Goal: Task Accomplishment & Management: Manage account settings

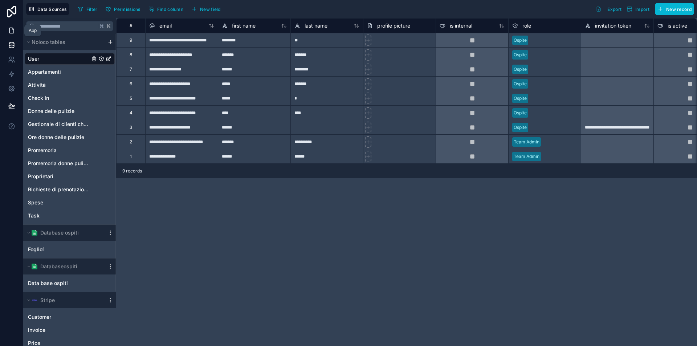
click at [13, 29] on icon at bounding box center [12, 28] width 1 height 1
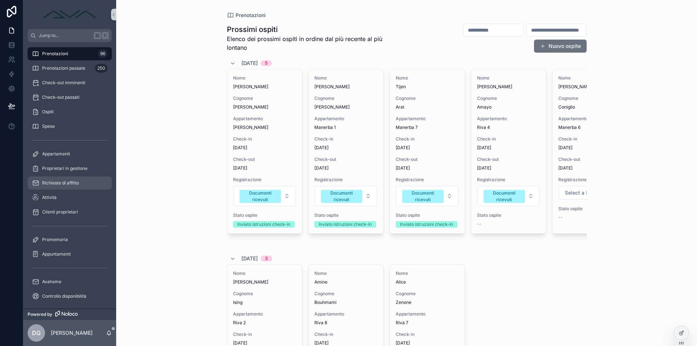
click at [63, 181] on span "Richieste di affitto" at bounding box center [60, 183] width 37 height 6
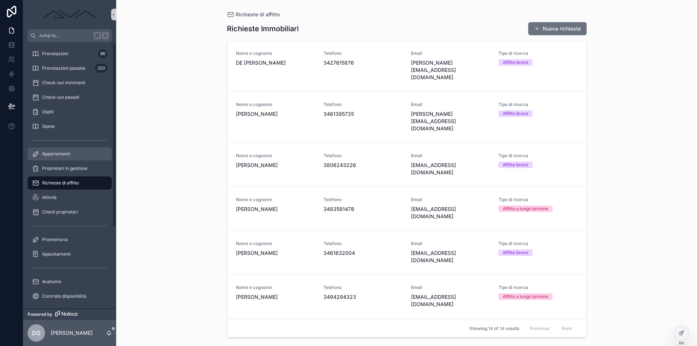
click at [62, 157] on div "Appartamenti" at bounding box center [69, 154] width 75 height 12
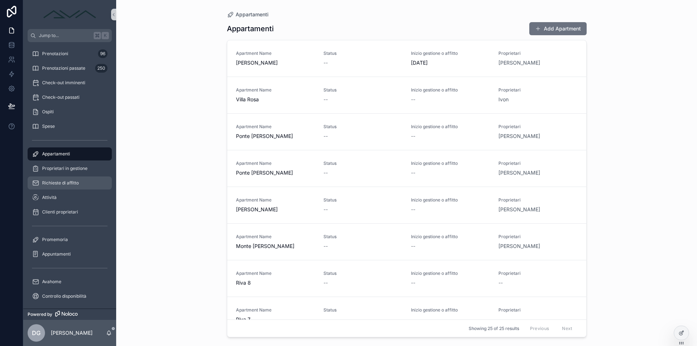
click at [67, 180] on div "Richieste di affitto" at bounding box center [69, 183] width 75 height 12
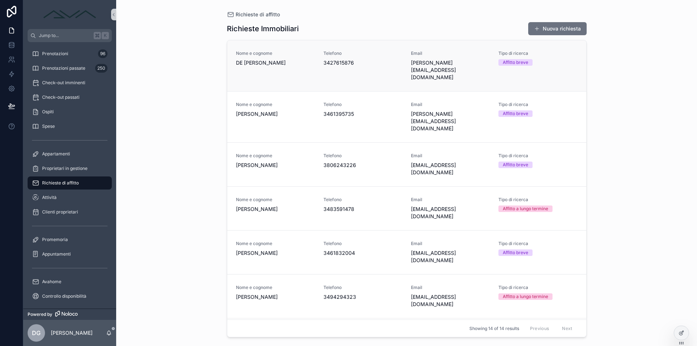
click at [345, 65] on span "3427615876" at bounding box center [362, 62] width 79 height 7
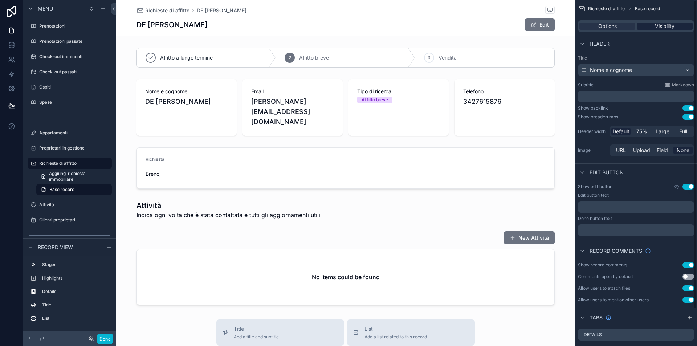
click at [658, 25] on span "Visibility" at bounding box center [664, 25] width 20 height 7
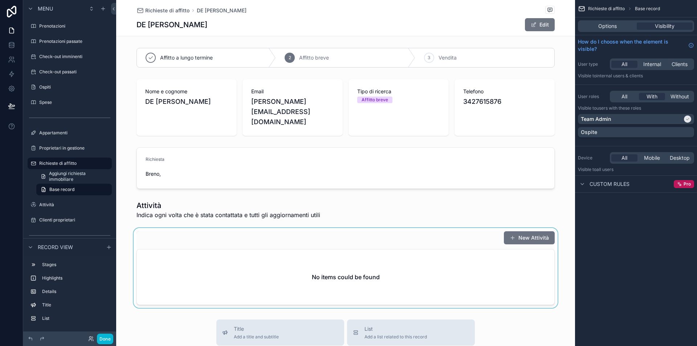
scroll to position [63, 0]
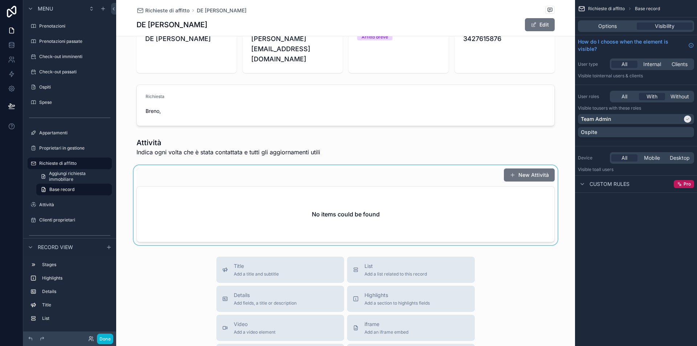
click at [358, 189] on div "scrollable content" at bounding box center [345, 205] width 459 height 80
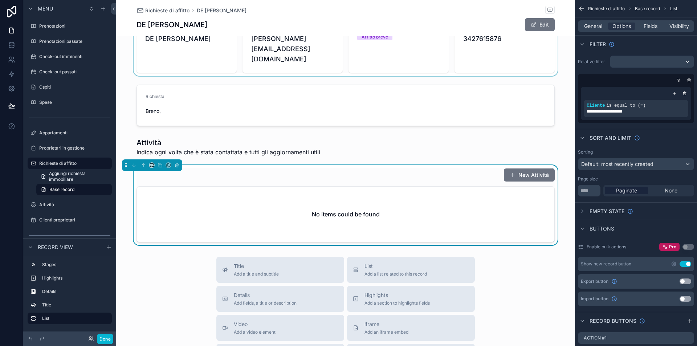
scroll to position [0, 0]
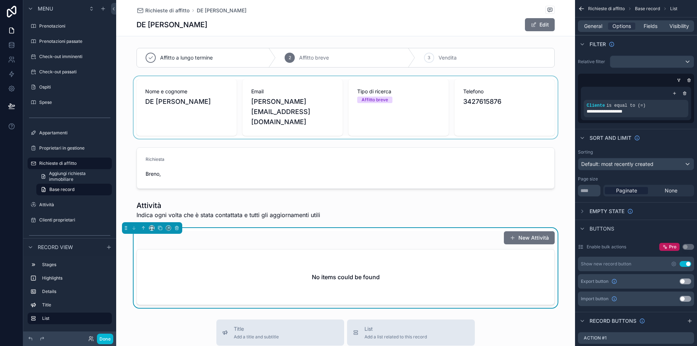
click at [372, 103] on div "scrollable content" at bounding box center [345, 107] width 459 height 62
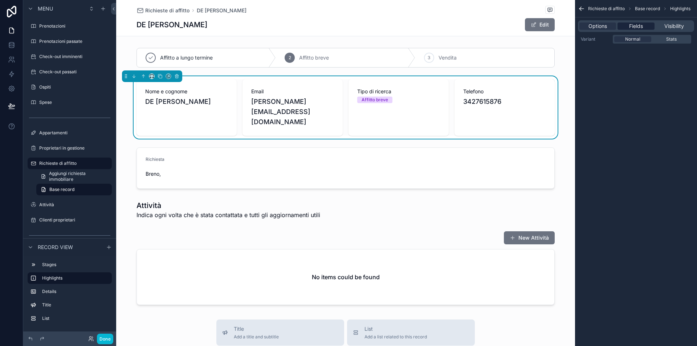
click at [637, 26] on span "Fields" at bounding box center [636, 25] width 14 height 7
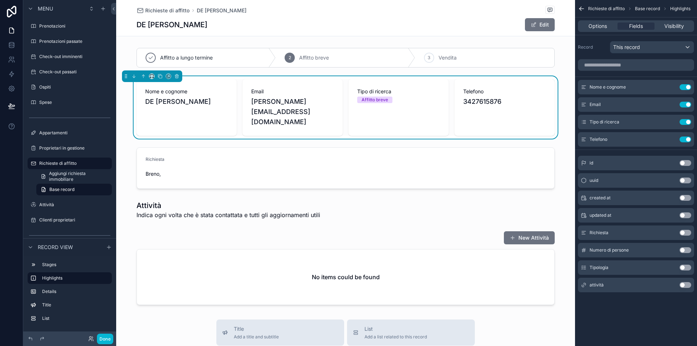
click at [685, 284] on button "Use setting" at bounding box center [685, 285] width 12 height 6
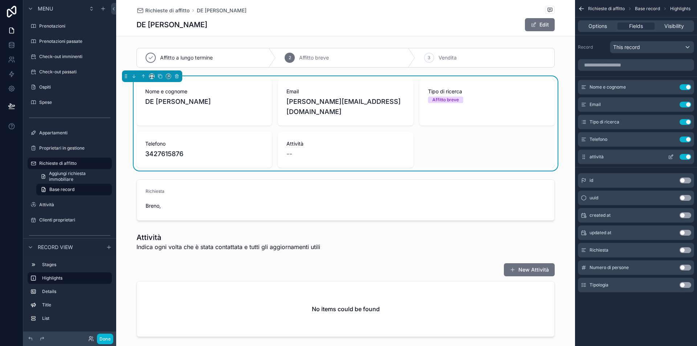
click at [673, 153] on div "attività Use setting" at bounding box center [636, 156] width 116 height 15
click at [673, 157] on icon "scrollable content" at bounding box center [671, 157] width 6 height 6
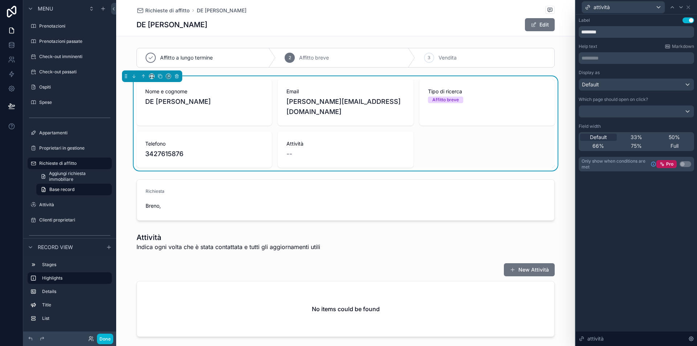
click at [627, 85] on div "Default" at bounding box center [636, 85] width 115 height 12
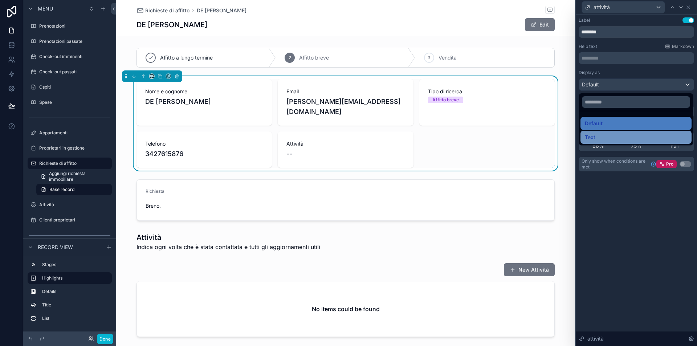
click at [608, 134] on div "Text" at bounding box center [635, 137] width 102 height 9
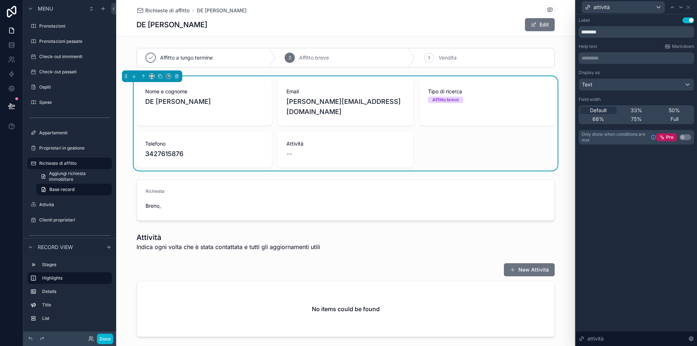
click at [606, 85] on div "Text" at bounding box center [636, 85] width 115 height 12
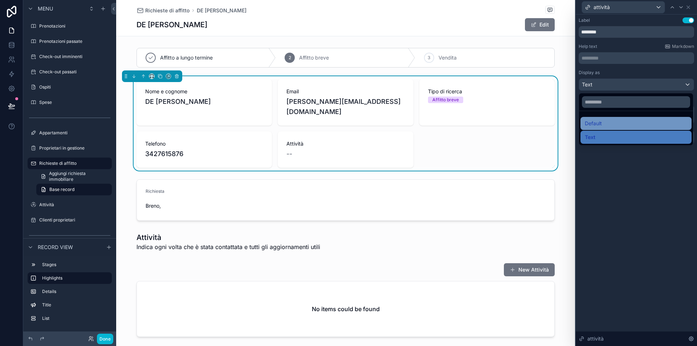
click at [607, 124] on div "Default" at bounding box center [635, 123] width 102 height 9
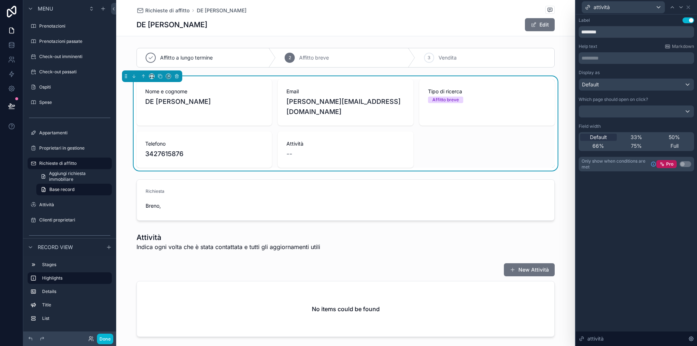
click at [625, 114] on div at bounding box center [636, 112] width 115 height 12
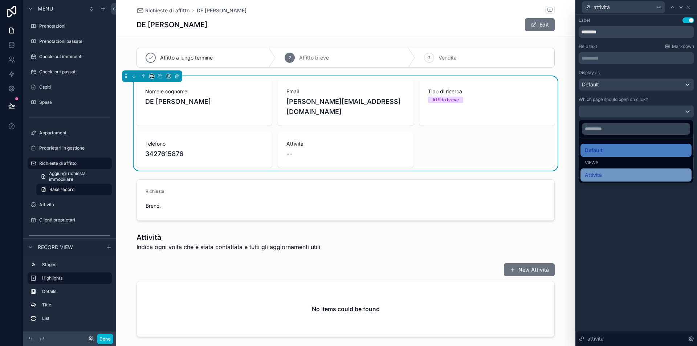
click at [609, 176] on div "Attività" at bounding box center [635, 175] width 102 height 9
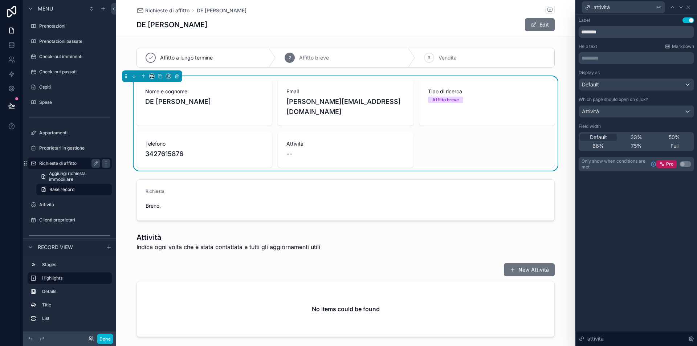
click at [79, 163] on label "Richieste di affitto" at bounding box center [68, 163] width 58 height 6
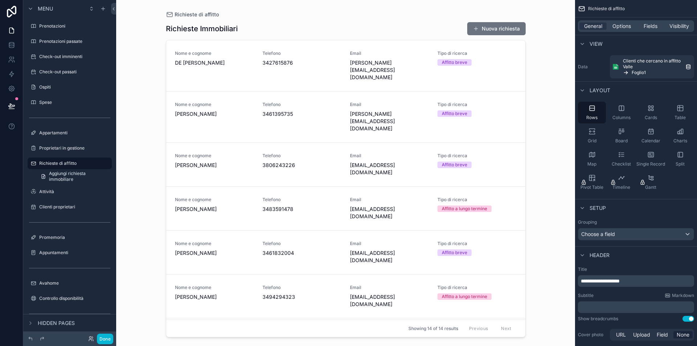
scroll to position [65, 0]
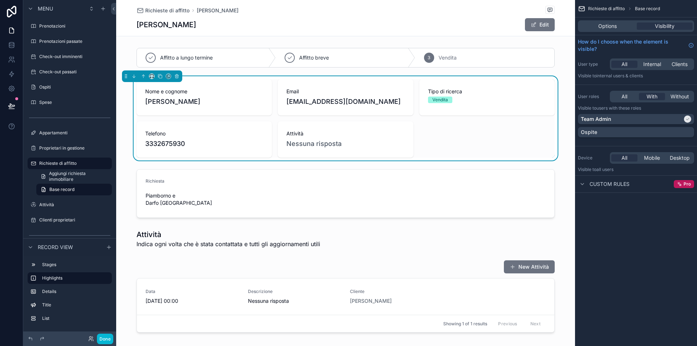
click at [479, 141] on div "Nome e cognome [PERSON_NAME] Email [EMAIL_ADDRESS][DOMAIN_NAME] Tipo di ricerca…" at bounding box center [345, 118] width 418 height 78
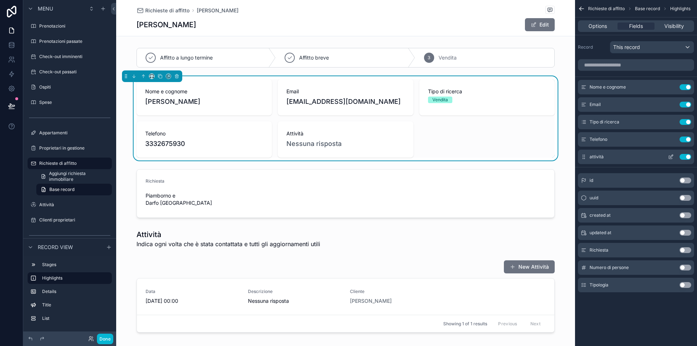
click at [670, 156] on icon "scrollable content" at bounding box center [671, 157] width 6 height 6
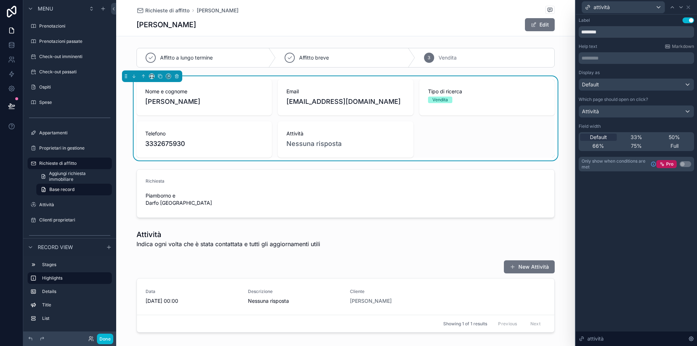
click at [628, 86] on div "Default" at bounding box center [636, 85] width 115 height 12
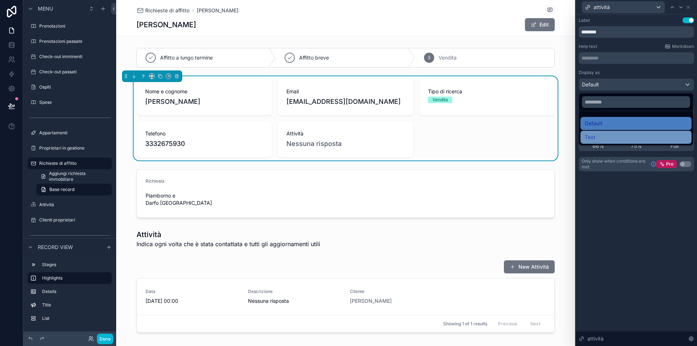
click at [623, 134] on div "Text" at bounding box center [635, 137] width 102 height 9
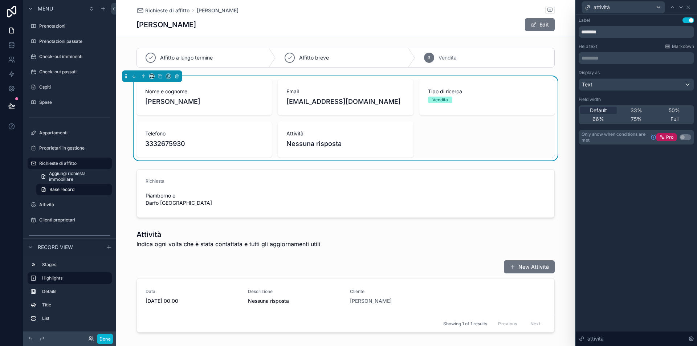
click at [619, 84] on div "Text" at bounding box center [636, 85] width 115 height 12
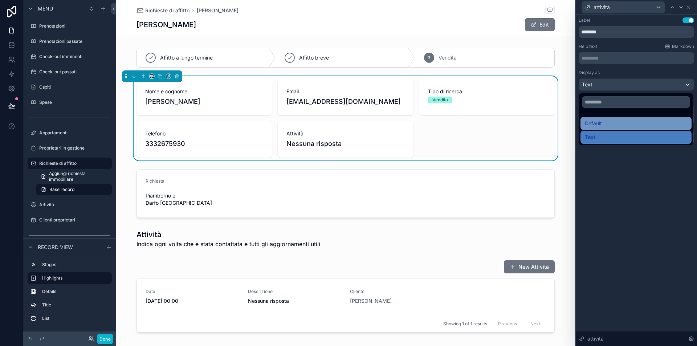
click at [618, 122] on div "Default" at bounding box center [635, 123] width 102 height 9
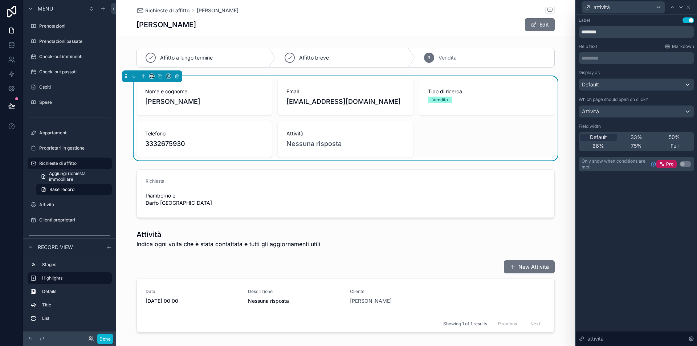
click at [616, 61] on p "********* ﻿" at bounding box center [636, 57] width 111 height 7
click at [626, 40] on div "Label Use setting ******** Help text Markdown ********* ﻿ Display as Default Wh…" at bounding box center [635, 94] width 115 height 154
click at [638, 108] on div "Attività" at bounding box center [636, 112] width 115 height 12
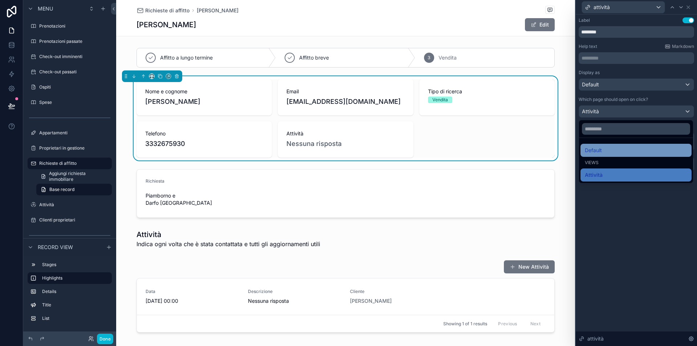
click at [610, 148] on div "Default" at bounding box center [635, 150] width 102 height 9
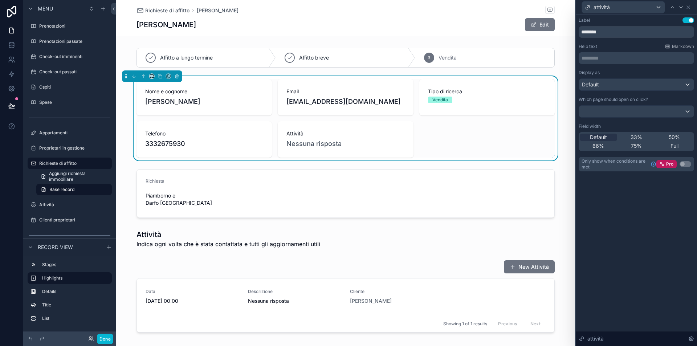
click at [340, 132] on span "Attività" at bounding box center [345, 133] width 118 height 7
click at [689, 7] on icon at bounding box center [688, 7] width 6 height 6
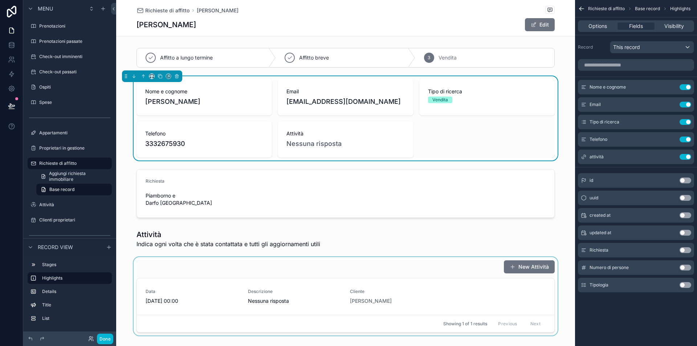
click at [310, 291] on div "scrollable content" at bounding box center [345, 296] width 459 height 78
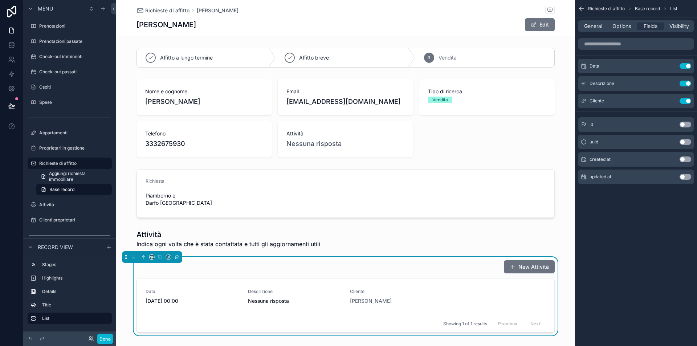
scroll to position [153, 0]
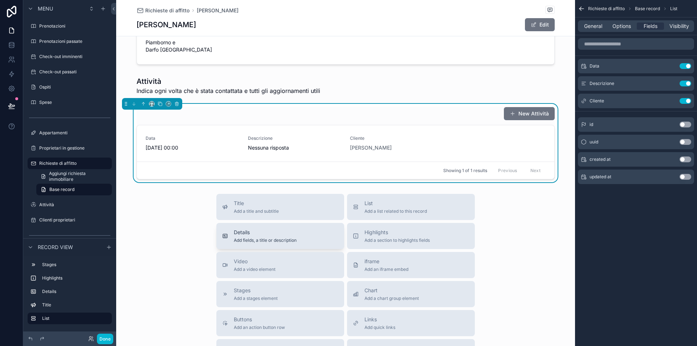
click at [254, 229] on span "Details" at bounding box center [265, 232] width 63 height 7
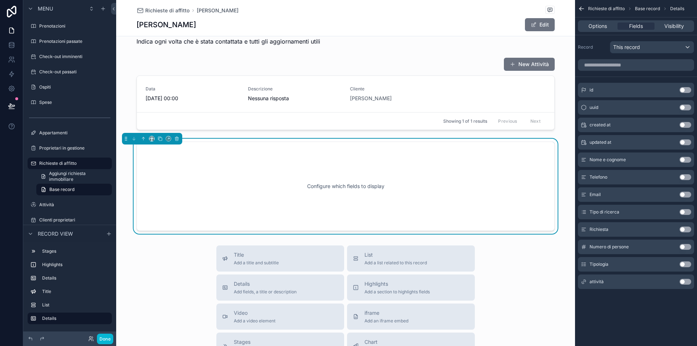
scroll to position [209, 0]
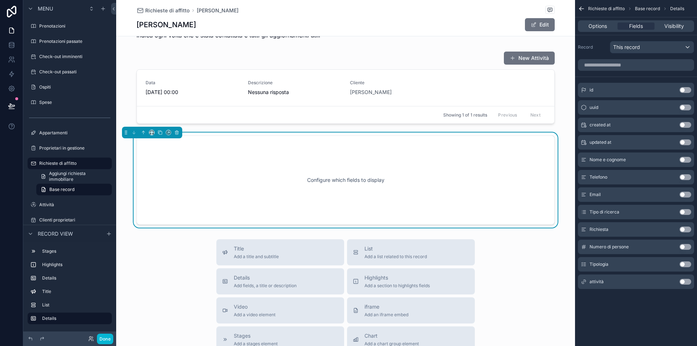
click at [683, 282] on button "Use setting" at bounding box center [685, 282] width 12 height 6
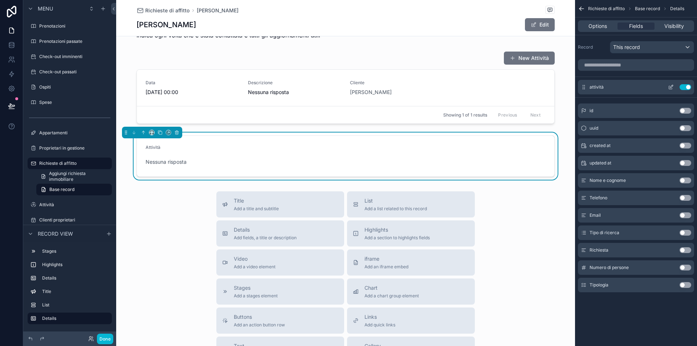
click at [672, 88] on icon "scrollable content" at bounding box center [671, 87] width 6 height 6
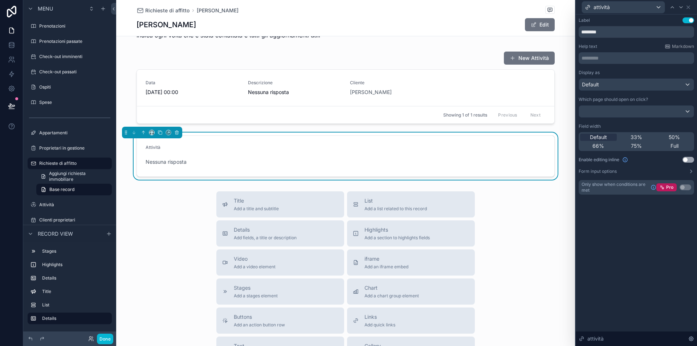
click at [617, 106] on div at bounding box center [636, 112] width 115 height 12
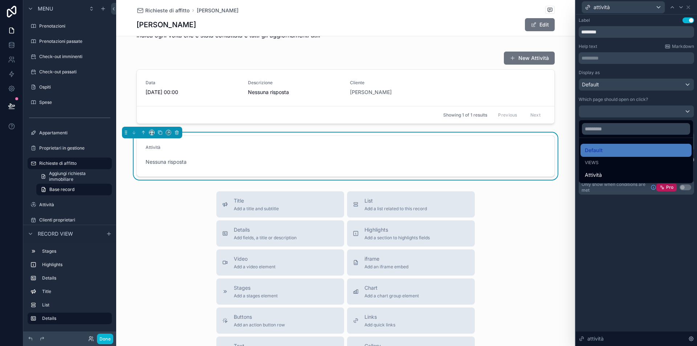
click at [612, 228] on div at bounding box center [635, 173] width 121 height 346
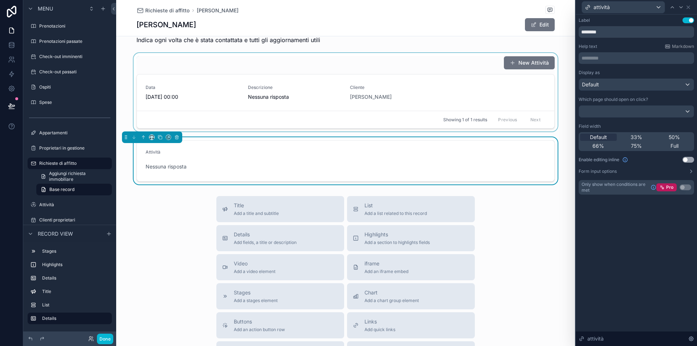
scroll to position [115, 0]
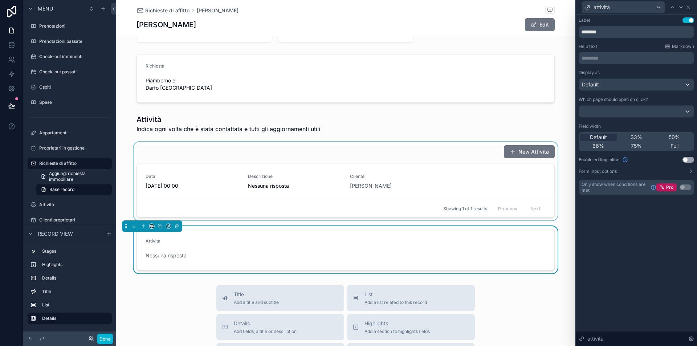
click at [532, 144] on div "scrollable content" at bounding box center [345, 181] width 459 height 78
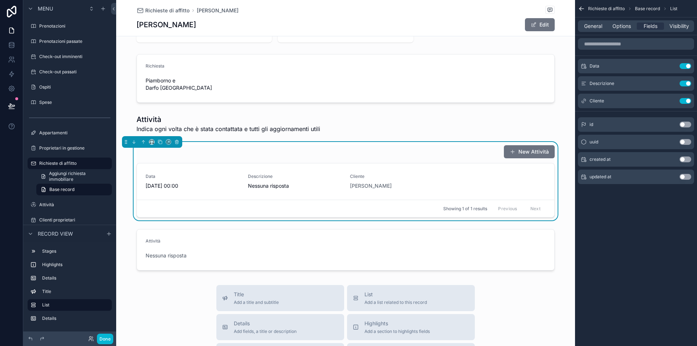
click at [621, 30] on div "General Options Fields Visibility" at bounding box center [636, 26] width 116 height 12
click at [624, 24] on span "Options" at bounding box center [621, 25] width 19 height 7
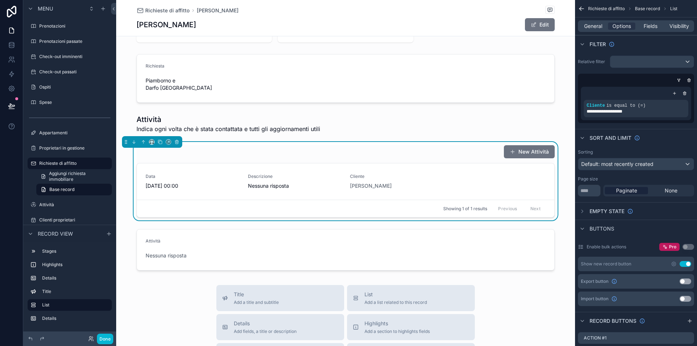
scroll to position [141, 0]
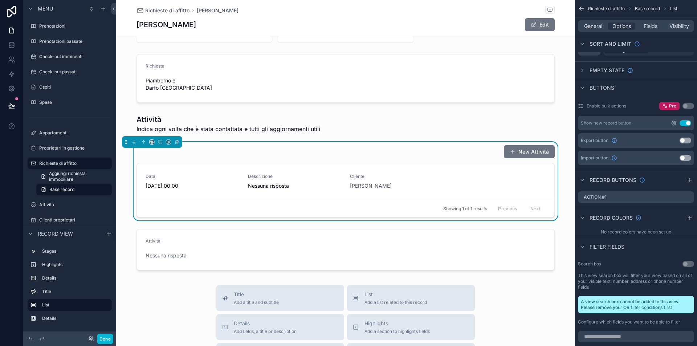
click at [675, 122] on icon "scrollable content" at bounding box center [673, 123] width 4 height 4
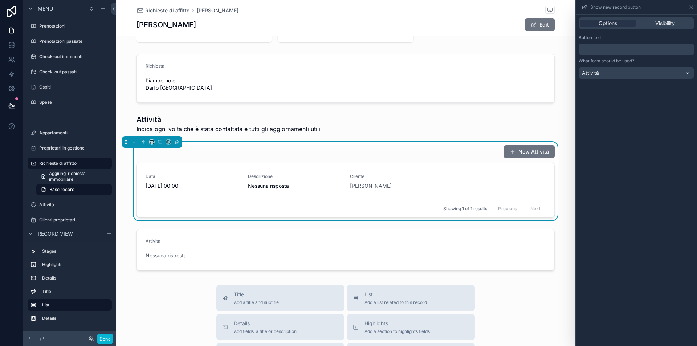
click at [608, 49] on p "﻿" at bounding box center [636, 49] width 111 height 9
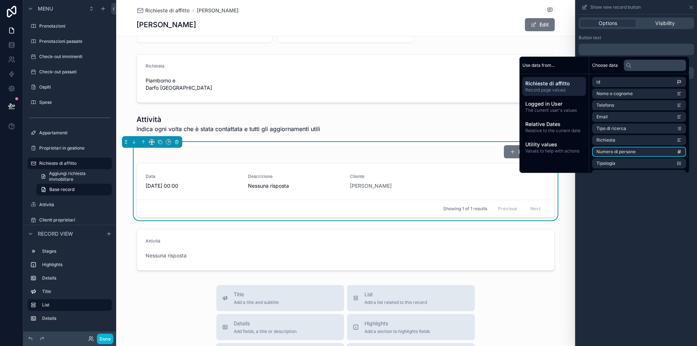
click at [623, 197] on div "Options Visibility Button text ﻿ What form should be used? Attività" at bounding box center [635, 180] width 121 height 331
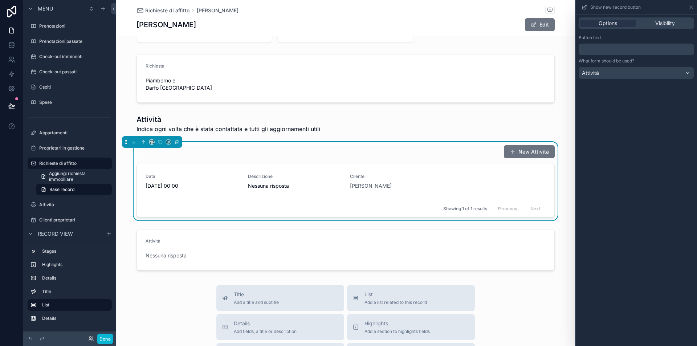
click at [629, 73] on div "Attività" at bounding box center [636, 73] width 115 height 12
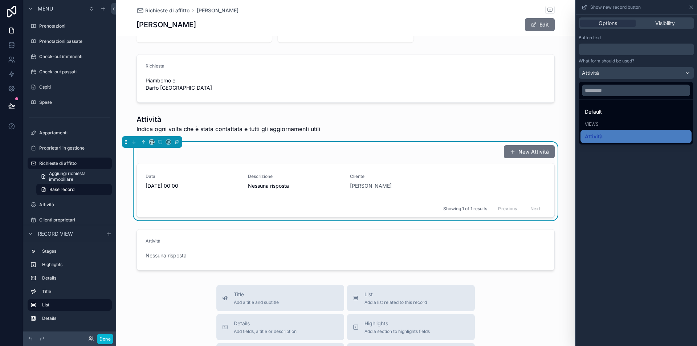
click at [603, 126] on div "Views" at bounding box center [635, 124] width 102 height 6
drag, startPoint x: 605, startPoint y: 228, endPoint x: 606, endPoint y: 218, distance: 10.5
click at [606, 227] on div at bounding box center [635, 173] width 121 height 346
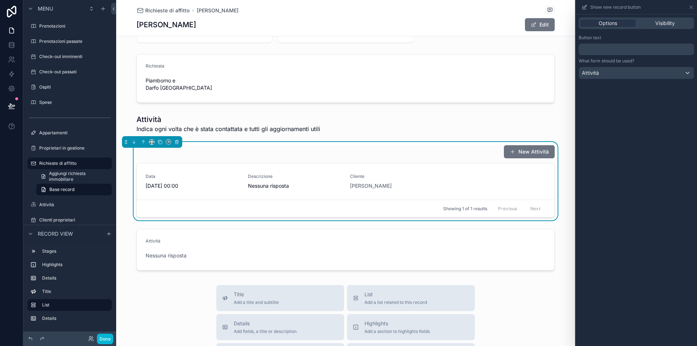
click at [597, 46] on p "﻿" at bounding box center [636, 49] width 111 height 9
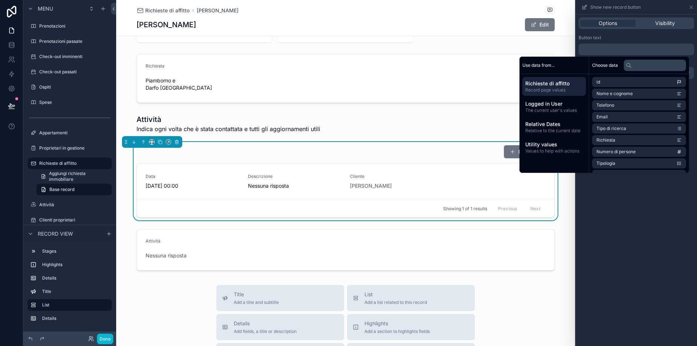
click at [618, 210] on div "Options Visibility Button text ﻿ What form should be used? Attività" at bounding box center [635, 180] width 121 height 331
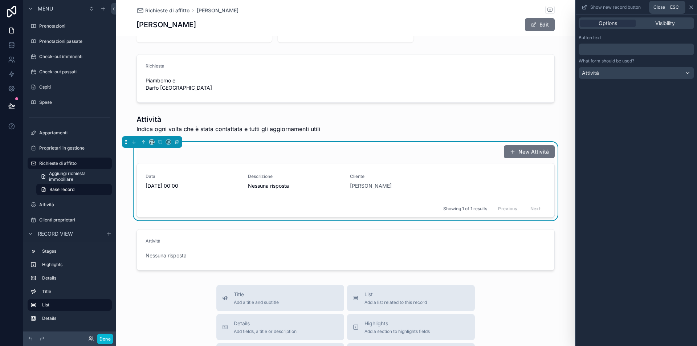
click at [690, 7] on icon at bounding box center [691, 7] width 6 height 6
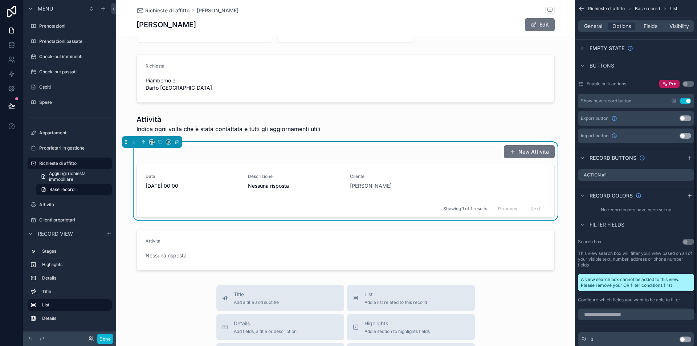
scroll to position [288, 0]
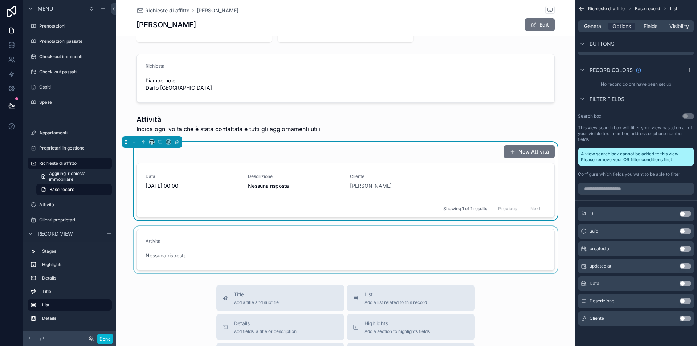
click at [434, 246] on div "scrollable content" at bounding box center [345, 249] width 459 height 47
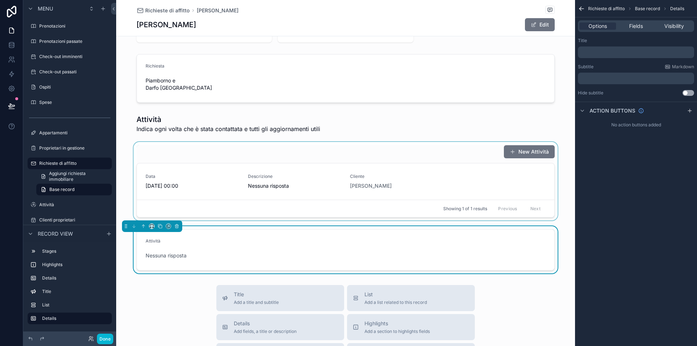
scroll to position [0, 0]
click at [565, 159] on div "scrollable content" at bounding box center [345, 181] width 459 height 78
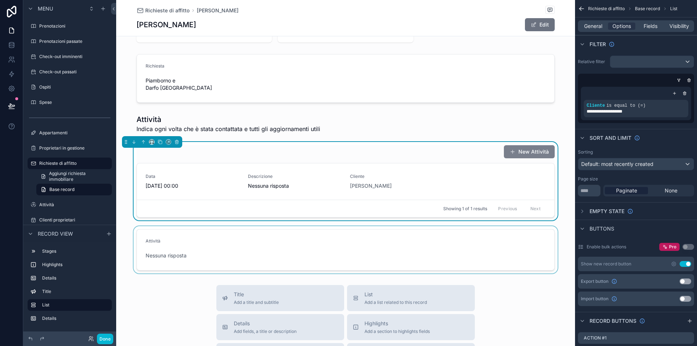
click at [533, 145] on button "New Attività" at bounding box center [529, 151] width 51 height 13
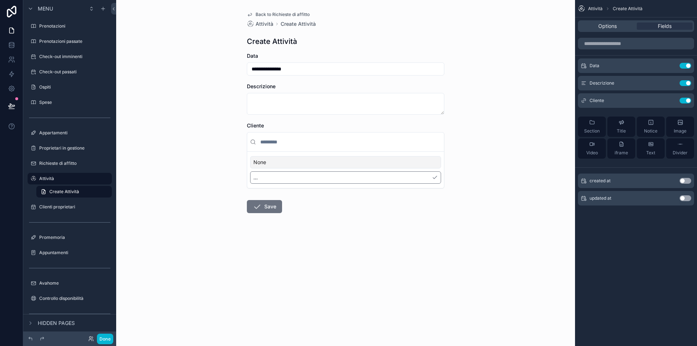
scroll to position [2, 0]
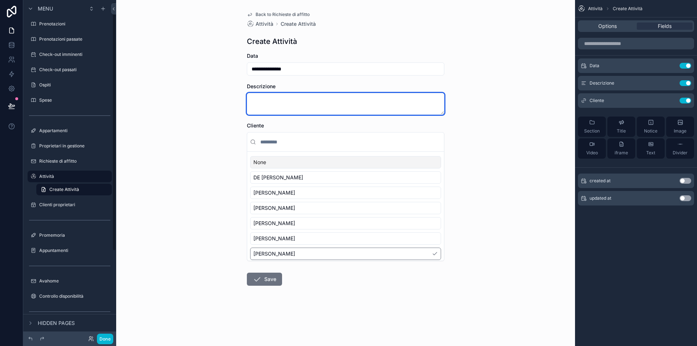
click at [298, 102] on textarea "scrollable content" at bounding box center [345, 104] width 197 height 22
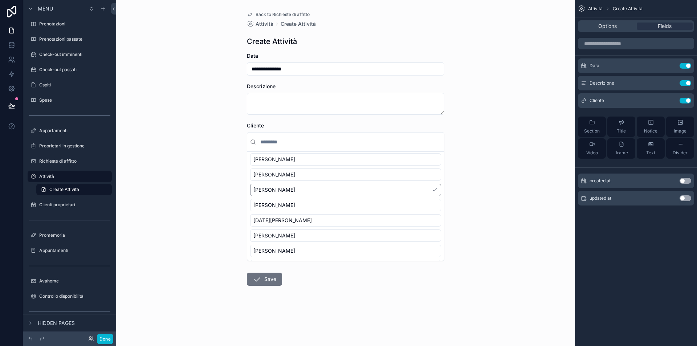
scroll to position [126, 0]
click at [291, 171] on div "[PERSON_NAME]" at bounding box center [345, 174] width 191 height 12
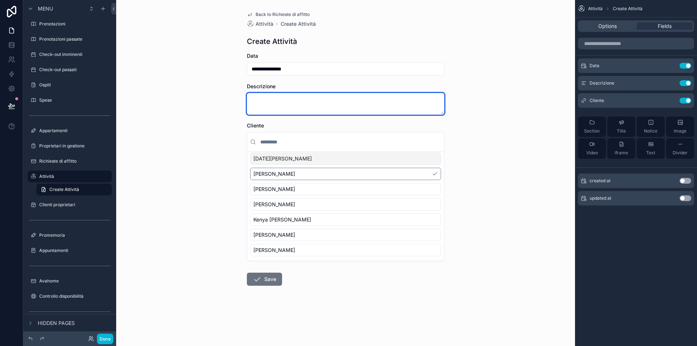
click at [305, 104] on textarea "scrollable content" at bounding box center [345, 104] width 197 height 22
type textarea "**********"
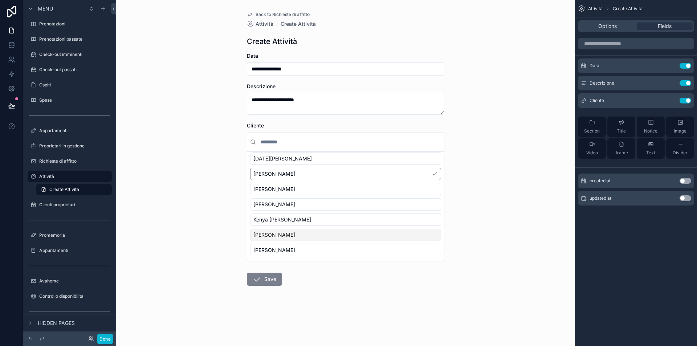
click at [271, 275] on button "Save" at bounding box center [264, 278] width 35 height 13
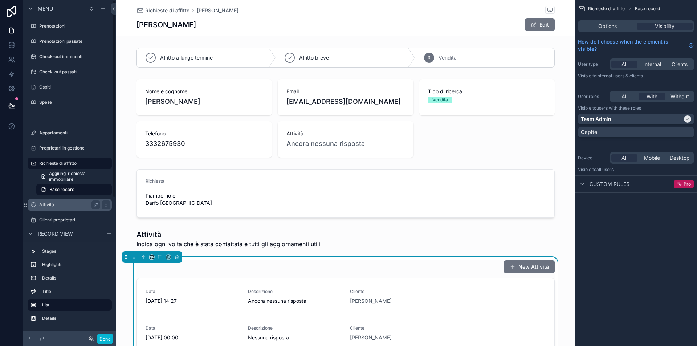
click at [58, 203] on label "Attività" at bounding box center [68, 205] width 58 height 6
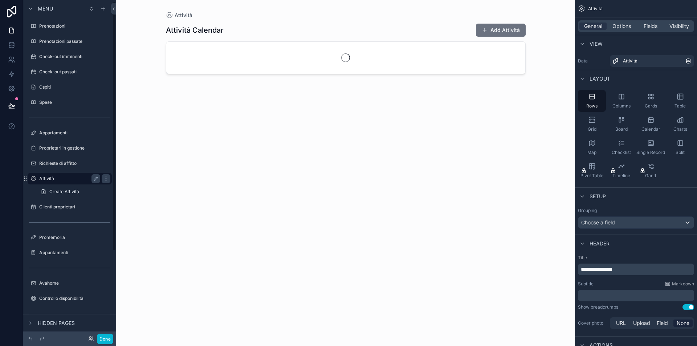
scroll to position [2, 0]
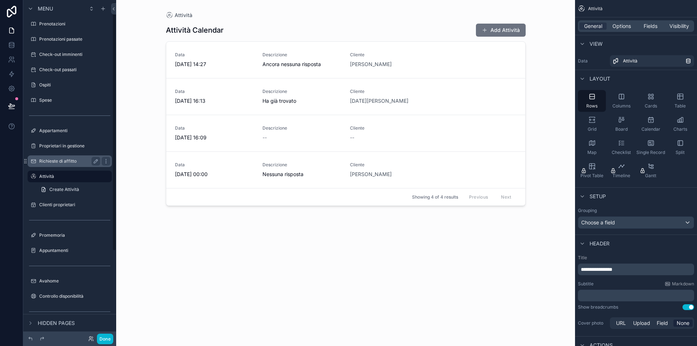
click at [56, 159] on label "Richieste di affitto" at bounding box center [68, 161] width 58 height 6
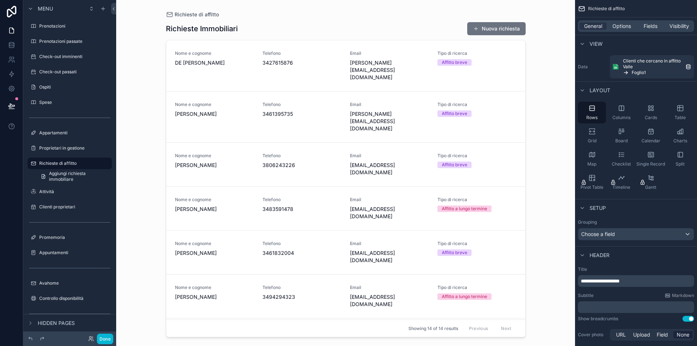
click at [131, 229] on div "Richieste di affitto Richieste Immobiliari Nuova richiesta Nome e cognome DE [P…" at bounding box center [345, 173] width 459 height 346
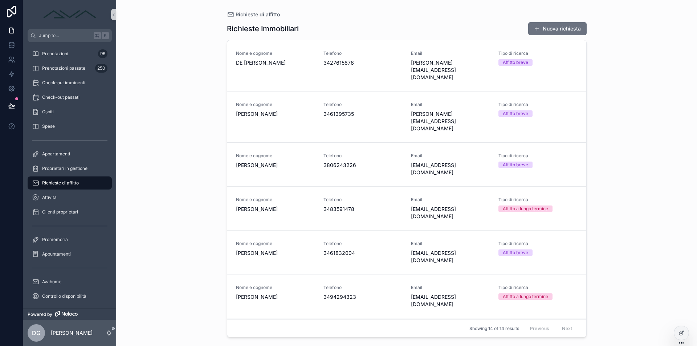
scroll to position [234, 0]
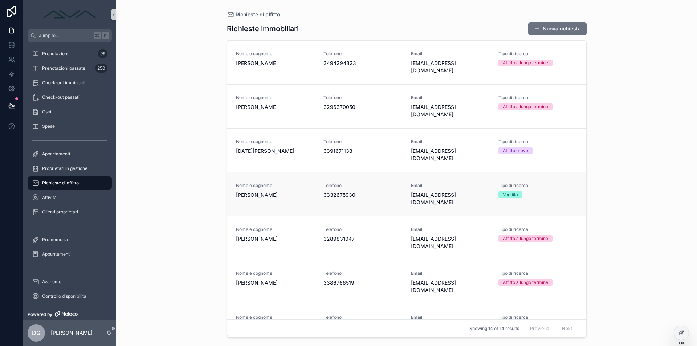
click at [303, 191] on span "[PERSON_NAME]" at bounding box center [275, 194] width 79 height 7
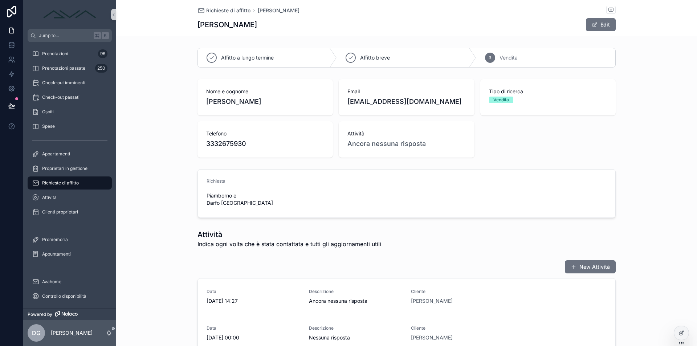
scroll to position [118, 0]
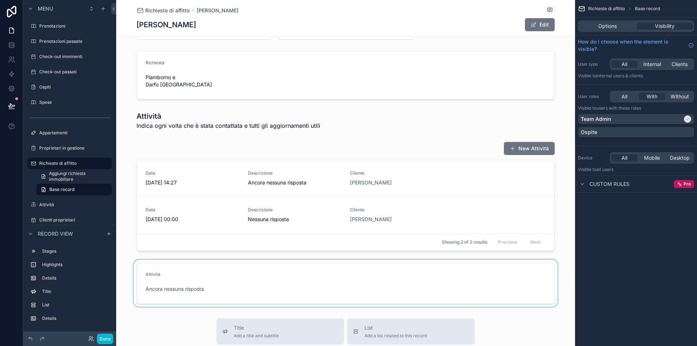
click at [312, 265] on div "scrollable content" at bounding box center [345, 282] width 459 height 47
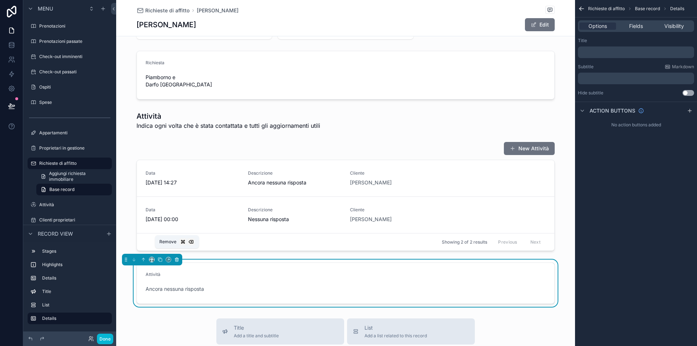
click at [178, 257] on icon "scrollable content" at bounding box center [176, 259] width 5 height 5
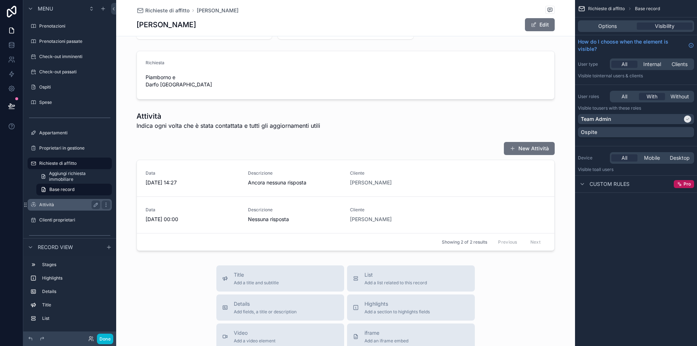
click at [75, 204] on label "Attività" at bounding box center [68, 205] width 58 height 6
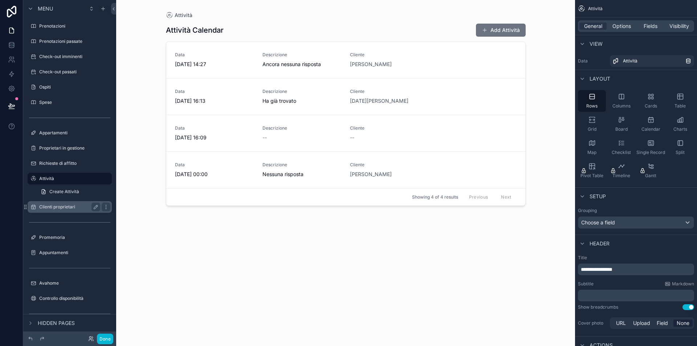
scroll to position [2, 0]
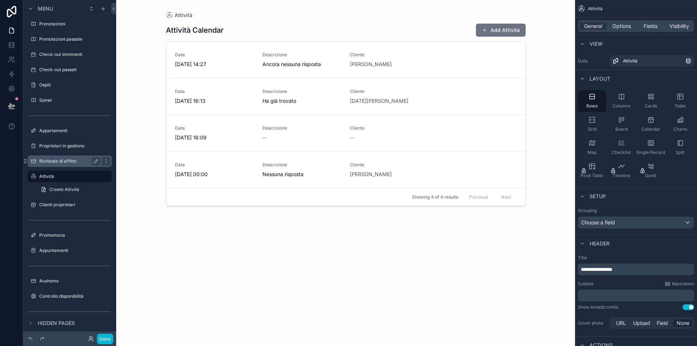
click at [76, 161] on label "Richieste di affitto" at bounding box center [68, 161] width 58 height 6
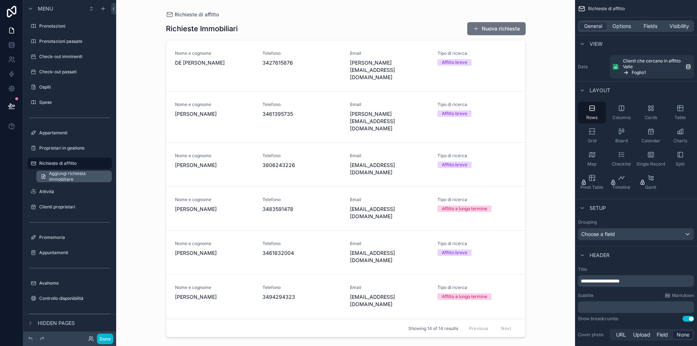
click at [75, 178] on span "Aggiungi richiesta immobiliare" at bounding box center [78, 177] width 58 height 12
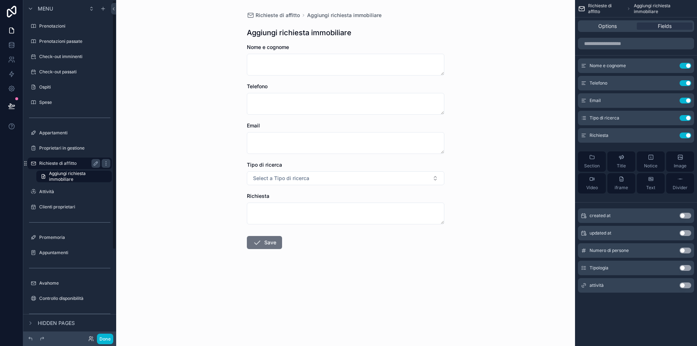
click at [55, 159] on div "Richieste di affitto" at bounding box center [69, 163] width 61 height 9
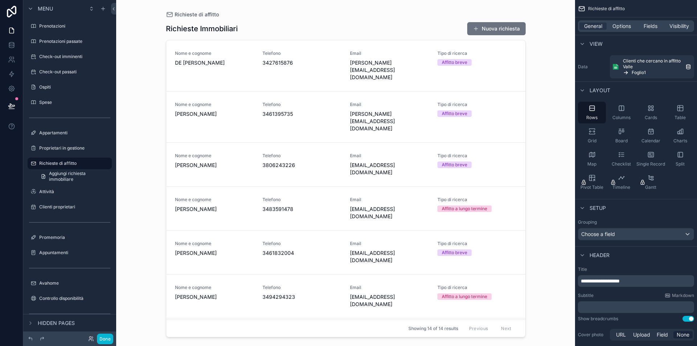
click at [216, 150] on div "scrollable content" at bounding box center [345, 168] width 371 height 337
click at [211, 161] on span "[PERSON_NAME]" at bounding box center [214, 164] width 79 height 7
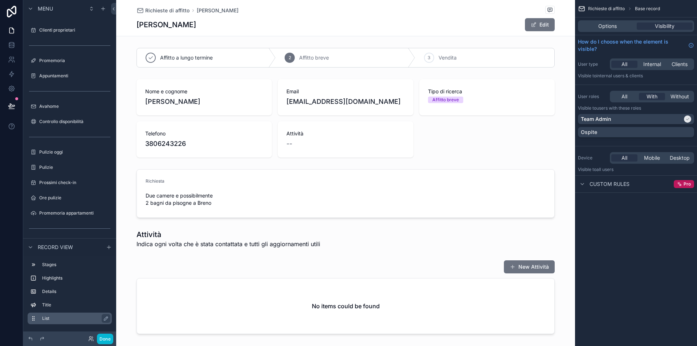
scroll to position [225, 0]
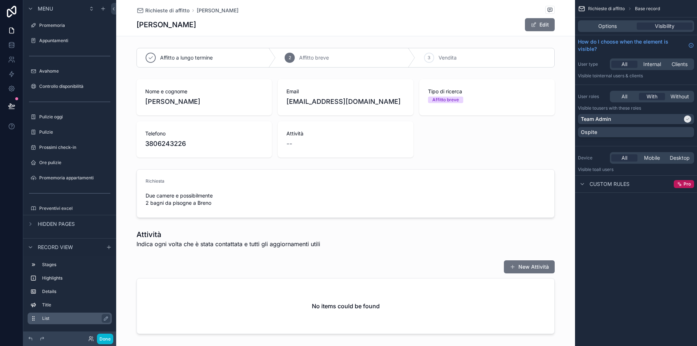
click at [56, 318] on label "List" at bounding box center [74, 318] width 64 height 6
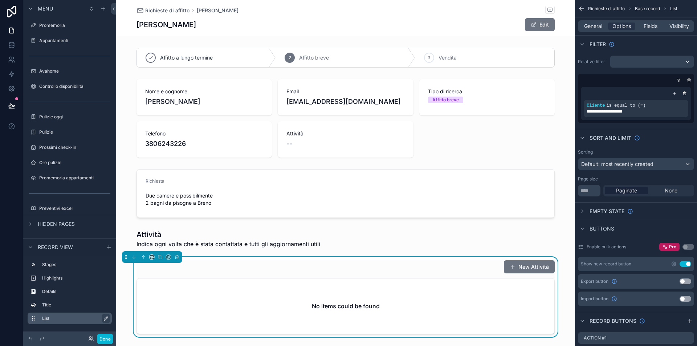
click at [104, 318] on icon "scrollable content" at bounding box center [106, 318] width 6 height 6
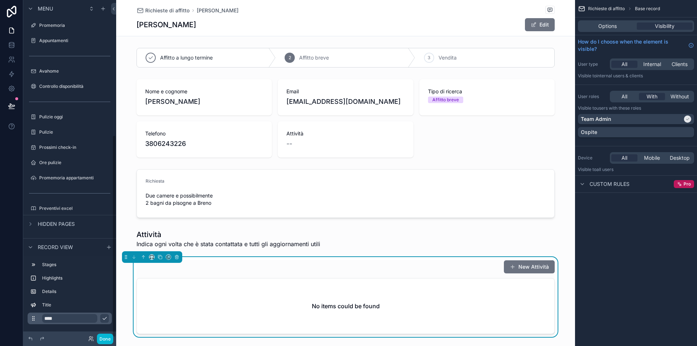
click at [59, 318] on input "****" at bounding box center [69, 318] width 55 height 9
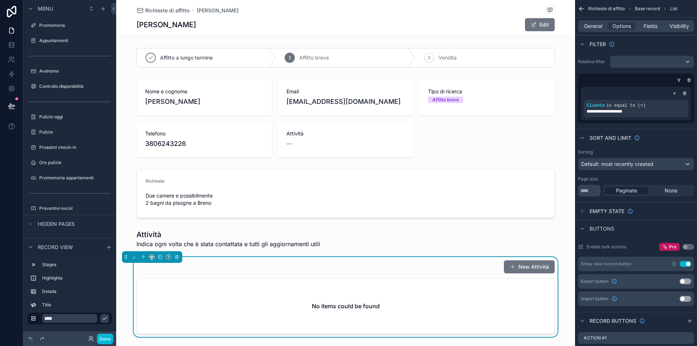
click at [106, 320] on icon "scrollable content" at bounding box center [105, 318] width 6 height 6
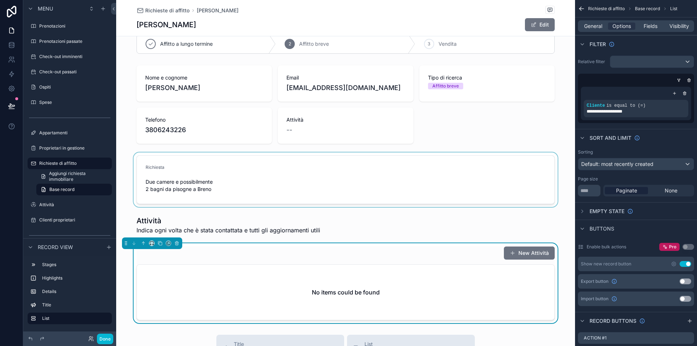
scroll to position [74, 0]
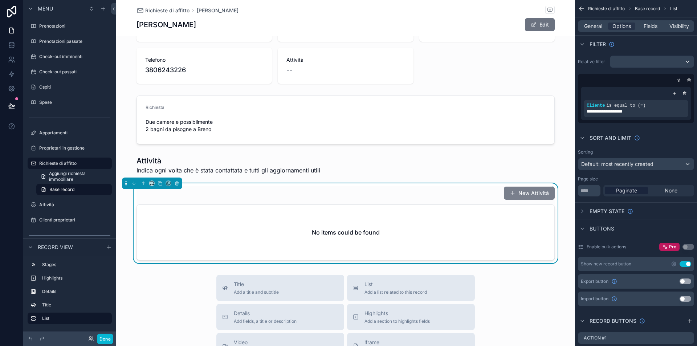
click at [535, 193] on button "New Attività" at bounding box center [529, 192] width 51 height 13
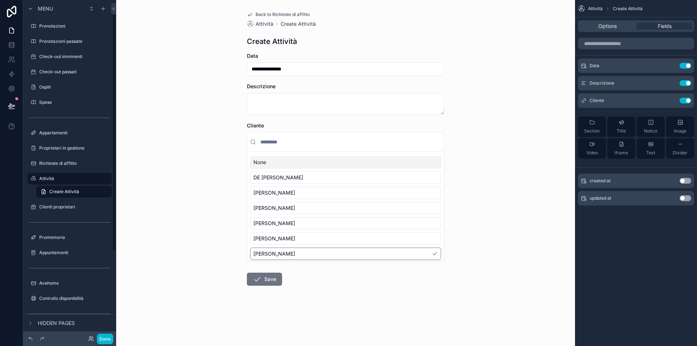
scroll to position [2, 0]
click at [203, 131] on div "**********" at bounding box center [345, 173] width 459 height 346
click at [75, 162] on label "Richieste di affitto" at bounding box center [68, 161] width 58 height 6
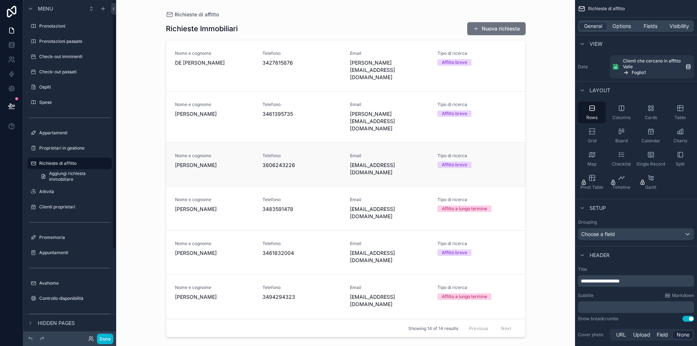
click at [239, 161] on span "[PERSON_NAME]" at bounding box center [214, 164] width 79 height 7
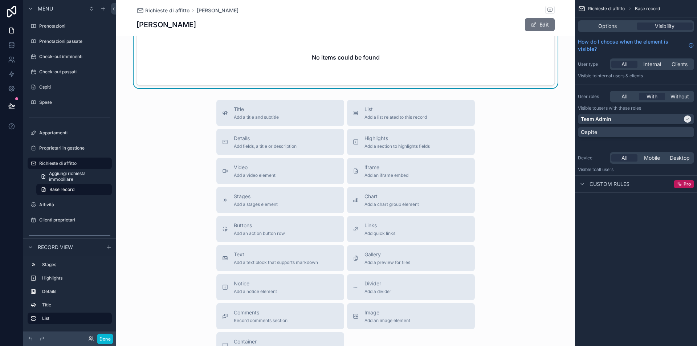
scroll to position [184, 0]
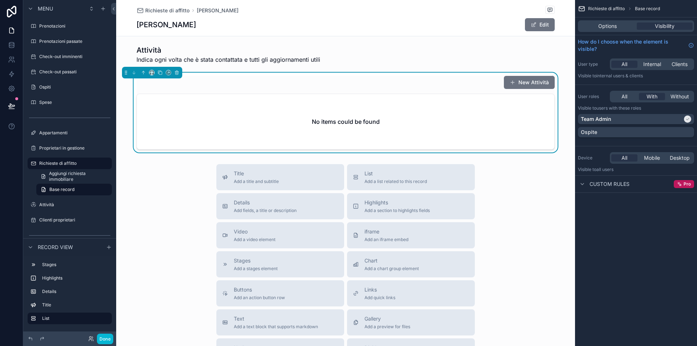
click at [414, 128] on div "No items could be found" at bounding box center [345, 121] width 417 height 55
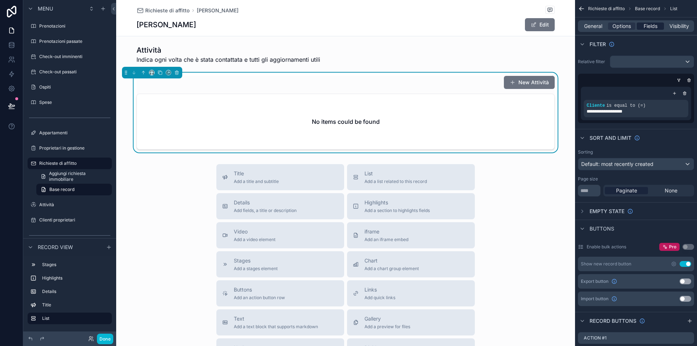
click at [650, 25] on span "Fields" at bounding box center [650, 25] width 14 height 7
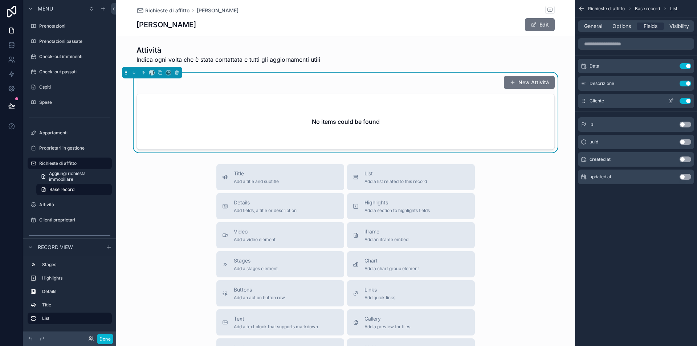
click at [669, 101] on icon "scrollable content" at bounding box center [671, 101] width 6 height 6
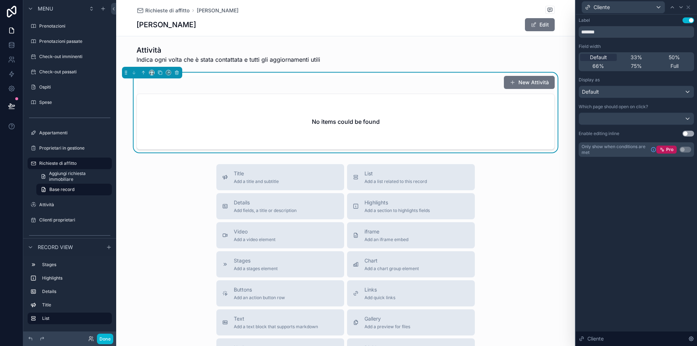
click at [633, 119] on div at bounding box center [636, 119] width 115 height 12
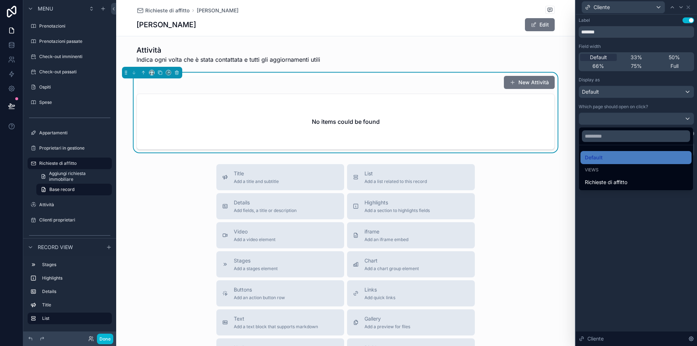
click at [620, 235] on div at bounding box center [635, 173] width 121 height 346
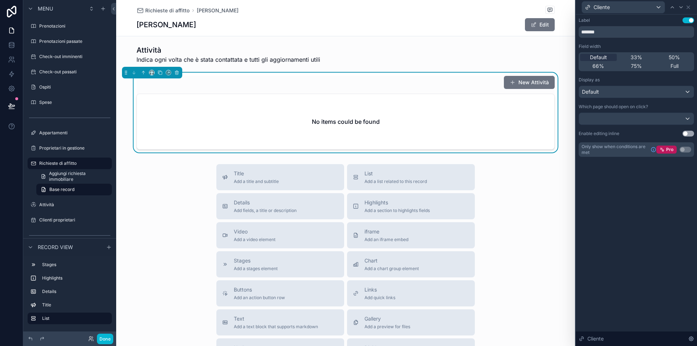
click at [613, 94] on div "Default" at bounding box center [636, 92] width 115 height 12
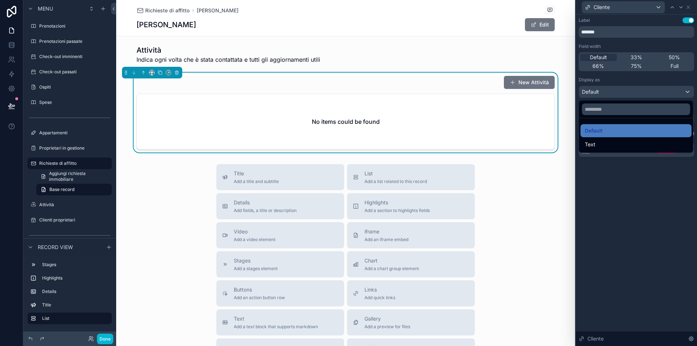
click at [610, 194] on div at bounding box center [635, 173] width 121 height 346
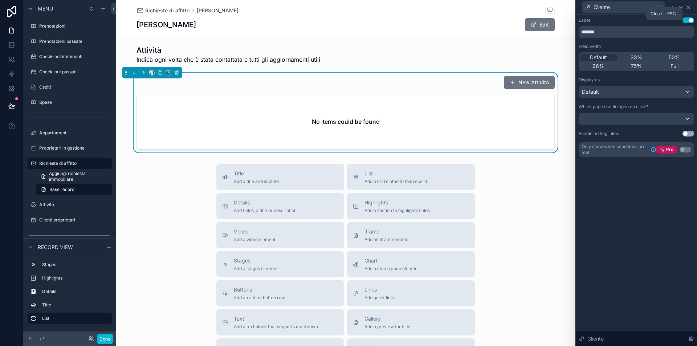
click at [689, 7] on icon at bounding box center [688, 7] width 6 height 6
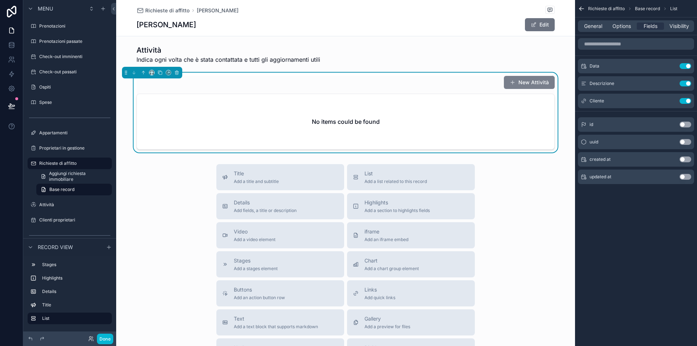
click at [539, 81] on button "New Attività" at bounding box center [529, 82] width 51 height 13
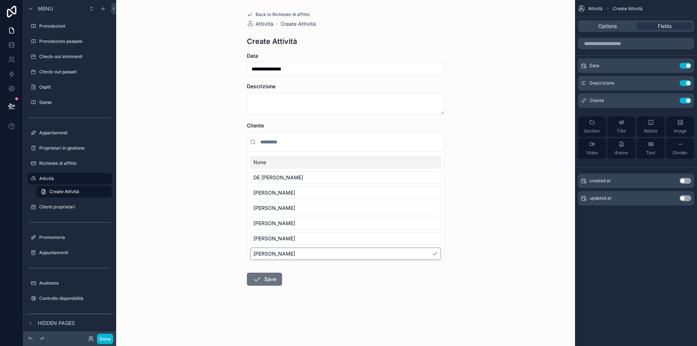
scroll to position [2, 0]
click at [524, 140] on div "**********" at bounding box center [345, 173] width 459 height 346
click at [667, 99] on button "scrollable content" at bounding box center [671, 101] width 12 height 6
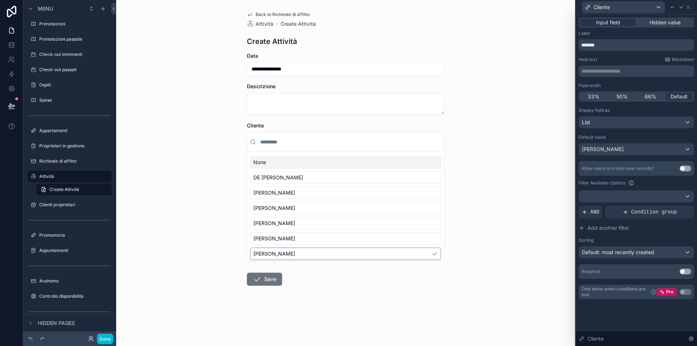
click at [627, 149] on div "[PERSON_NAME]" at bounding box center [636, 149] width 115 height 12
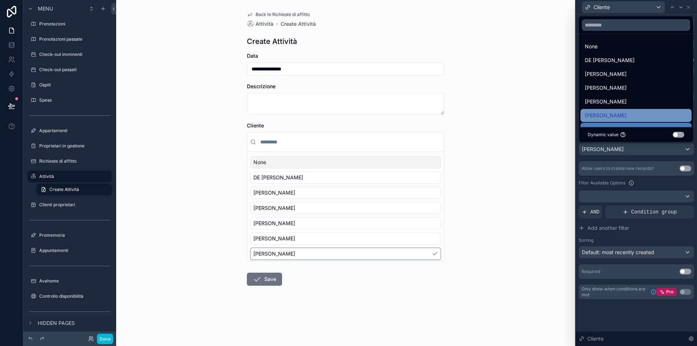
scroll to position [125, 0]
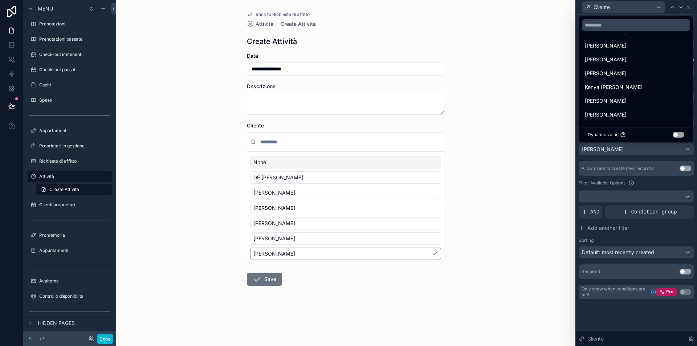
click at [676, 134] on button "Use setting" at bounding box center [678, 135] width 12 height 6
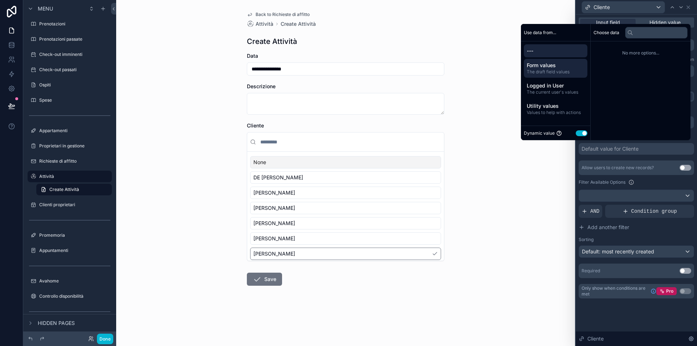
click at [555, 70] on span "The draft field values" at bounding box center [555, 72] width 58 height 6
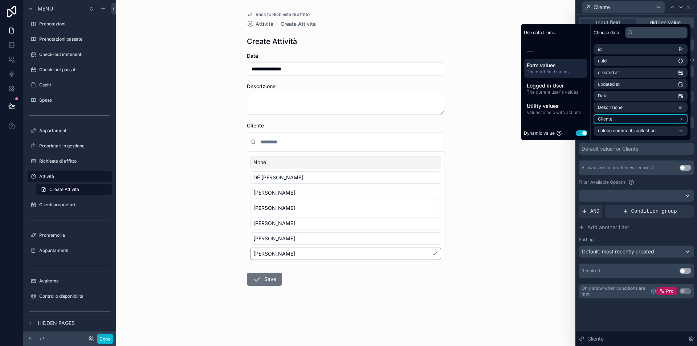
click at [624, 118] on li "Cliente" at bounding box center [640, 119] width 94 height 10
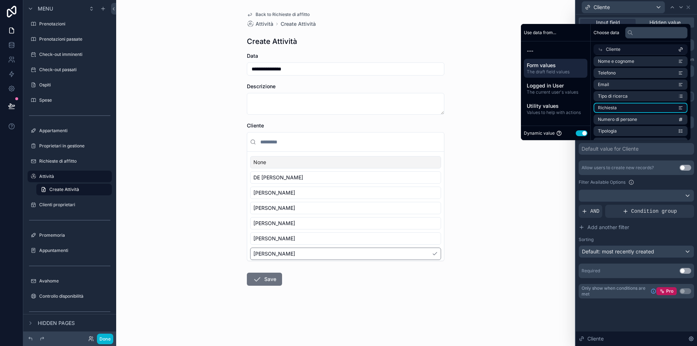
scroll to position [43, 0]
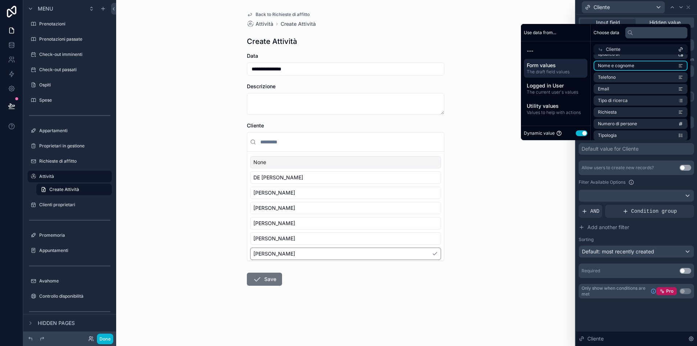
click at [632, 66] on li "Nome e cognome" at bounding box center [640, 66] width 94 height 10
click at [633, 326] on div "**********" at bounding box center [635, 180] width 121 height 331
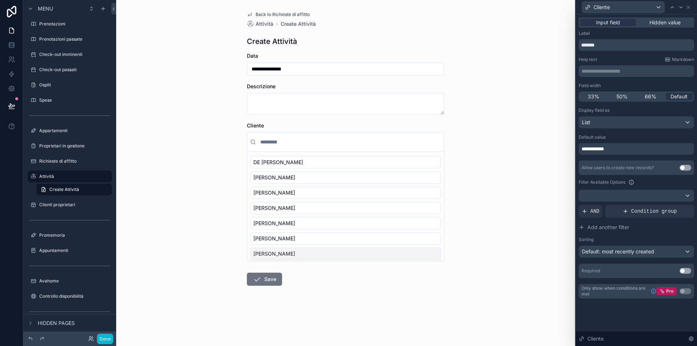
click at [248, 289] on form "**********" at bounding box center [345, 192] width 197 height 280
click at [259, 279] on icon "scrollable content" at bounding box center [257, 279] width 9 height 9
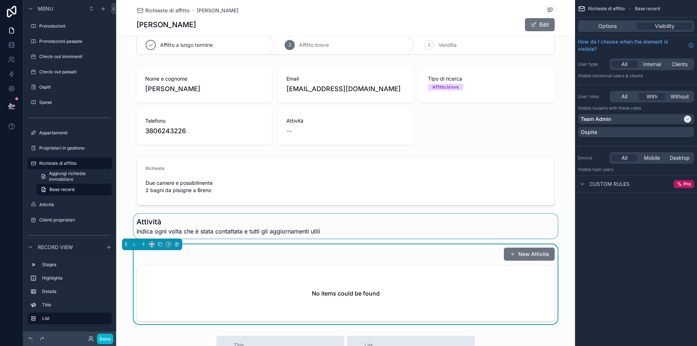
scroll to position [56, 0]
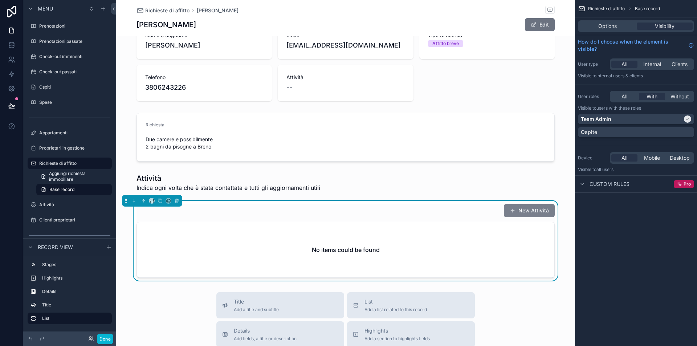
click at [533, 212] on button "New Attività" at bounding box center [529, 210] width 51 height 13
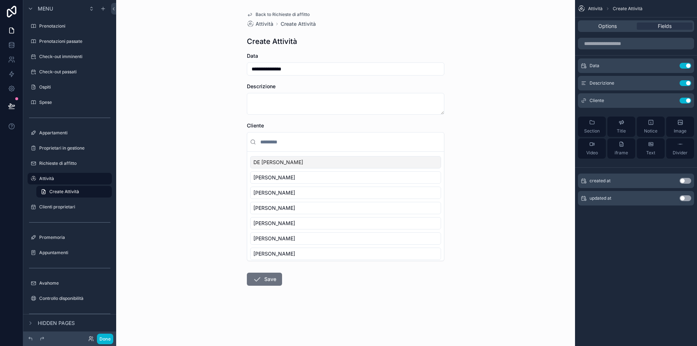
scroll to position [2, 0]
click at [518, 204] on div "**********" at bounding box center [345, 173] width 459 height 346
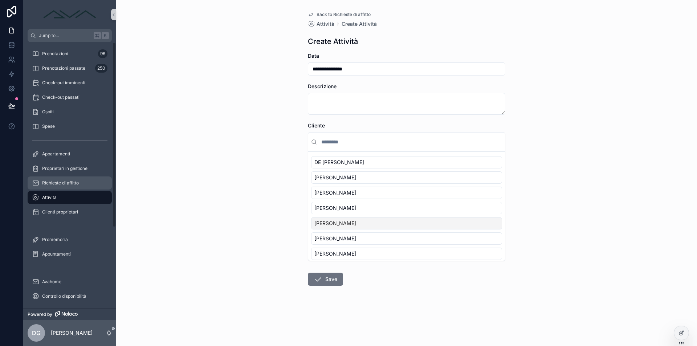
click at [59, 188] on div "Richieste di affitto" at bounding box center [69, 183] width 75 height 12
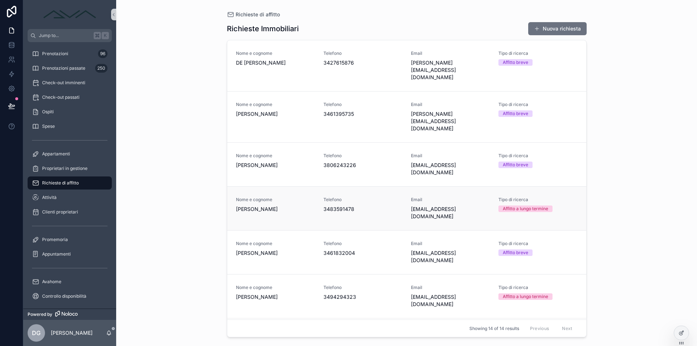
click at [308, 197] on span "Nome e cognome" at bounding box center [275, 200] width 79 height 6
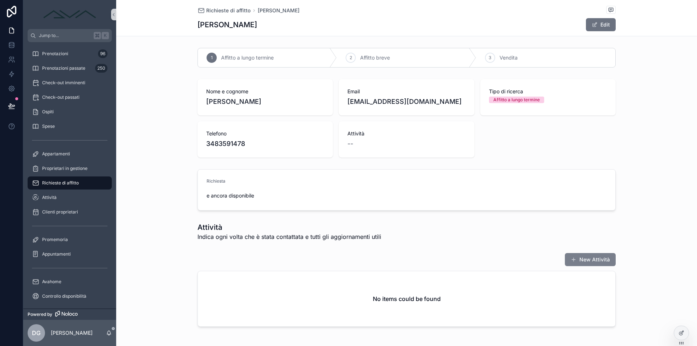
click at [596, 258] on button "New Attività" at bounding box center [590, 259] width 51 height 13
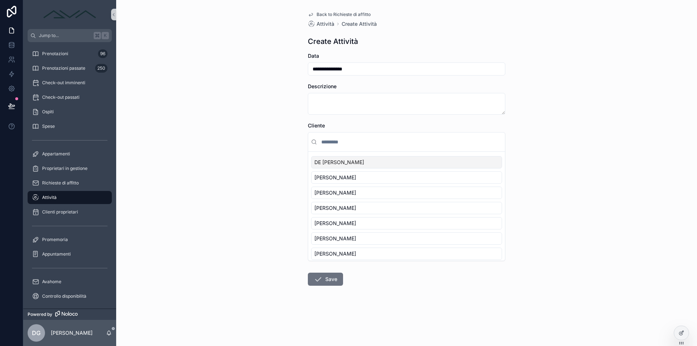
click at [364, 142] on input "scrollable content" at bounding box center [411, 141] width 182 height 13
click at [53, 181] on span "Richieste di affitto" at bounding box center [60, 183] width 37 height 6
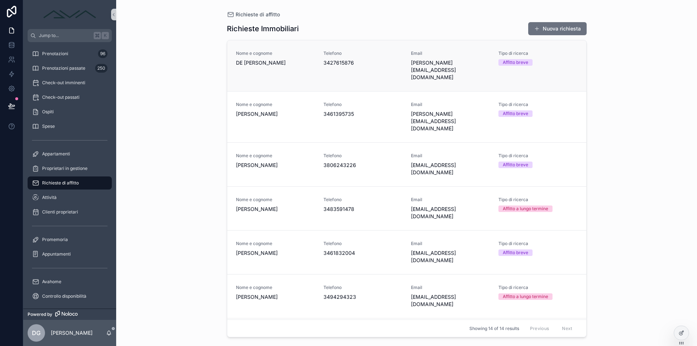
click at [307, 65] on span "DE [PERSON_NAME]" at bounding box center [275, 62] width 79 height 7
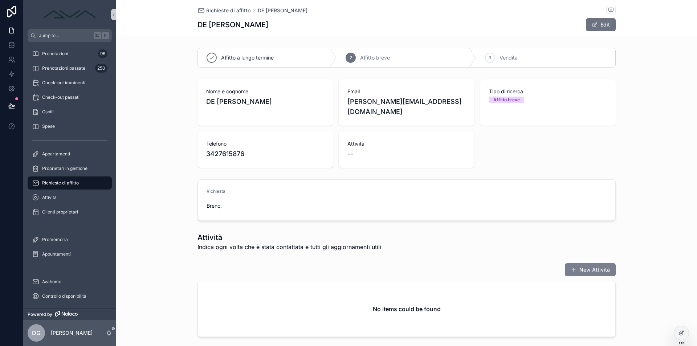
click at [584, 263] on button "New Attività" at bounding box center [590, 269] width 51 height 13
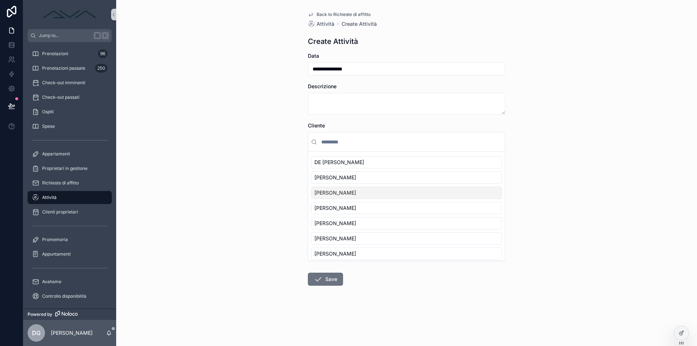
scroll to position [110, 0]
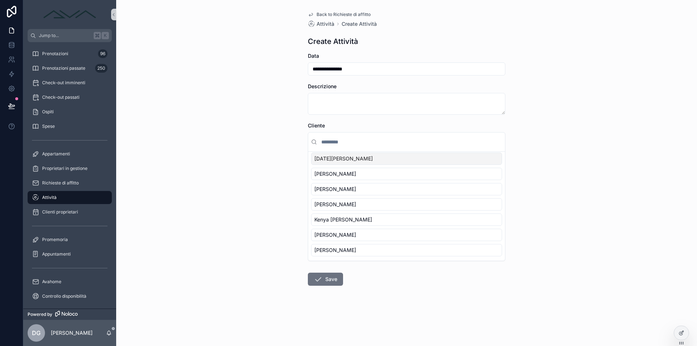
click at [328, 142] on input "scrollable content" at bounding box center [411, 141] width 182 height 13
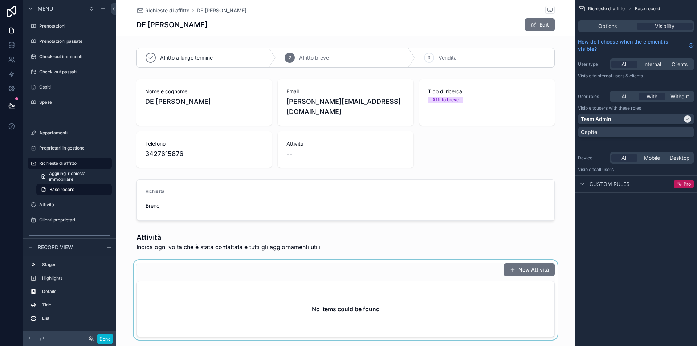
click at [414, 292] on div "scrollable content" at bounding box center [345, 300] width 459 height 80
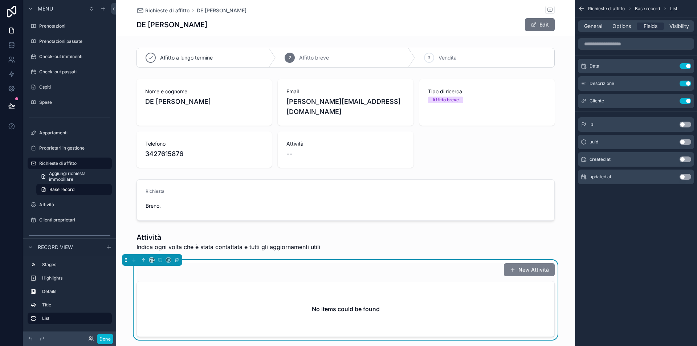
click at [525, 263] on button "New Attività" at bounding box center [529, 269] width 51 height 13
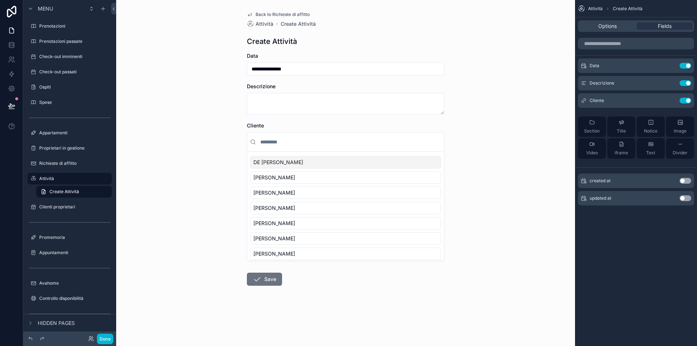
scroll to position [2, 0]
click at [280, 139] on input "scrollable content" at bounding box center [350, 141] width 182 height 13
click at [672, 101] on icon "scrollable content" at bounding box center [671, 101] width 6 height 6
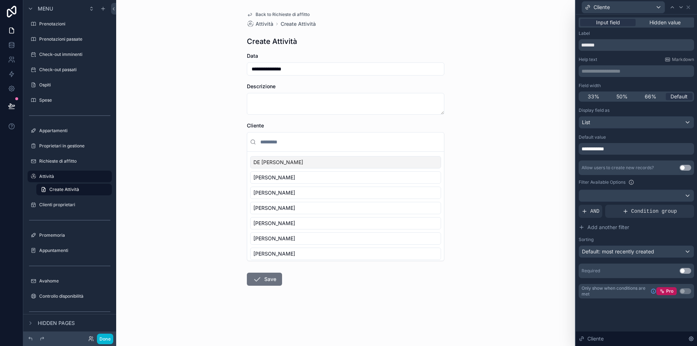
click at [613, 151] on div "**********" at bounding box center [635, 149] width 115 height 12
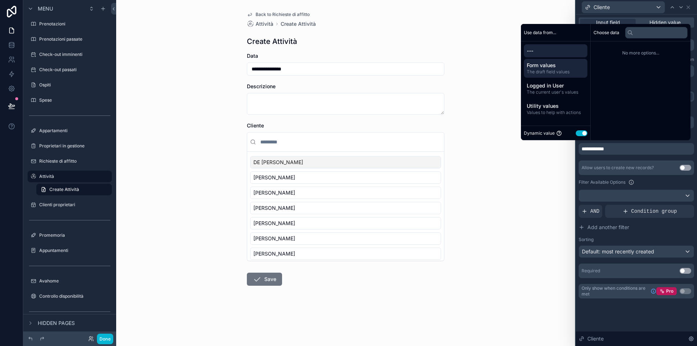
click at [547, 72] on span "The draft field values" at bounding box center [555, 72] width 58 height 6
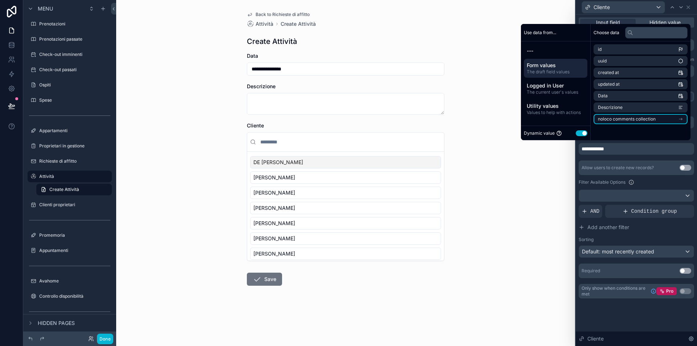
click at [636, 119] on span "noloco comments collection" at bounding box center [627, 119] width 58 height 6
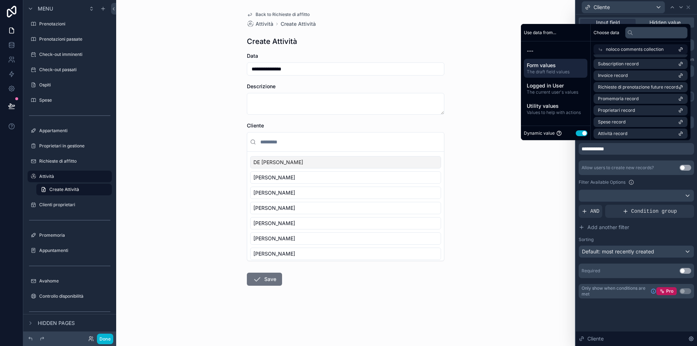
scroll to position [279, 0]
click at [546, 168] on div "**********" at bounding box center [345, 173] width 459 height 346
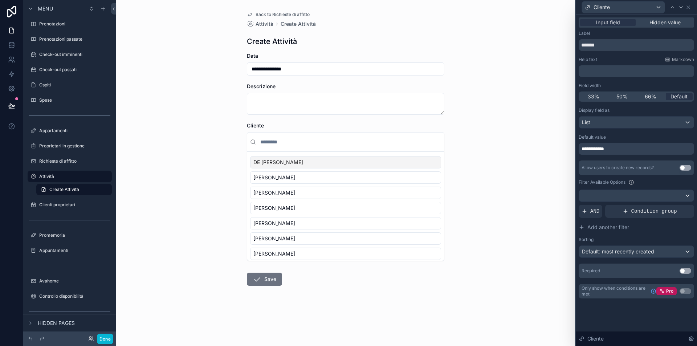
type input "**********"
drag, startPoint x: 558, startPoint y: 90, endPoint x: 519, endPoint y: 89, distance: 39.2
click at [558, 91] on div "**********" at bounding box center [345, 173] width 459 height 346
click at [60, 159] on label "Richieste di affitto" at bounding box center [68, 161] width 58 height 6
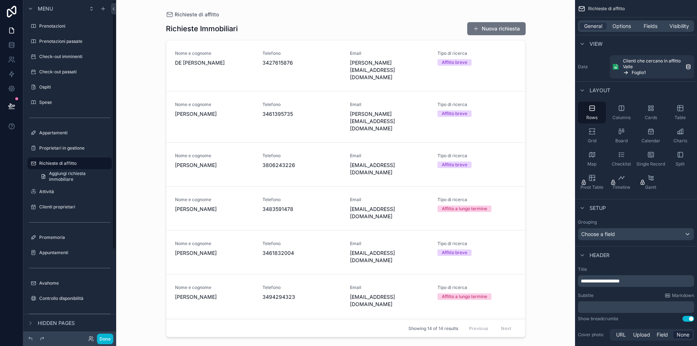
click at [209, 61] on div "scrollable content" at bounding box center [345, 168] width 371 height 337
click at [218, 60] on span "DE [PERSON_NAME]" at bounding box center [214, 62] width 79 height 7
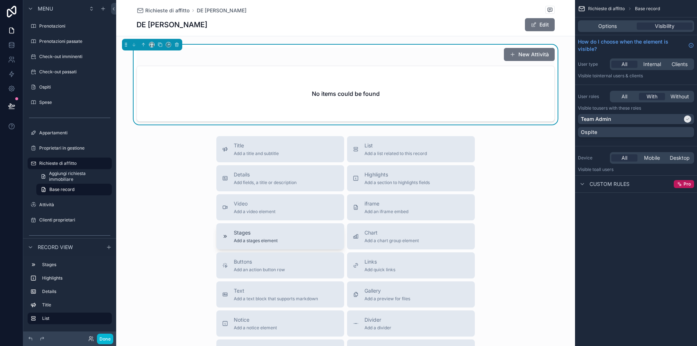
scroll to position [281, 0]
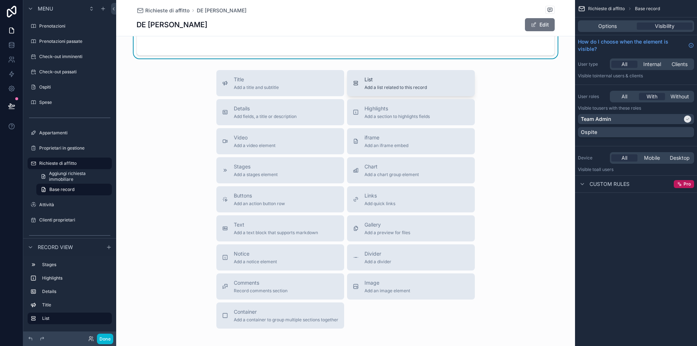
click at [391, 76] on div "List Add a list related to this record" at bounding box center [395, 83] width 62 height 15
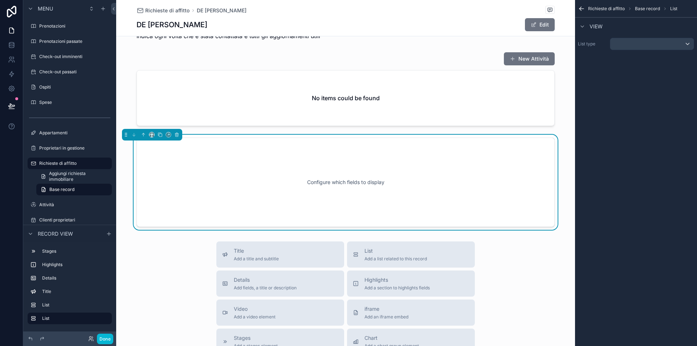
scroll to position [210, 0]
click at [635, 42] on div "scrollable content" at bounding box center [651, 44] width 83 height 12
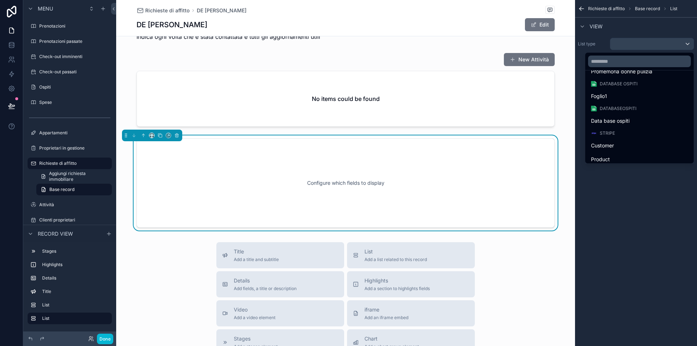
scroll to position [258, 0]
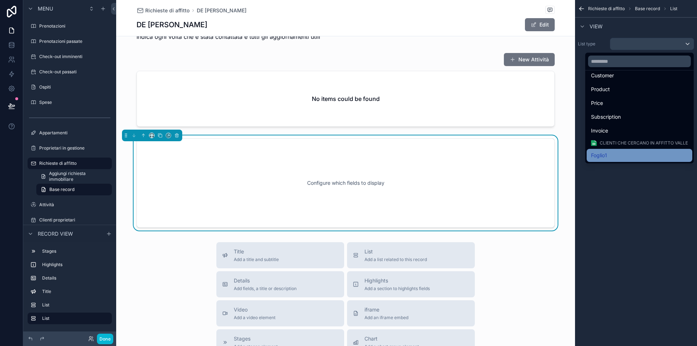
click at [615, 151] on div "Foglio1" at bounding box center [639, 155] width 97 height 9
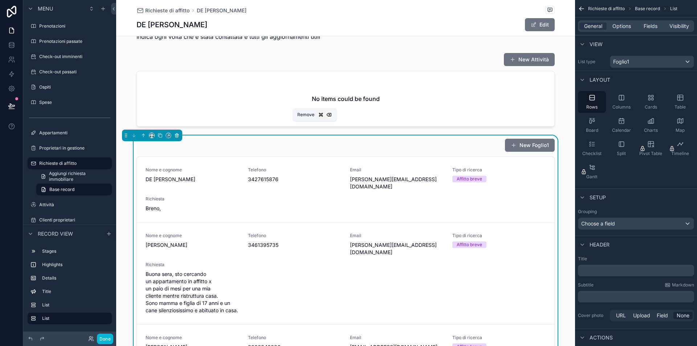
click at [177, 133] on icon "scrollable content" at bounding box center [176, 135] width 5 height 5
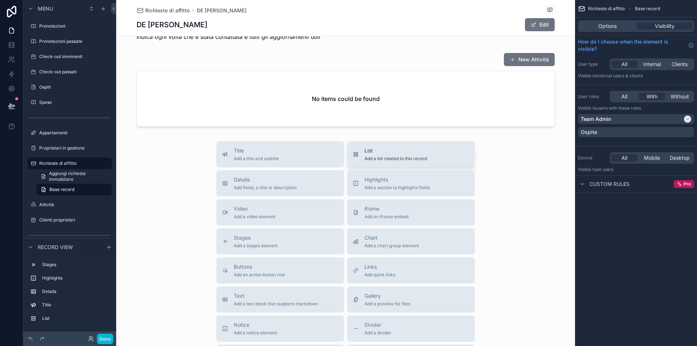
click at [368, 147] on span "List" at bounding box center [395, 150] width 62 height 7
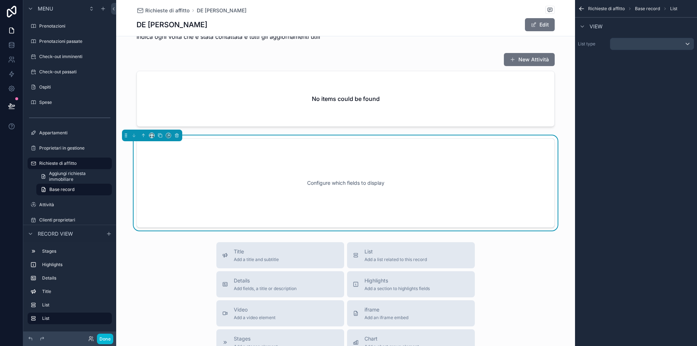
click at [642, 49] on div "scrollable content" at bounding box center [651, 44] width 83 height 12
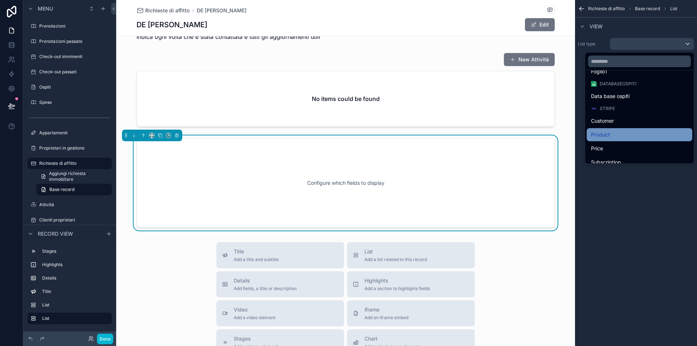
scroll to position [128, 0]
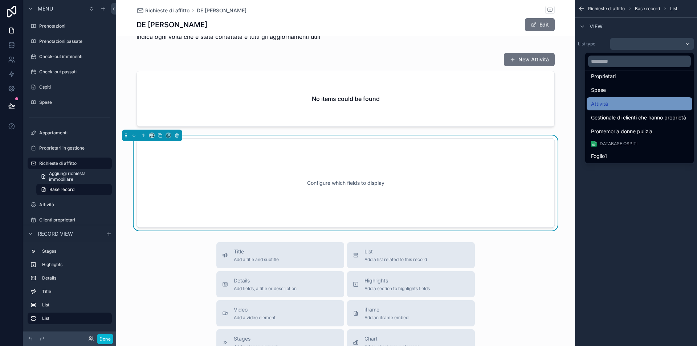
click at [619, 105] on div "Attività" at bounding box center [639, 103] width 97 height 9
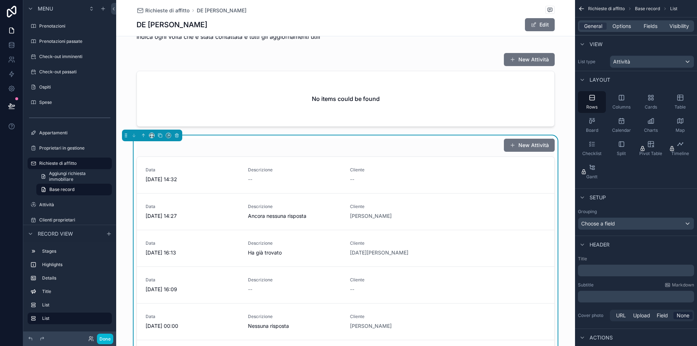
click at [629, 22] on div "General Options Fields Visibility" at bounding box center [636, 26] width 116 height 12
click at [644, 24] on span "Fields" at bounding box center [650, 25] width 14 height 7
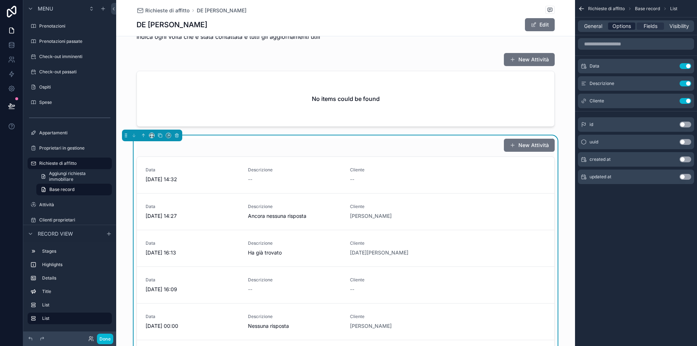
click at [620, 27] on span "Options" at bounding box center [621, 25] width 19 height 7
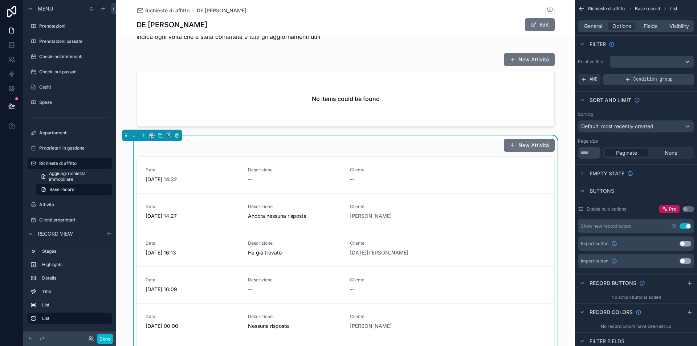
click at [637, 83] on div "Condition group" at bounding box center [648, 80] width 91 height 12
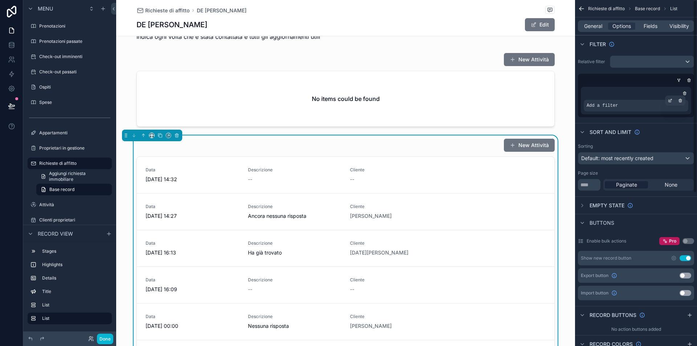
click at [615, 107] on span "Add a filter" at bounding box center [601, 106] width 31 height 6
click at [669, 100] on icon "scrollable content" at bounding box center [670, 100] width 4 height 4
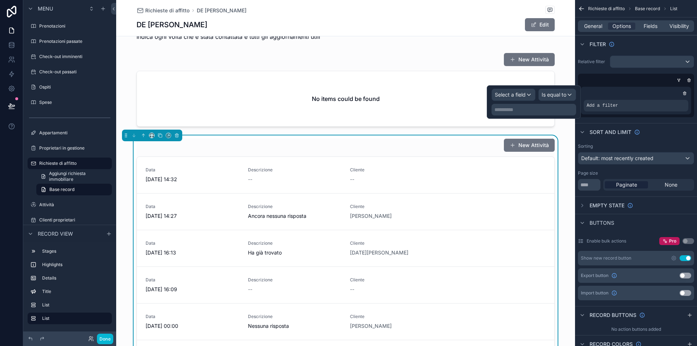
click at [523, 98] on div "Select a field" at bounding box center [513, 95] width 43 height 12
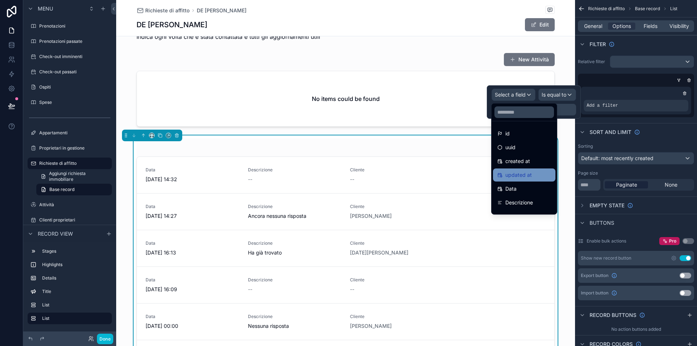
scroll to position [10, 0]
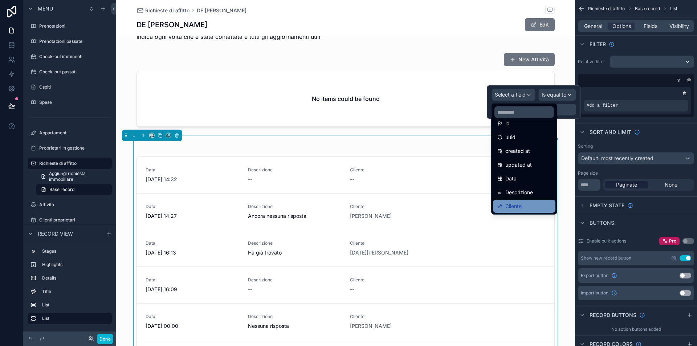
click at [522, 201] on div "Cliente" at bounding box center [524, 206] width 62 height 13
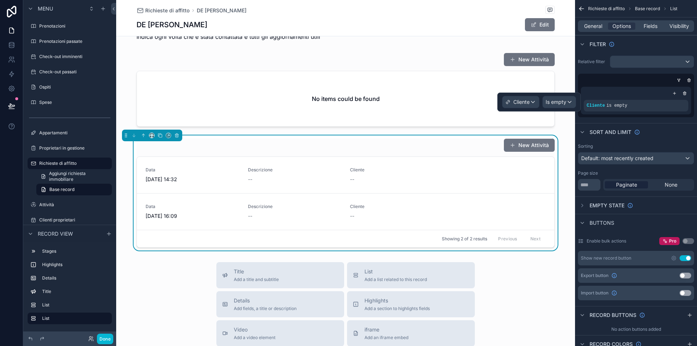
click at [558, 103] on span "Is empty" at bounding box center [555, 101] width 21 height 7
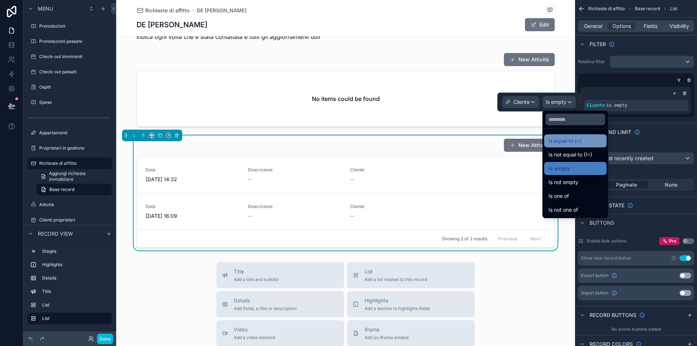
click at [575, 142] on span "Is equal to (=)" at bounding box center [564, 140] width 33 height 9
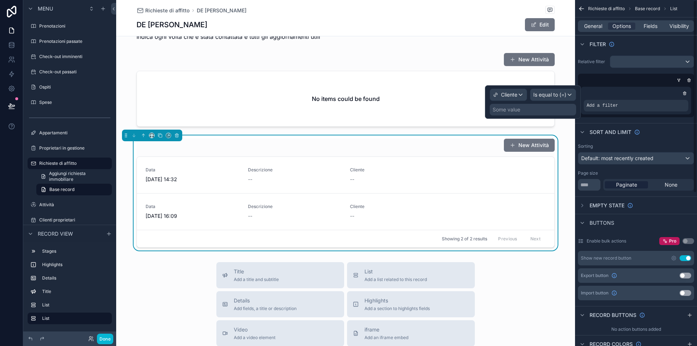
click at [531, 110] on div "Some value" at bounding box center [532, 110] width 86 height 12
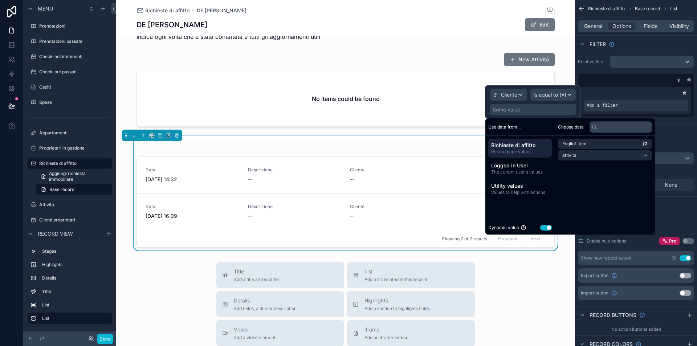
click at [534, 144] on span "Richieste di affitto" at bounding box center [520, 144] width 58 height 7
click at [592, 144] on li "Foglio1 item" at bounding box center [605, 144] width 94 height 10
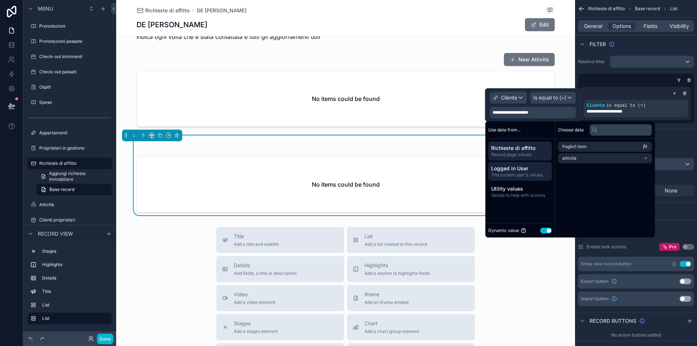
click at [524, 170] on span "Logged in User" at bounding box center [520, 168] width 58 height 7
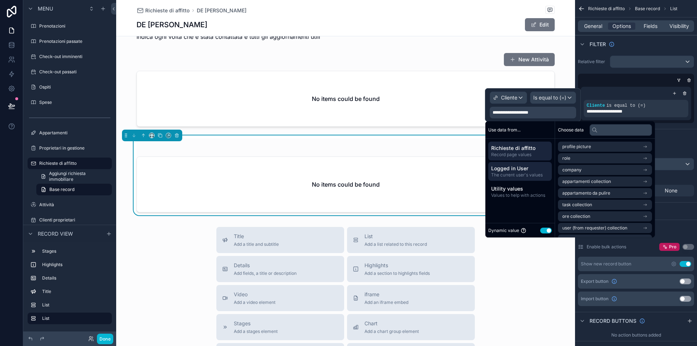
click at [524, 152] on span "Record page values" at bounding box center [520, 155] width 58 height 6
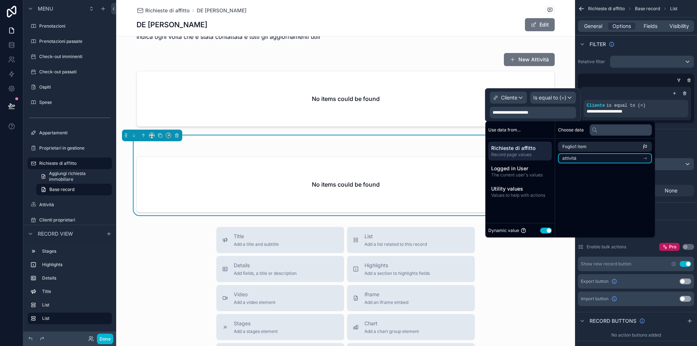
click at [592, 156] on li "attività" at bounding box center [605, 158] width 94 height 10
click at [628, 159] on li "Cliente" at bounding box center [605, 160] width 94 height 10
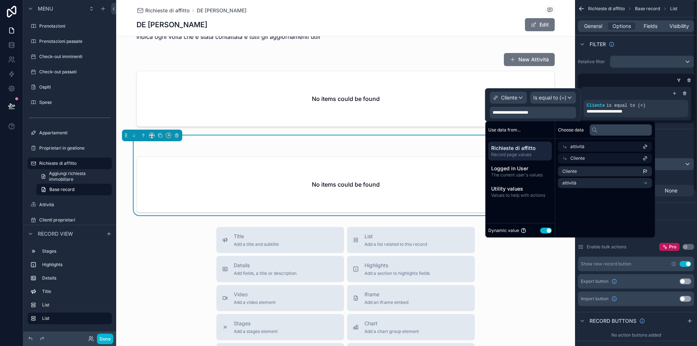
click at [681, 141] on div "Sort And Limit" at bounding box center [636, 137] width 122 height 17
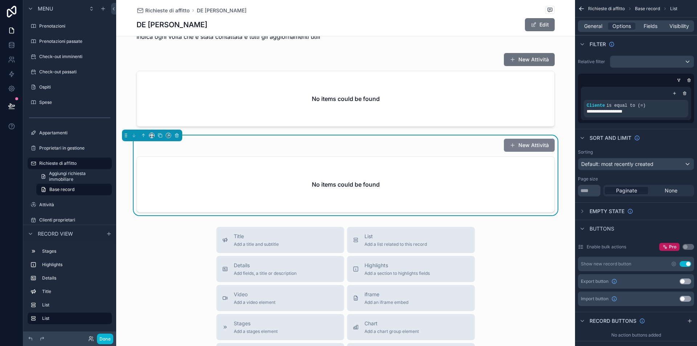
click at [542, 139] on button "New Attività" at bounding box center [529, 145] width 51 height 13
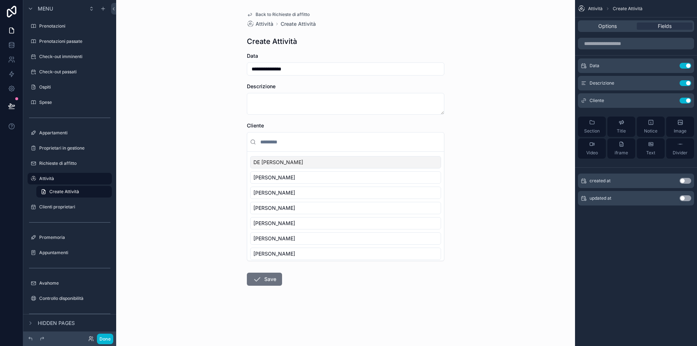
scroll to position [2, 0]
click at [61, 161] on label "Richieste di affitto" at bounding box center [68, 161] width 58 height 6
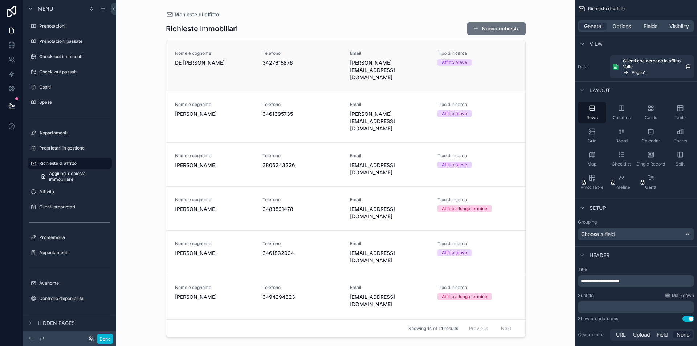
click at [307, 64] on span "3427615876" at bounding box center [301, 62] width 79 height 7
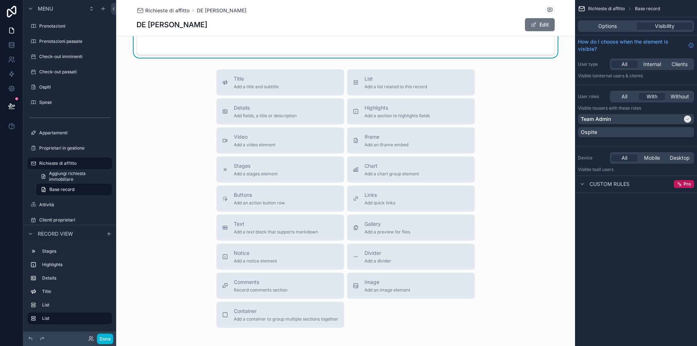
scroll to position [225, 0]
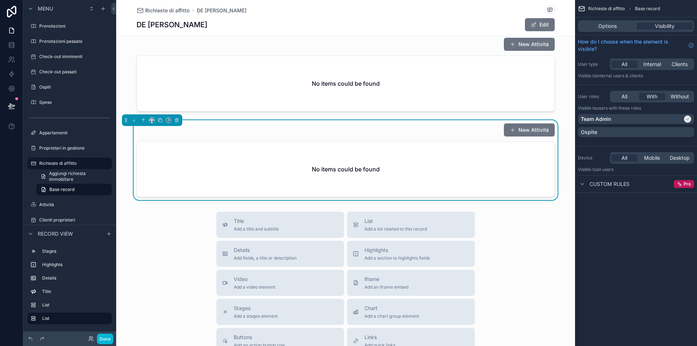
click at [435, 123] on div "New Attività" at bounding box center [345, 130] width 418 height 14
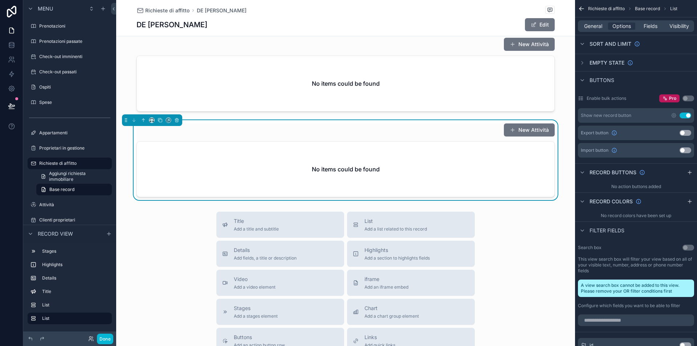
scroll to position [85, 0]
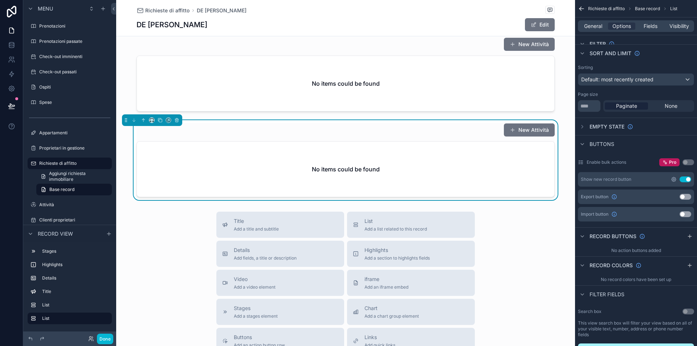
click at [673, 180] on icon "scrollable content" at bounding box center [673, 179] width 6 height 6
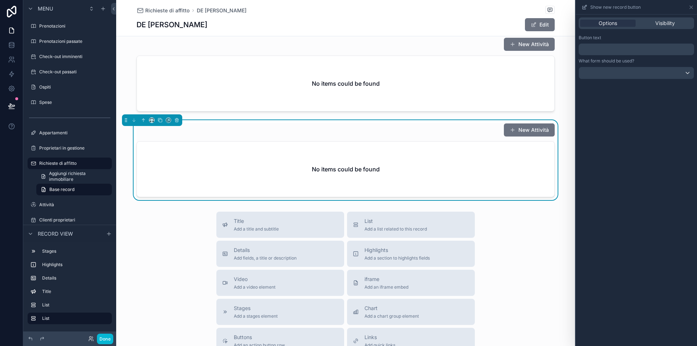
click at [623, 76] on div at bounding box center [636, 73] width 115 height 12
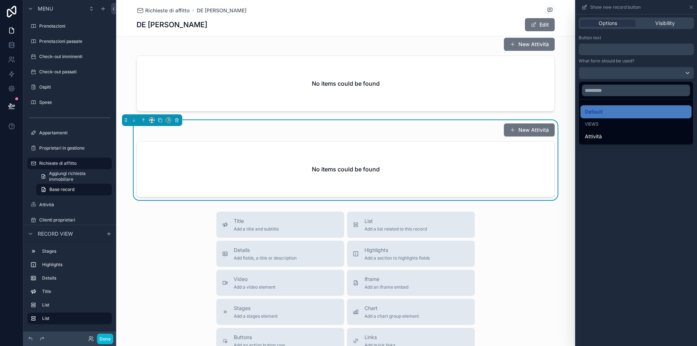
click at [595, 157] on div at bounding box center [635, 173] width 121 height 346
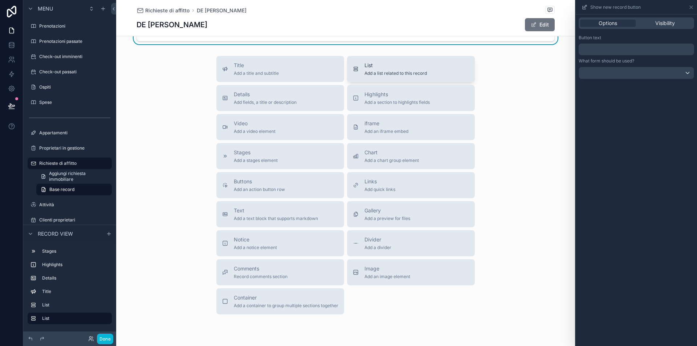
scroll to position [156, 0]
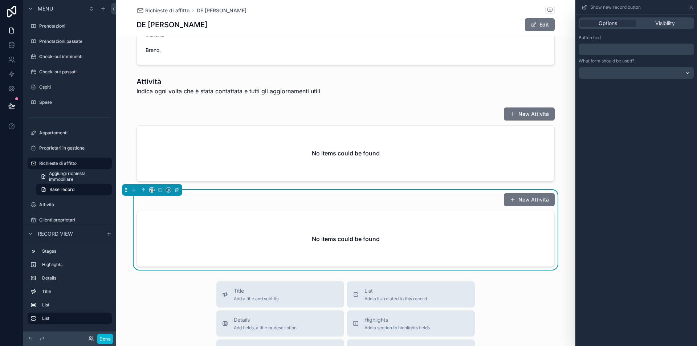
drag, startPoint x: 381, startPoint y: 198, endPoint x: 387, endPoint y: 190, distance: 10.3
click at [381, 198] on div "New Attività No items could be found" at bounding box center [345, 230] width 418 height 74
click at [688, 7] on icon at bounding box center [691, 7] width 6 height 6
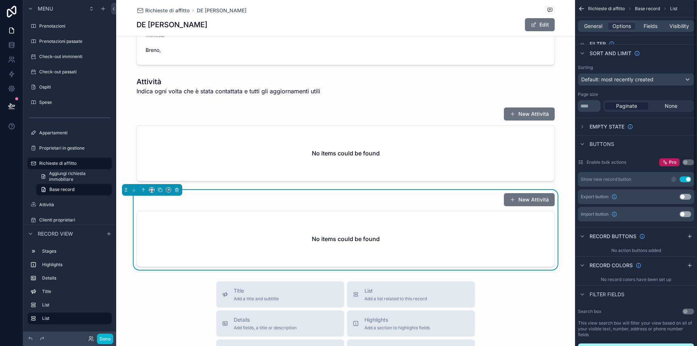
scroll to position [0, 0]
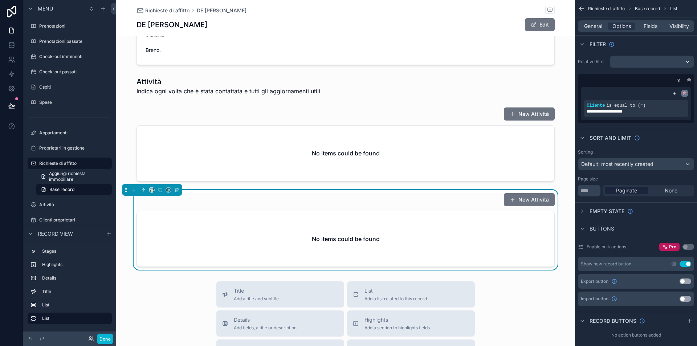
click at [686, 91] on div "scrollable content" at bounding box center [684, 93] width 7 height 7
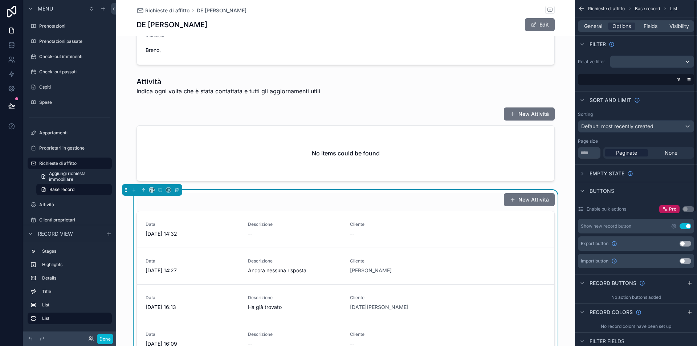
click at [645, 62] on div "scrollable content" at bounding box center [651, 62] width 83 height 12
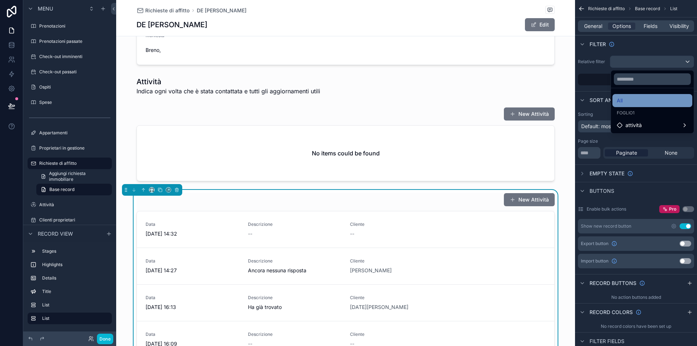
click at [634, 99] on div "All" at bounding box center [651, 100] width 71 height 9
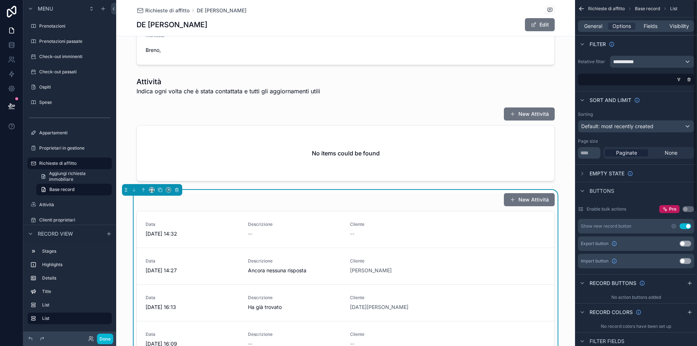
click at [637, 63] on span "**********" at bounding box center [626, 61] width 27 height 7
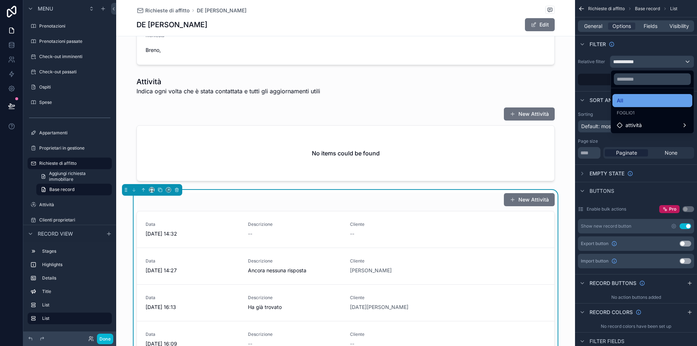
click at [637, 102] on div "All" at bounding box center [651, 100] width 71 height 9
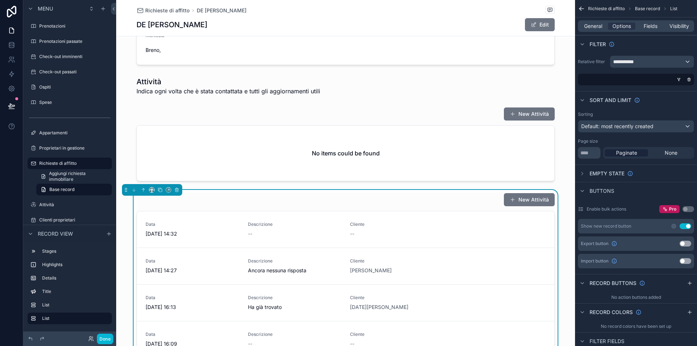
click at [624, 127] on span "Default: most recently created" at bounding box center [617, 126] width 72 height 6
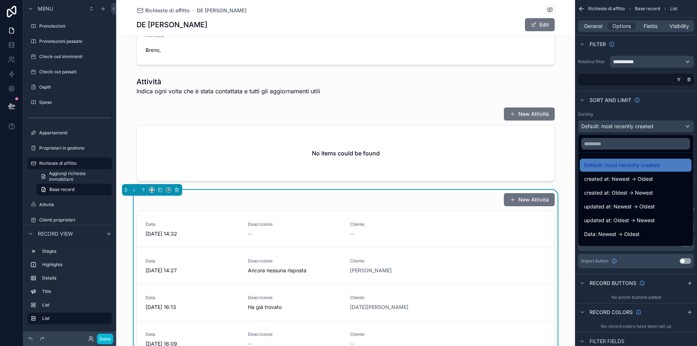
click at [647, 107] on div "scrollable content" at bounding box center [348, 173] width 697 height 346
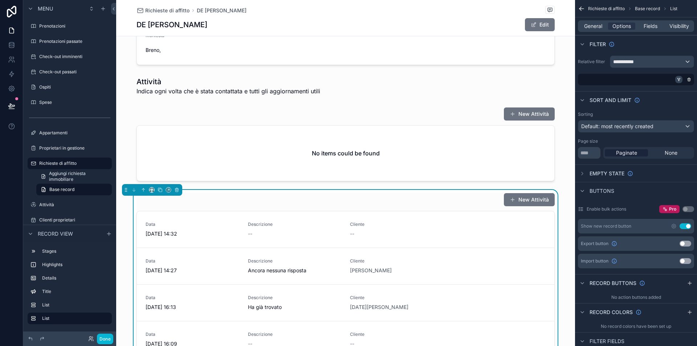
click at [678, 79] on icon "scrollable content" at bounding box center [679, 79] width 2 height 1
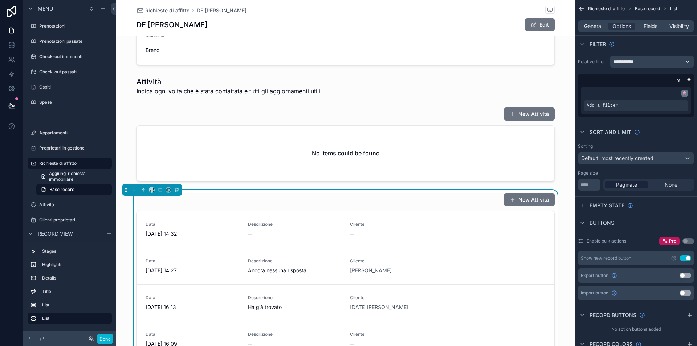
click at [684, 94] on icon "scrollable content" at bounding box center [684, 93] width 4 height 4
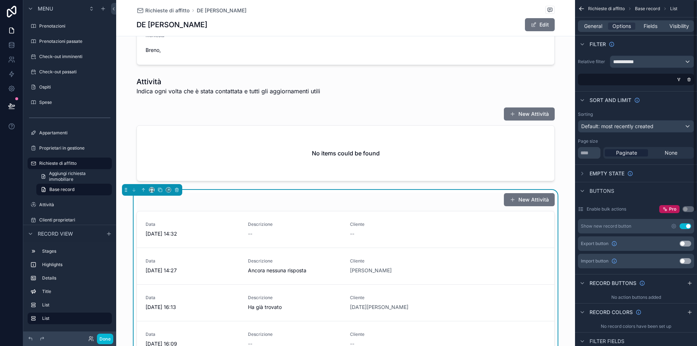
click at [658, 59] on div "**********" at bounding box center [651, 62] width 83 height 12
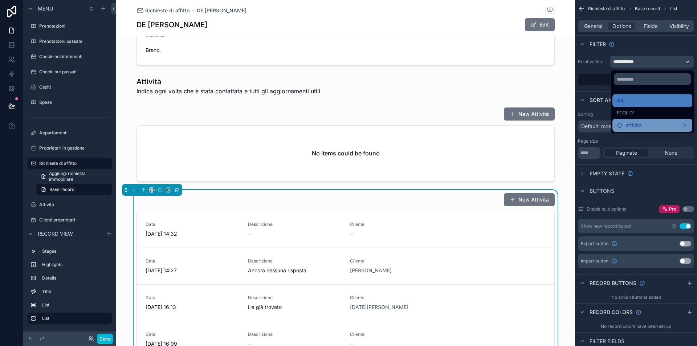
click at [637, 124] on div "attività" at bounding box center [651, 125] width 71 height 9
click at [586, 127] on span "Cliente" at bounding box center [579, 126] width 16 height 9
click at [633, 128] on div "attività" at bounding box center [625, 126] width 34 height 9
click at [669, 122] on div "attività" at bounding box center [651, 125] width 71 height 9
click at [666, 126] on div "attività" at bounding box center [651, 125] width 71 height 9
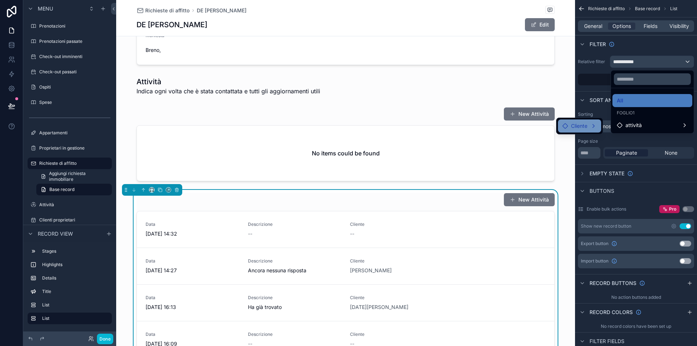
drag, startPoint x: 598, startPoint y: 124, endPoint x: 567, endPoint y: 125, distance: 31.2
click at [567, 125] on div "Cliente" at bounding box center [579, 125] width 43 height 13
click at [626, 82] on input "text" at bounding box center [651, 79] width 77 height 12
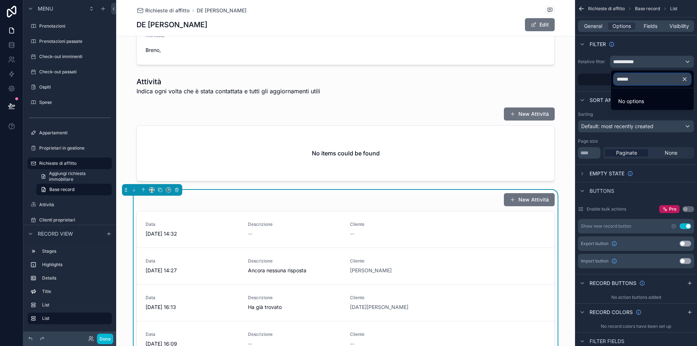
type input "******"
click at [688, 80] on button "button" at bounding box center [687, 78] width 12 height 17
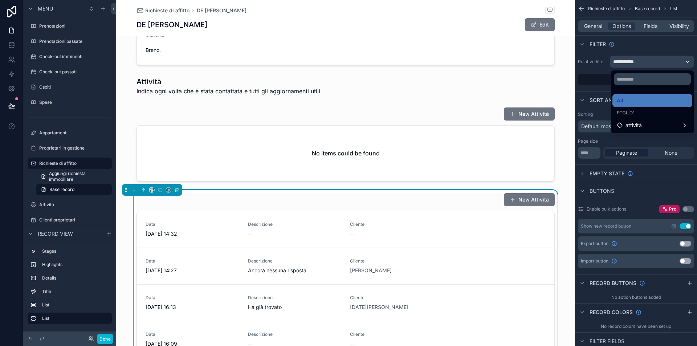
click at [598, 79] on div "scrollable content" at bounding box center [348, 173] width 697 height 346
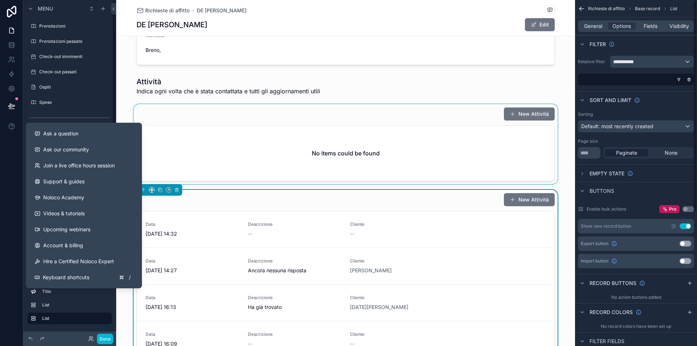
scroll to position [223, 0]
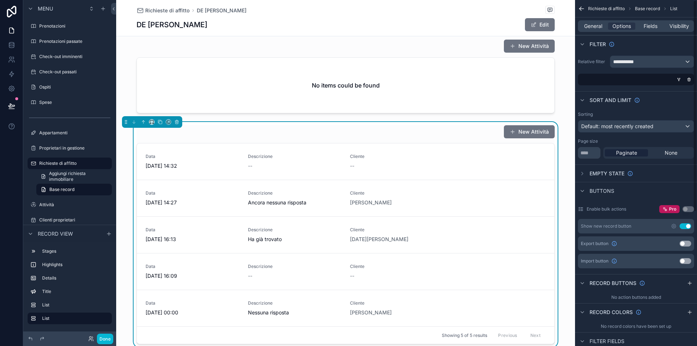
click at [636, 63] on span "**********" at bounding box center [626, 61] width 27 height 7
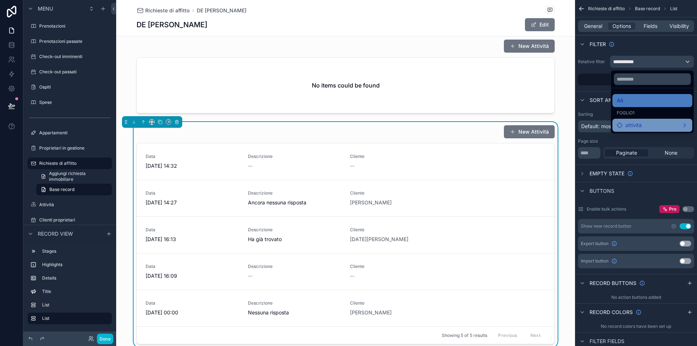
click at [625, 127] on span "attività" at bounding box center [633, 125] width 16 height 9
click at [571, 126] on span "Cliente" at bounding box center [579, 126] width 16 height 9
click at [622, 127] on span "attività" at bounding box center [624, 126] width 16 height 9
click at [632, 127] on span "attività" at bounding box center [624, 126] width 16 height 9
click at [633, 128] on div "attività" at bounding box center [625, 126] width 34 height 9
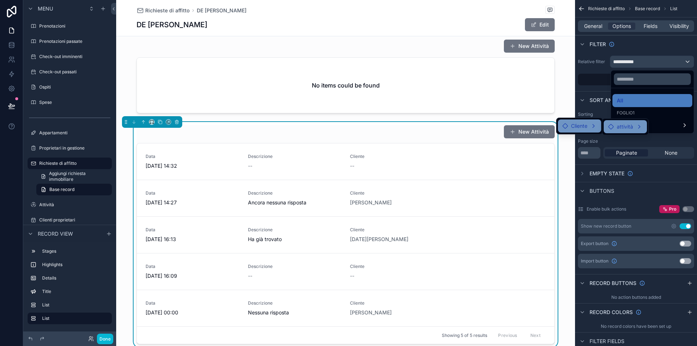
click at [643, 127] on div "attività" at bounding box center [624, 126] width 43 height 13
click at [641, 126] on div "attività" at bounding box center [625, 126] width 34 height 9
click at [664, 121] on div "attività" at bounding box center [651, 125] width 71 height 9
click at [650, 78] on input "text" at bounding box center [651, 79] width 77 height 12
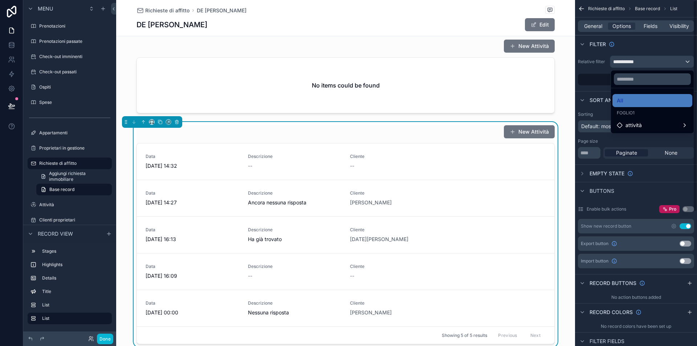
click at [642, 60] on div "scrollable content" at bounding box center [348, 173] width 697 height 346
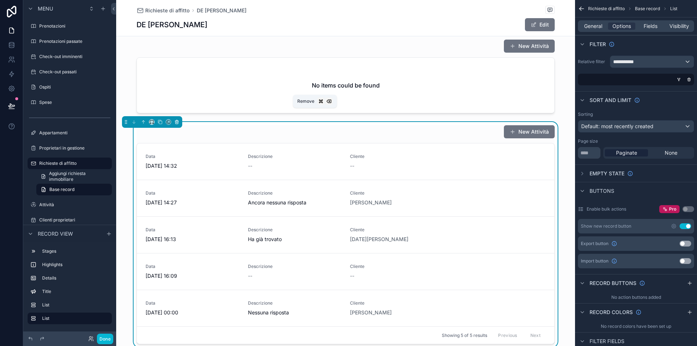
click at [177, 122] on icon "scrollable content" at bounding box center [177, 122] width 0 height 1
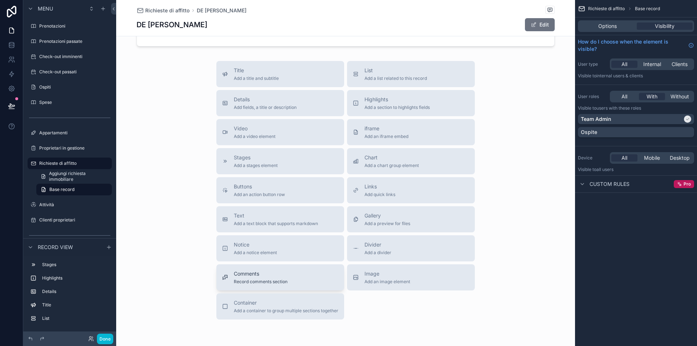
scroll to position [263, 0]
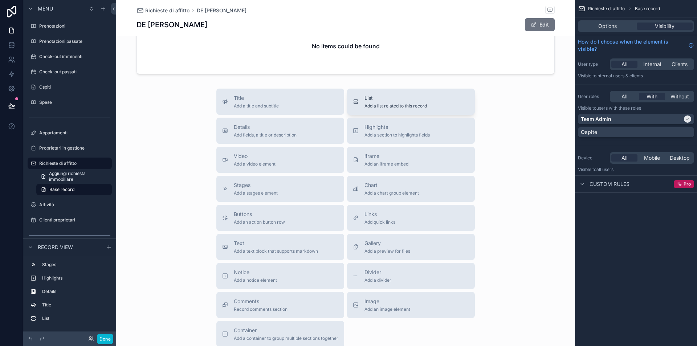
click at [404, 103] on span "Add a list related to this record" at bounding box center [395, 106] width 62 height 6
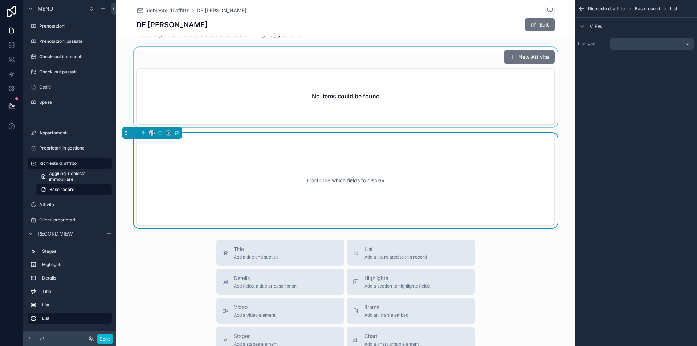
scroll to position [210, 0]
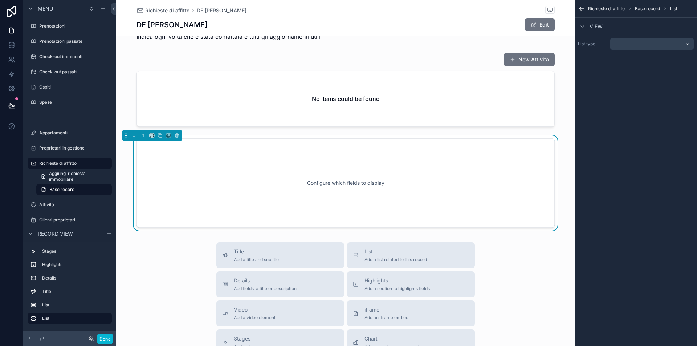
click at [633, 41] on div "scrollable content" at bounding box center [651, 44] width 83 height 12
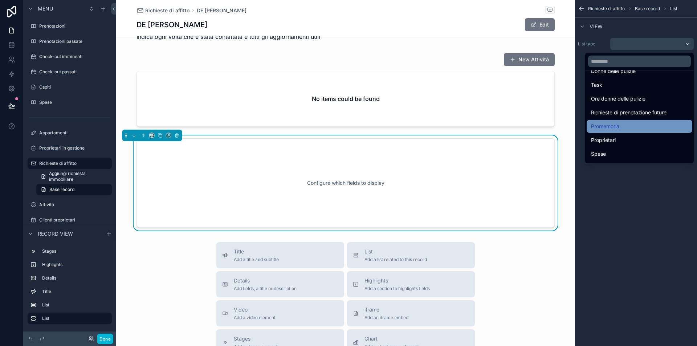
scroll to position [114, 0]
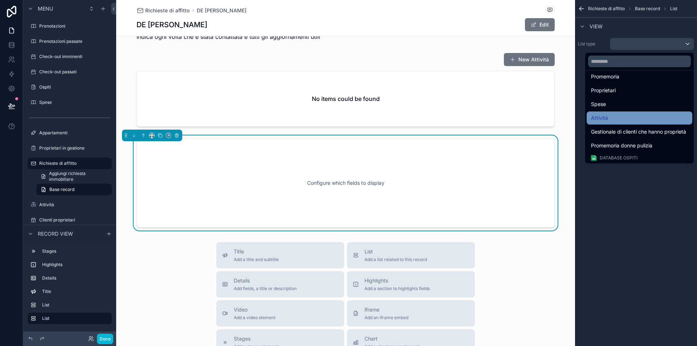
click at [628, 116] on div "Attività" at bounding box center [639, 118] width 97 height 9
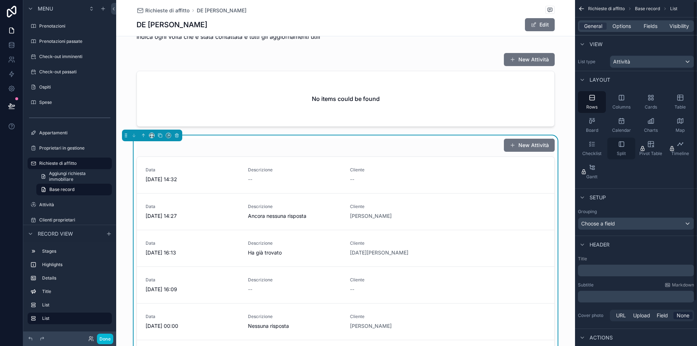
scroll to position [53, 0]
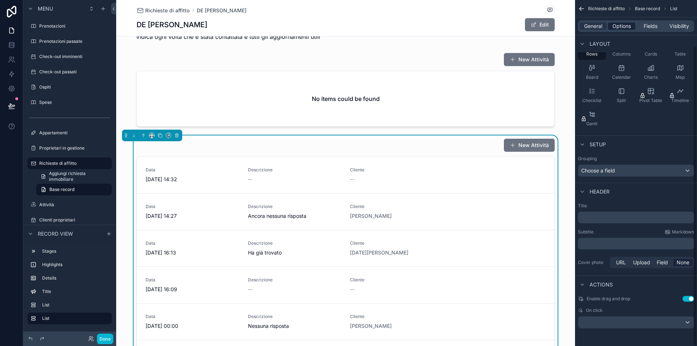
click at [618, 25] on span "Options" at bounding box center [621, 25] width 19 height 7
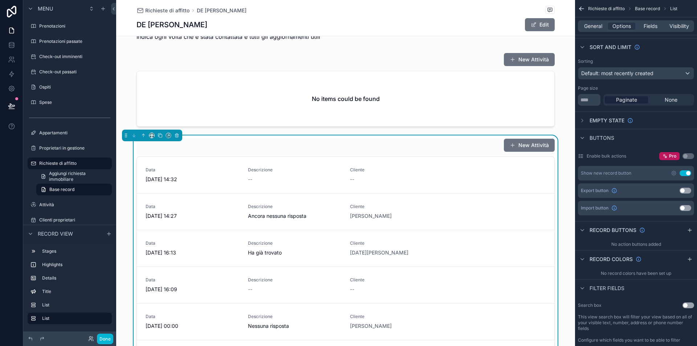
scroll to position [0, 0]
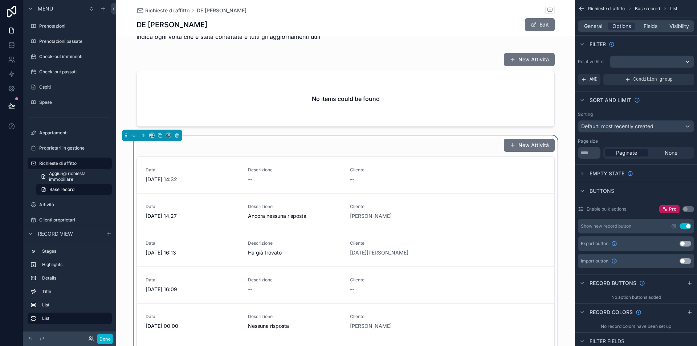
click at [641, 62] on div "scrollable content" at bounding box center [651, 62] width 83 height 12
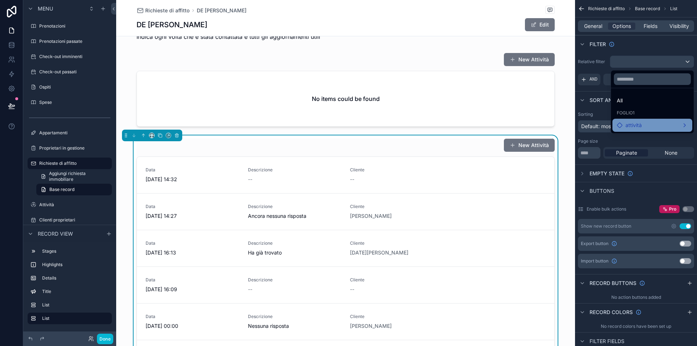
click at [651, 124] on div "attività" at bounding box center [651, 125] width 71 height 9
click at [584, 126] on span "Cliente" at bounding box center [579, 126] width 16 height 9
click at [613, 128] on div "attività" at bounding box center [620, 126] width 25 height 9
click at [606, 126] on div "attività" at bounding box center [624, 126] width 43 height 13
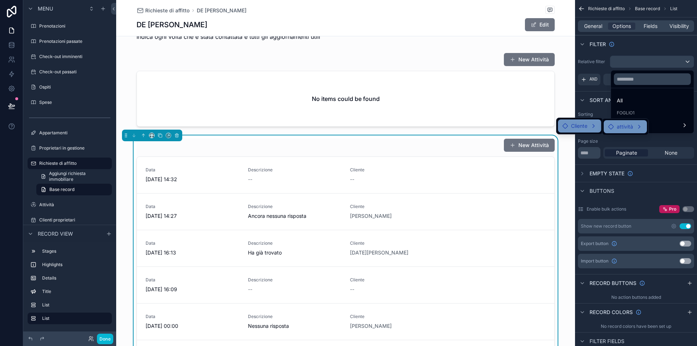
click at [638, 127] on div "attività" at bounding box center [625, 126] width 34 height 9
click at [630, 127] on span "attività" at bounding box center [624, 126] width 16 height 9
click at [629, 127] on span "attività" at bounding box center [624, 126] width 16 height 9
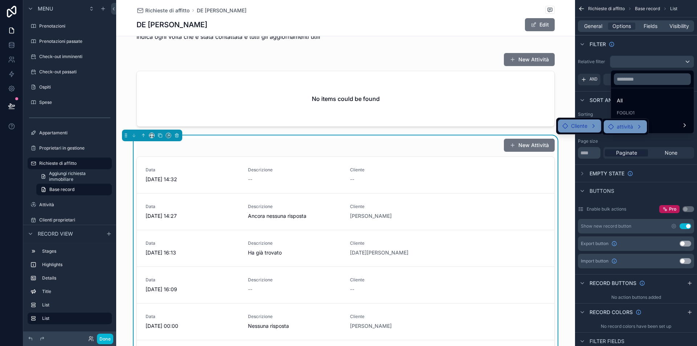
click at [623, 126] on span "attività" at bounding box center [624, 126] width 16 height 9
click at [660, 126] on div "attività" at bounding box center [651, 125] width 71 height 9
click at [593, 124] on div "Cliente" at bounding box center [579, 126] width 34 height 9
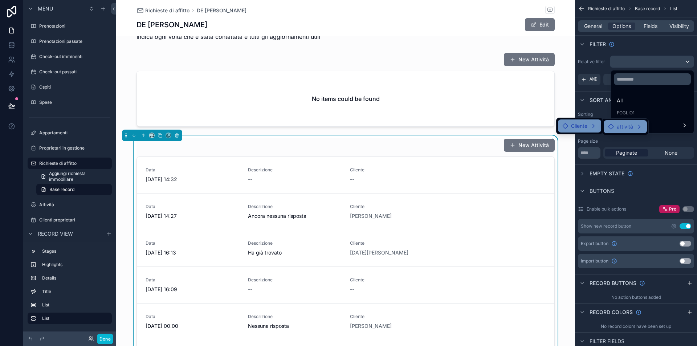
click at [638, 125] on div "attività" at bounding box center [625, 126] width 34 height 9
click at [639, 128] on div "attività" at bounding box center [625, 126] width 34 height 9
click at [602, 124] on ul "attività" at bounding box center [625, 127] width 46 height 16
click at [611, 126] on icon at bounding box center [611, 127] width 6 height 6
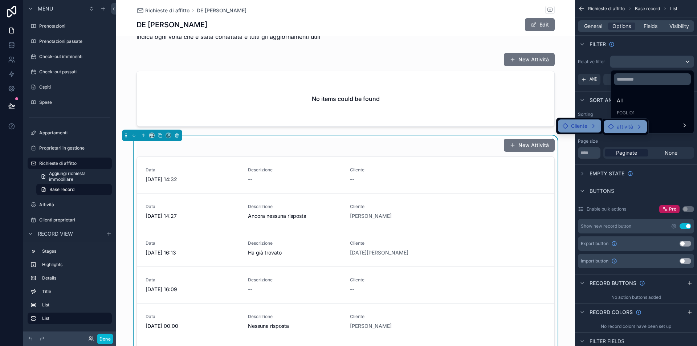
click at [611, 126] on icon at bounding box center [611, 127] width 6 height 6
click at [663, 125] on div "attività" at bounding box center [651, 125] width 71 height 9
click at [640, 50] on div "scrollable content" at bounding box center [348, 173] width 697 height 346
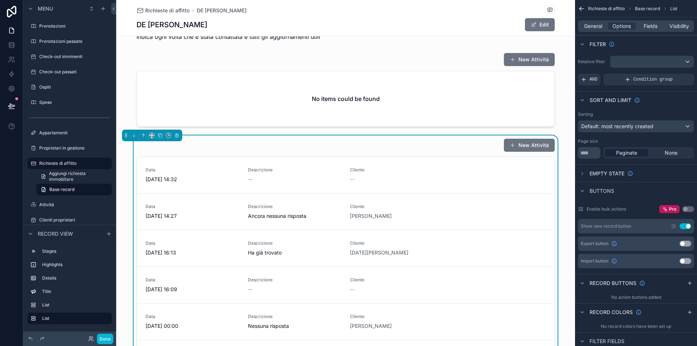
click at [649, 61] on div "scrollable content" at bounding box center [651, 62] width 83 height 12
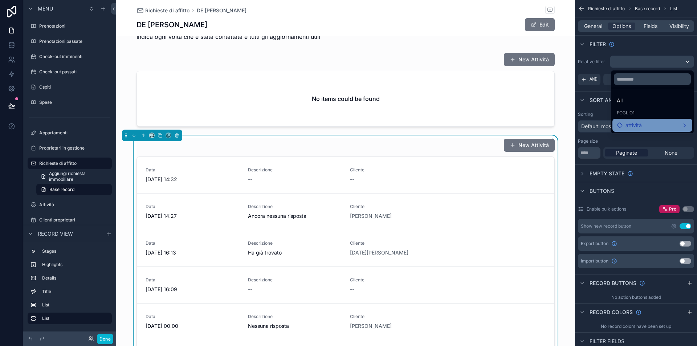
click at [638, 122] on div "attività" at bounding box center [651, 125] width 71 height 9
click at [577, 126] on span "Cliente" at bounding box center [579, 126] width 16 height 9
click at [578, 124] on span "Cliente" at bounding box center [579, 126] width 16 height 9
click at [571, 144] on div "New Attività Data [DATE] 14:32 Descrizione -- Cliente -- Data [DATE] 14:27 Desc…" at bounding box center [345, 247] width 459 height 225
click at [635, 52] on div "scrollable content" at bounding box center [348, 173] width 697 height 346
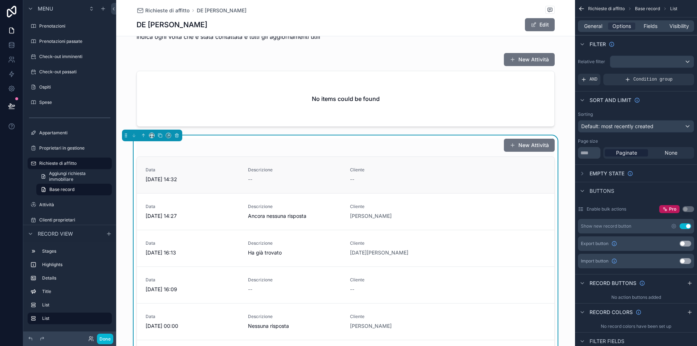
scroll to position [157, 0]
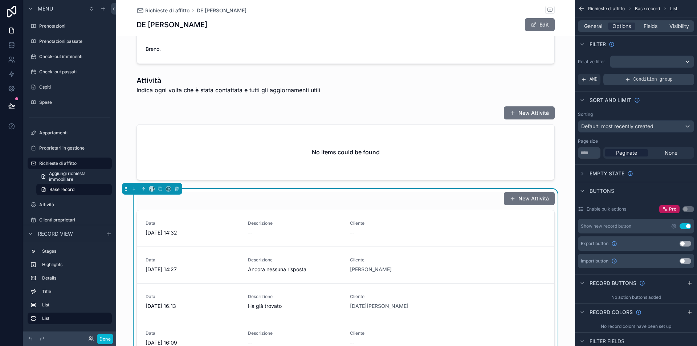
click at [621, 79] on div "Condition group" at bounding box center [648, 80] width 91 height 12
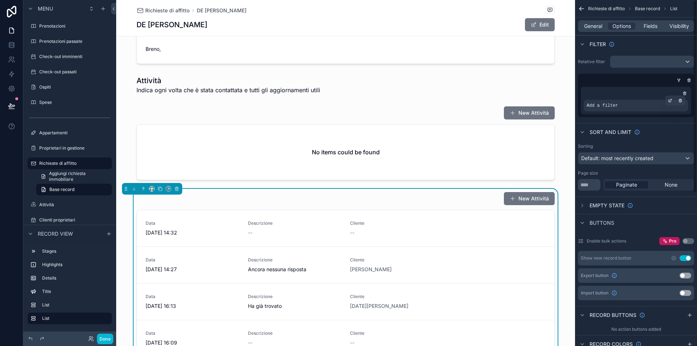
click at [631, 106] on div "Add a filter" at bounding box center [635, 106] width 104 height 12
click at [672, 100] on icon "scrollable content" at bounding box center [670, 100] width 4 height 4
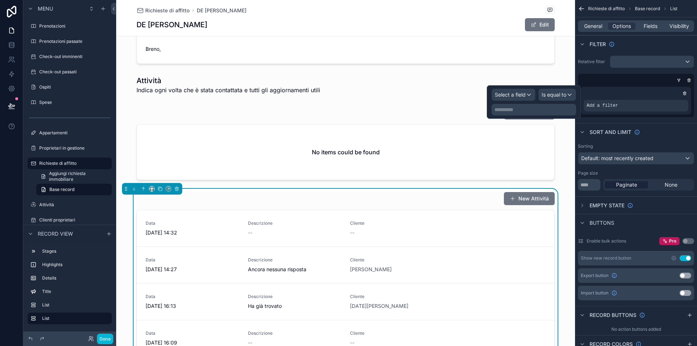
click at [524, 93] on span "Select a field" at bounding box center [509, 94] width 31 height 6
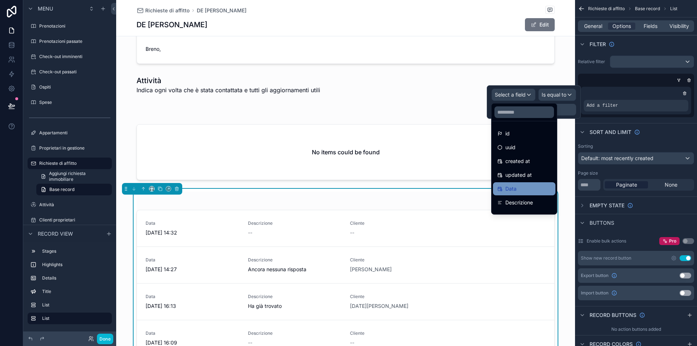
scroll to position [10, 0]
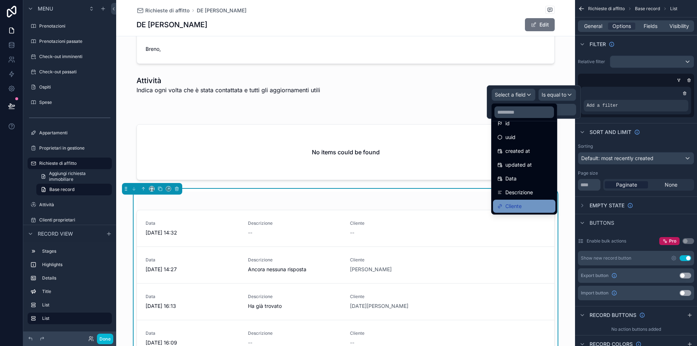
click at [533, 203] on div "Cliente" at bounding box center [524, 206] width 54 height 9
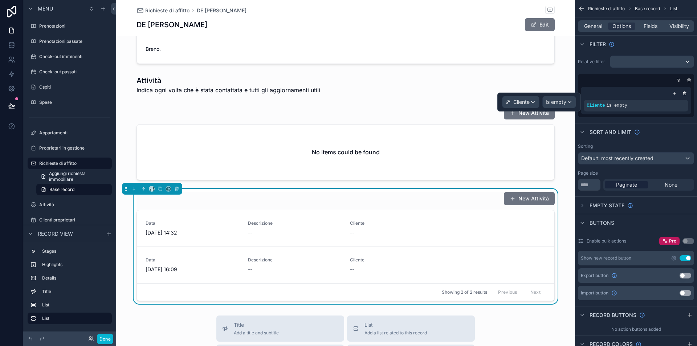
click at [561, 100] on span "Is empty" at bounding box center [555, 101] width 21 height 7
click at [646, 87] on div "Cliente is empty" at bounding box center [635, 101] width 110 height 28
click at [680, 101] on icon "scrollable content" at bounding box center [680, 100] width 0 height 1
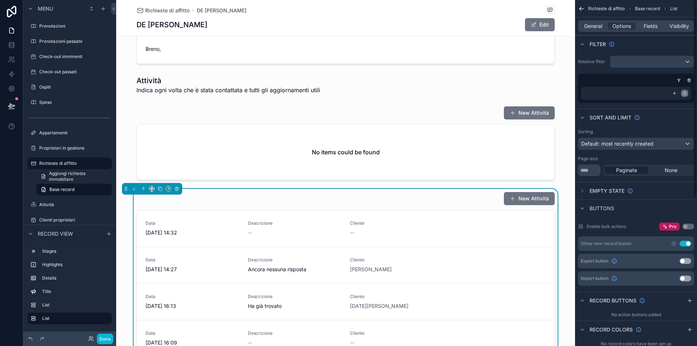
click at [685, 91] on icon "scrollable content" at bounding box center [684, 93] width 4 height 4
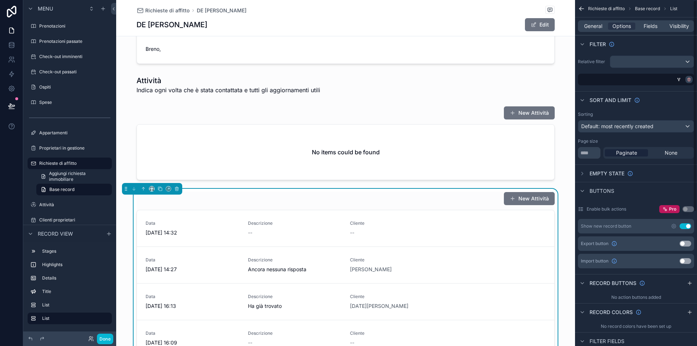
click at [689, 81] on icon "scrollable content" at bounding box center [689, 80] width 3 height 3
click at [593, 83] on div "AND" at bounding box center [589, 80] width 22 height 12
click at [674, 74] on icon "scrollable content" at bounding box center [675, 75] width 3 height 3
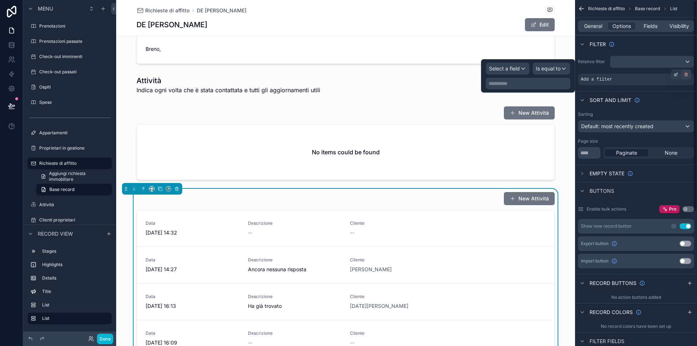
click at [688, 74] on div "scrollable content" at bounding box center [686, 74] width 10 height 10
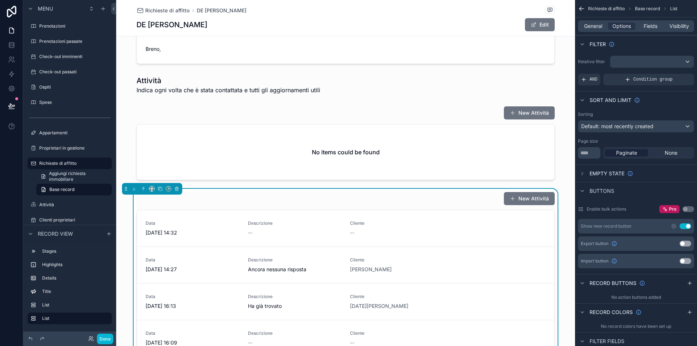
click at [632, 65] on div "scrollable content" at bounding box center [651, 62] width 83 height 12
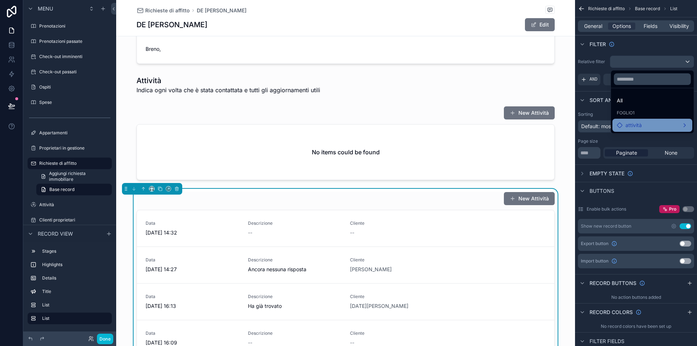
click at [635, 123] on div "attività" at bounding box center [651, 125] width 71 height 9
click at [591, 128] on div "Cliente" at bounding box center [579, 126] width 34 height 9
click at [619, 127] on span "attività" at bounding box center [624, 126] width 16 height 9
click at [624, 127] on span "attività" at bounding box center [624, 126] width 16 height 9
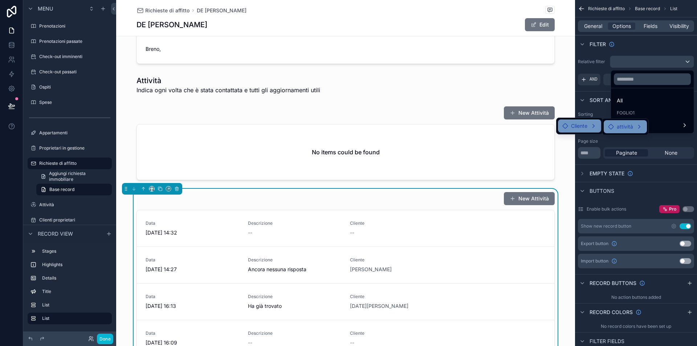
click at [624, 127] on span "attività" at bounding box center [624, 126] width 16 height 9
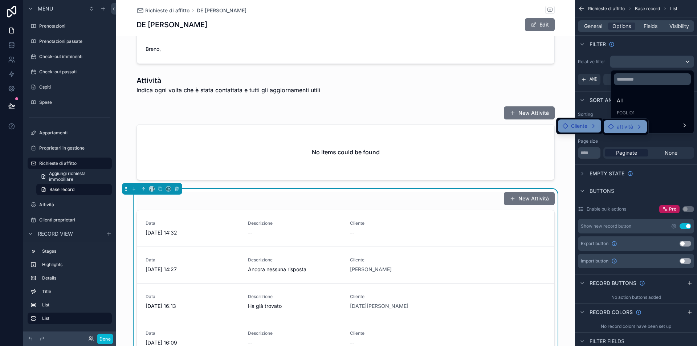
click at [624, 127] on span "attività" at bounding box center [624, 126] width 16 height 9
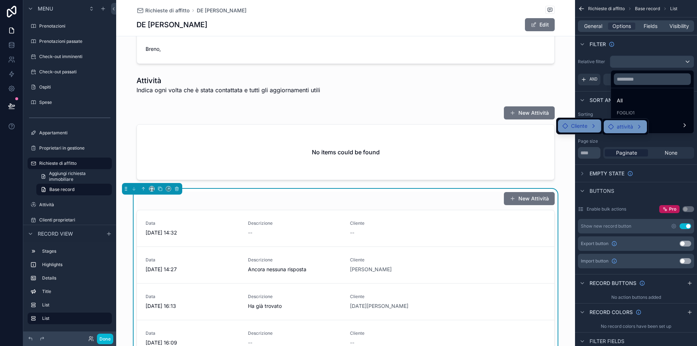
click at [624, 127] on span "attività" at bounding box center [624, 126] width 16 height 9
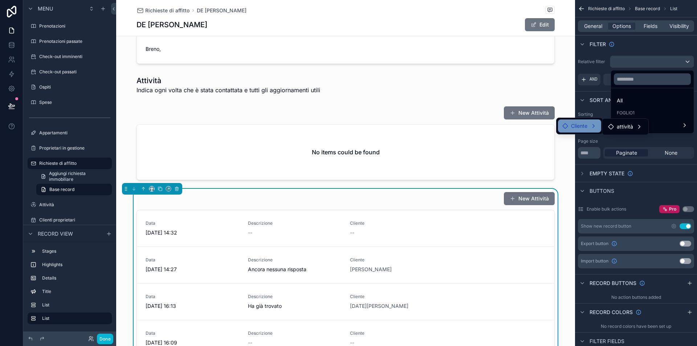
click at [641, 115] on div "Foglio1" at bounding box center [651, 113] width 71 height 6
click at [647, 109] on div "Foglio1" at bounding box center [652, 113] width 80 height 10
click at [658, 58] on div "scrollable content" at bounding box center [348, 173] width 697 height 346
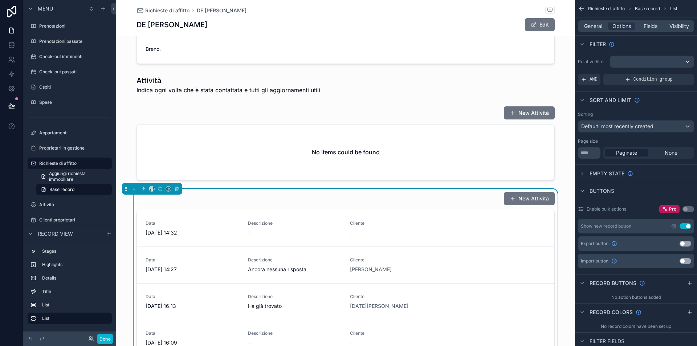
scroll to position [1, 0]
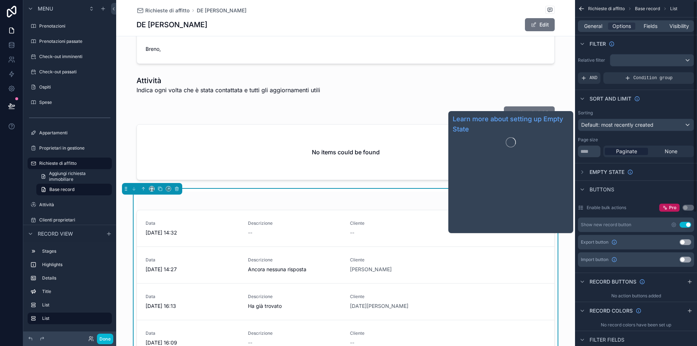
click at [609, 171] on span "Empty state" at bounding box center [606, 171] width 35 height 7
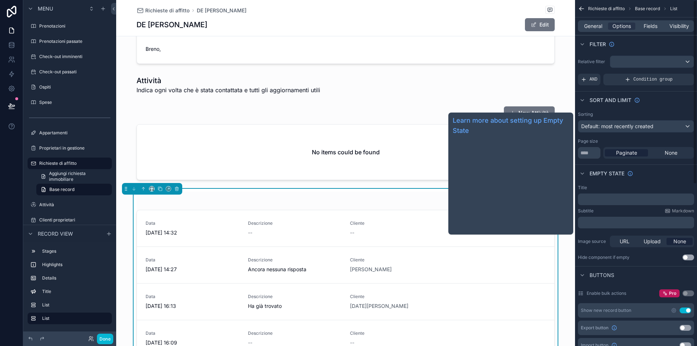
click at [604, 172] on span "Empty state" at bounding box center [606, 173] width 35 height 7
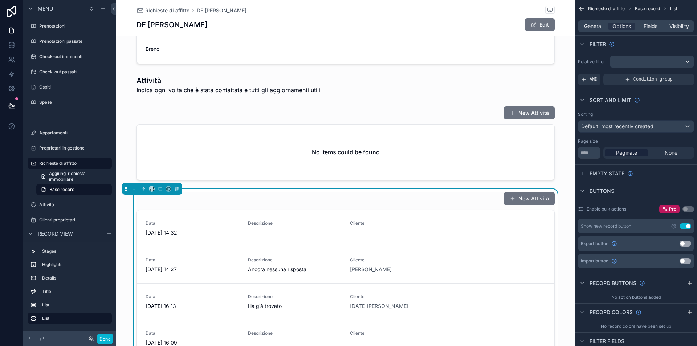
click at [631, 58] on div "scrollable content" at bounding box center [651, 62] width 83 height 12
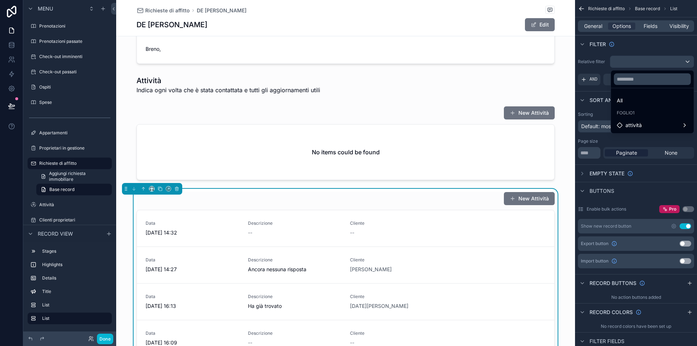
click at [653, 49] on div "scrollable content" at bounding box center [348, 173] width 697 height 346
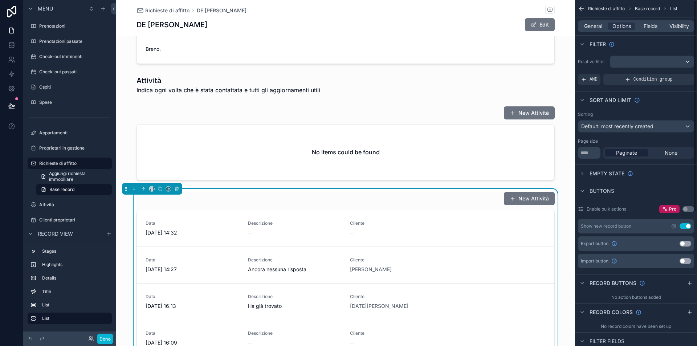
click at [641, 64] on div "scrollable content" at bounding box center [651, 62] width 83 height 12
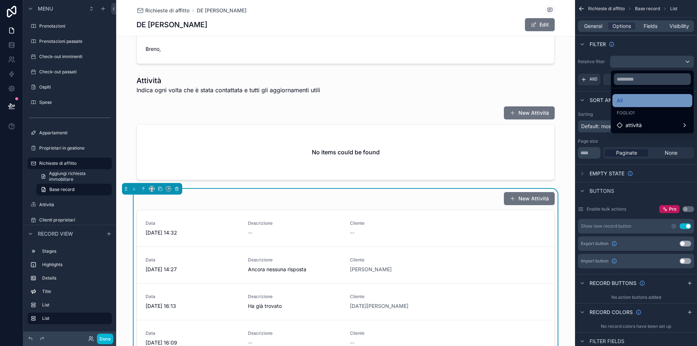
click at [617, 102] on div "All" at bounding box center [651, 100] width 71 height 9
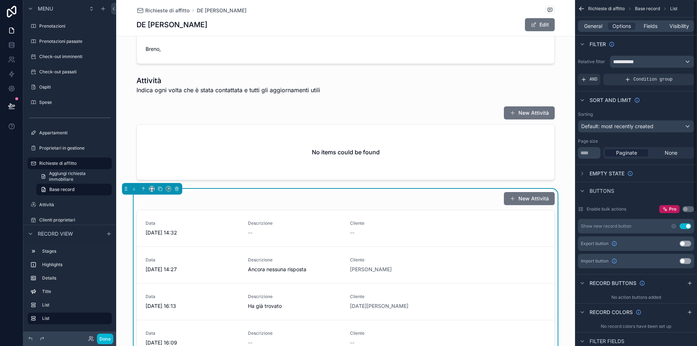
click at [641, 63] on div "**********" at bounding box center [651, 62] width 83 height 12
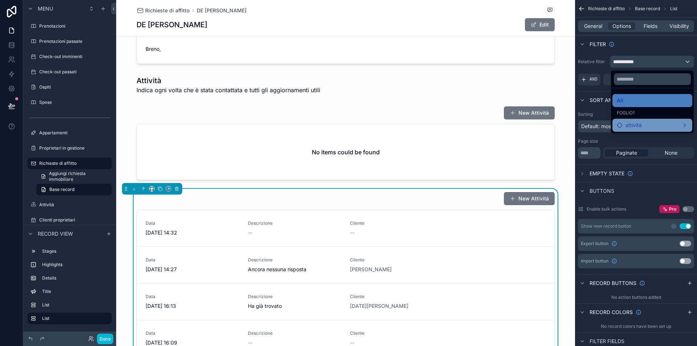
click at [636, 126] on div "attività" at bounding box center [651, 125] width 71 height 9
click at [589, 131] on div "Cliente" at bounding box center [579, 125] width 43 height 13
click at [563, 126] on icon at bounding box center [565, 126] width 6 height 6
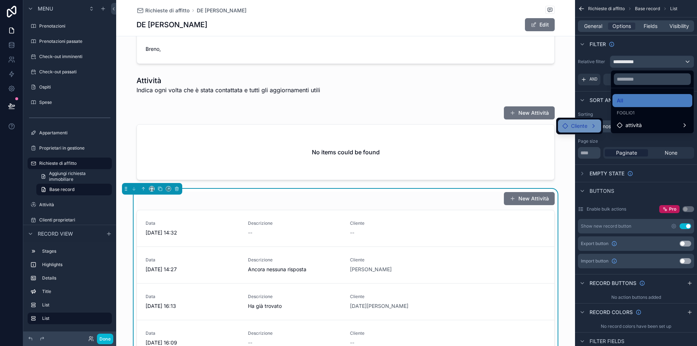
click at [563, 126] on icon at bounding box center [565, 126] width 6 height 6
click at [618, 122] on div "attività" at bounding box center [624, 126] width 43 height 13
click at [629, 132] on div "attività" at bounding box center [624, 126] width 43 height 13
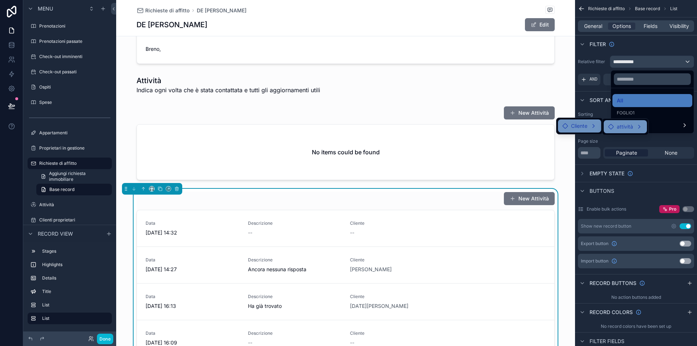
click at [644, 123] on div "attività" at bounding box center [624, 126] width 43 height 13
click at [635, 123] on div "attività" at bounding box center [625, 126] width 34 height 9
click at [609, 121] on div "attività" at bounding box center [624, 126] width 43 height 13
click at [604, 130] on div "attività" at bounding box center [624, 126] width 43 height 13
click at [604, 122] on div "attività" at bounding box center [624, 126] width 43 height 13
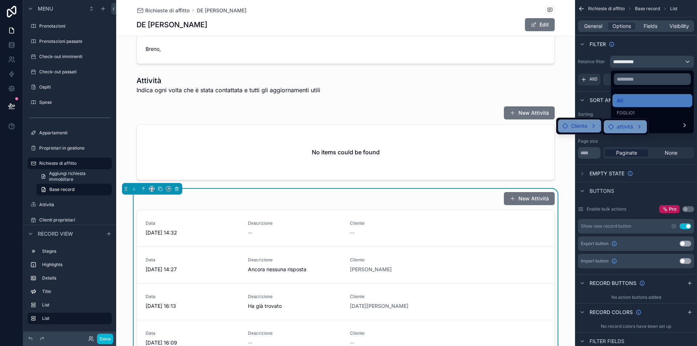
click at [608, 131] on div "attività" at bounding box center [624, 126] width 43 height 13
click at [632, 128] on span "attività" at bounding box center [624, 126] width 16 height 9
click at [632, 127] on span "attività" at bounding box center [624, 126] width 16 height 9
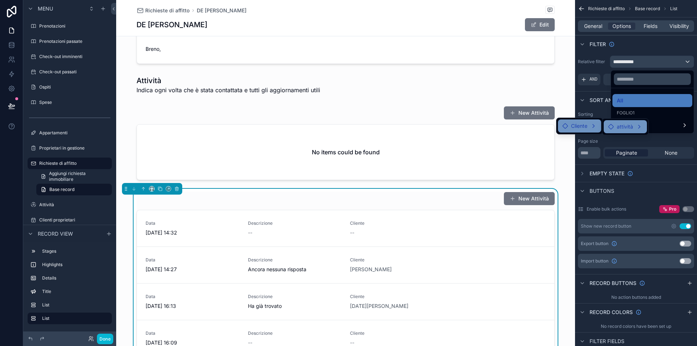
click at [632, 127] on span "attività" at bounding box center [624, 126] width 16 height 9
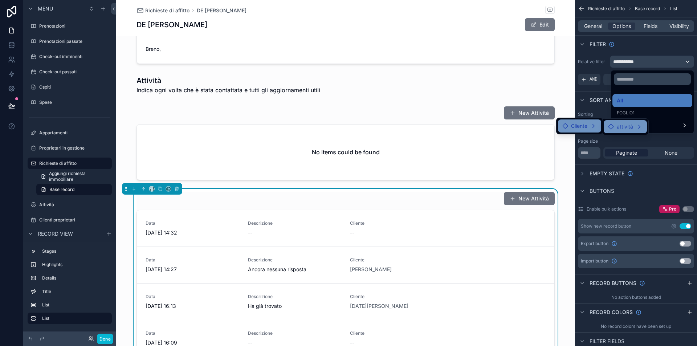
click at [632, 127] on span "attività" at bounding box center [624, 126] width 16 height 9
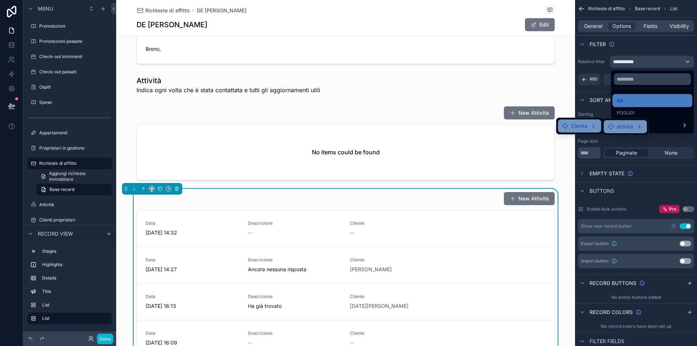
click at [632, 127] on span "attività" at bounding box center [624, 126] width 16 height 9
click at [631, 127] on span "attività" at bounding box center [624, 126] width 16 height 9
click at [651, 101] on div "All" at bounding box center [651, 100] width 71 height 9
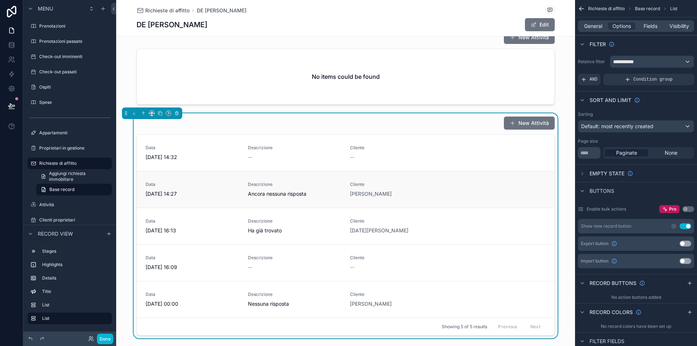
scroll to position [245, 0]
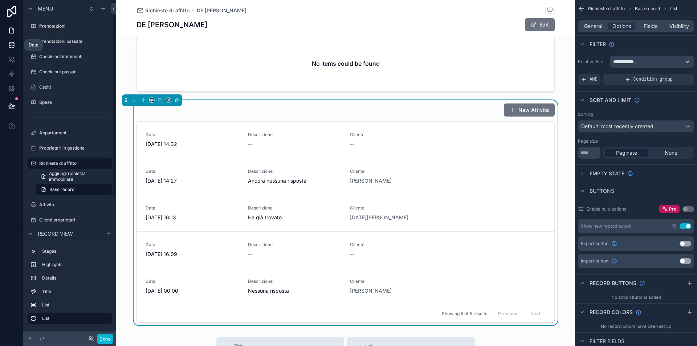
click at [8, 47] on icon at bounding box center [11, 44] width 7 height 7
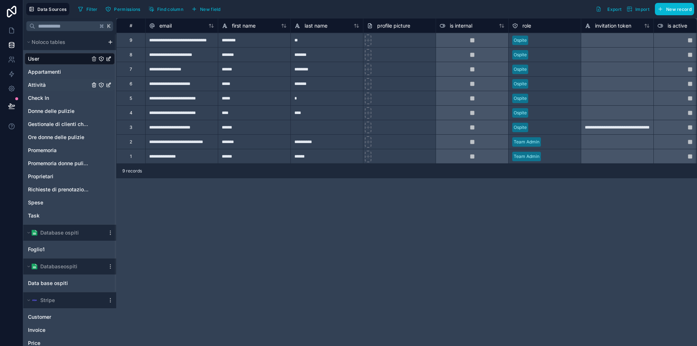
click at [50, 79] on div "Attività" at bounding box center [70, 85] width 90 height 12
click at [43, 85] on span "Attività" at bounding box center [37, 84] width 18 height 7
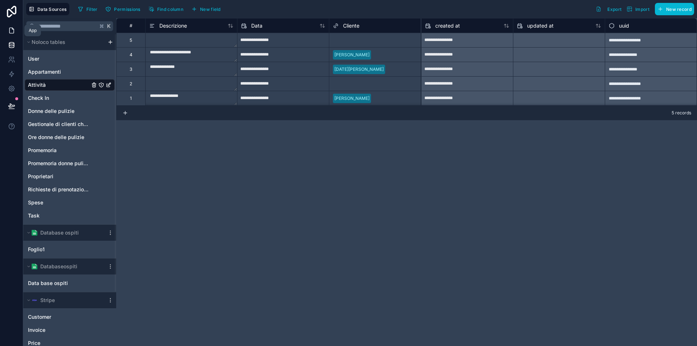
click at [12, 27] on icon at bounding box center [11, 30] width 7 height 7
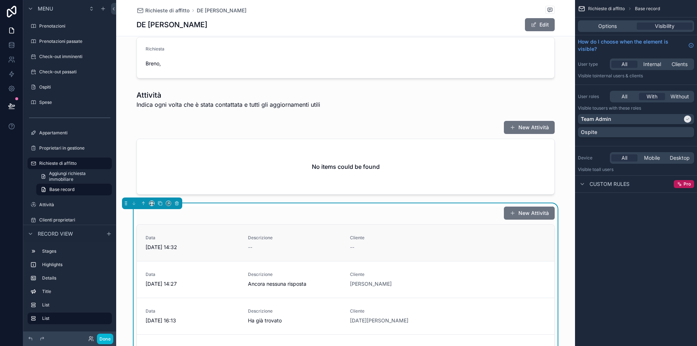
scroll to position [216, 0]
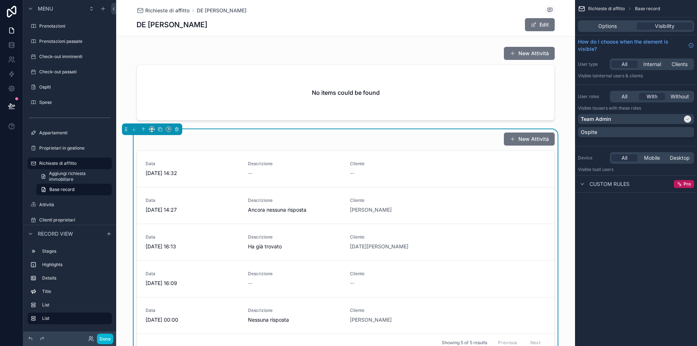
click at [255, 132] on div "New Attività" at bounding box center [345, 139] width 418 height 14
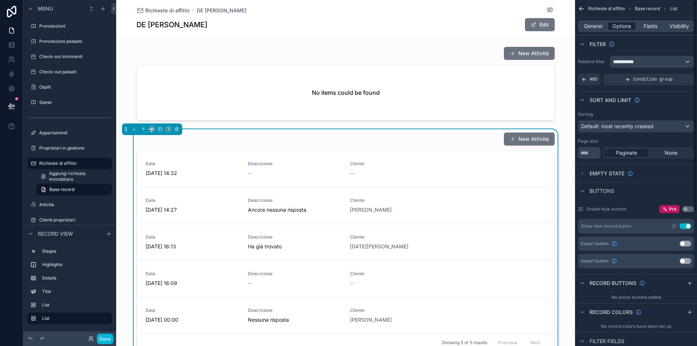
click at [628, 25] on span "Options" at bounding box center [621, 25] width 19 height 7
click at [646, 62] on div "**********" at bounding box center [651, 62] width 83 height 12
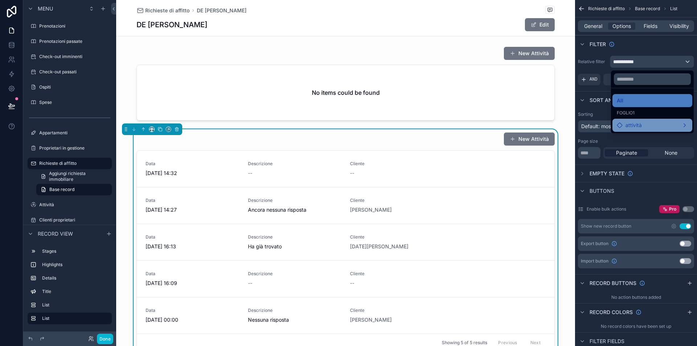
click at [636, 129] on div "attività" at bounding box center [651, 125] width 71 height 9
click at [584, 129] on span "Cliente" at bounding box center [579, 126] width 16 height 9
click at [565, 127] on icon at bounding box center [565, 126] width 6 height 6
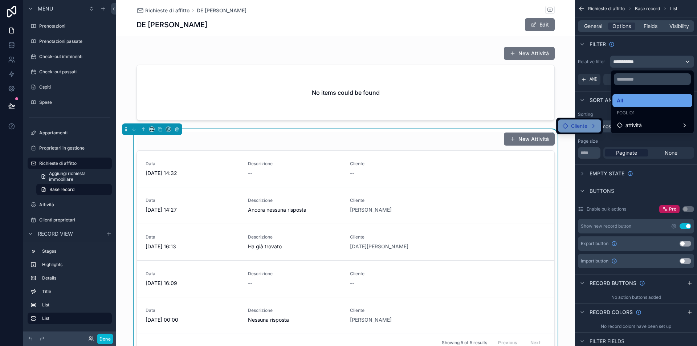
drag, startPoint x: 565, startPoint y: 127, endPoint x: 610, endPoint y: 99, distance: 53.3
click at [580, 118] on div "Cliente" at bounding box center [579, 126] width 47 height 17
click at [628, 78] on input "text" at bounding box center [651, 79] width 77 height 12
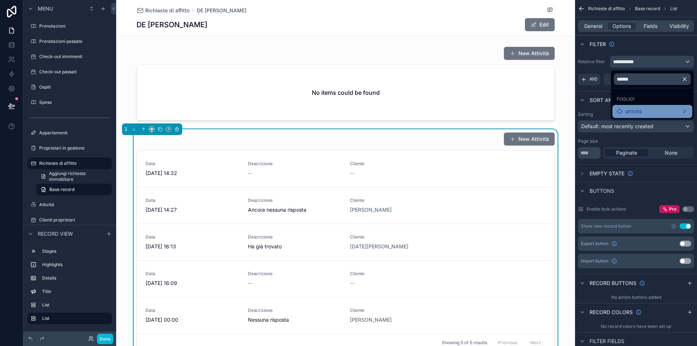
click at [640, 107] on div "attività" at bounding box center [651, 111] width 71 height 9
click at [589, 113] on div "Cliente" at bounding box center [579, 112] width 34 height 9
click at [580, 115] on span "Cliente" at bounding box center [579, 112] width 16 height 9
click at [573, 113] on span "Cliente" at bounding box center [579, 112] width 16 height 9
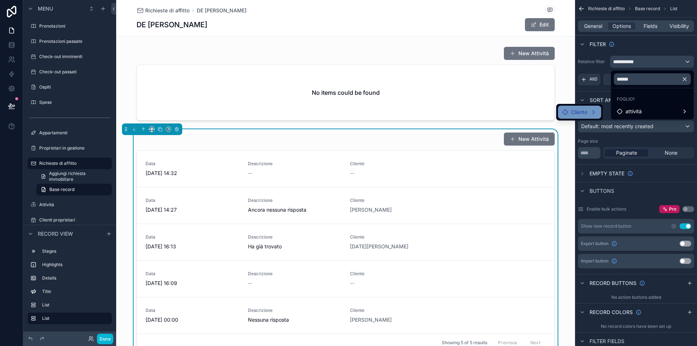
click at [573, 113] on span "Cliente" at bounding box center [579, 112] width 16 height 9
click at [642, 83] on input "******" at bounding box center [651, 79] width 77 height 12
type input "*******"
click at [659, 48] on div "scrollable content" at bounding box center [348, 173] width 697 height 346
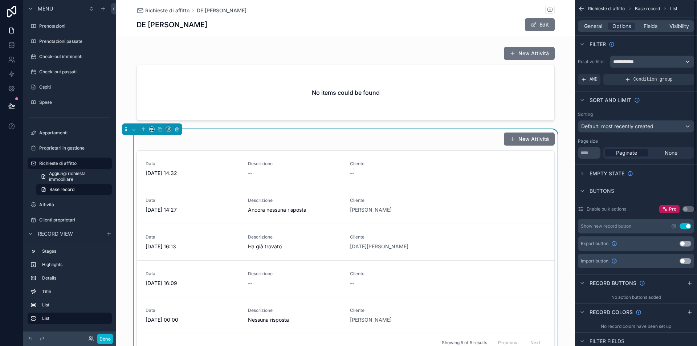
click at [653, 63] on div "**********" at bounding box center [651, 62] width 83 height 12
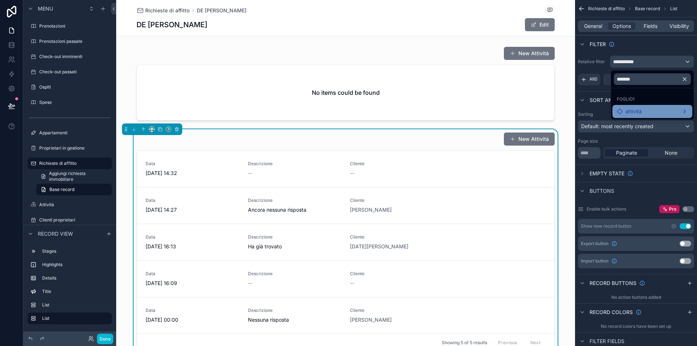
click at [640, 107] on div "attività" at bounding box center [651, 111] width 71 height 9
click at [588, 111] on div "Cliente" at bounding box center [579, 112] width 34 height 9
click at [597, 111] on div "Cliente" at bounding box center [579, 112] width 43 height 13
click at [593, 111] on div "Cliente" at bounding box center [579, 112] width 34 height 9
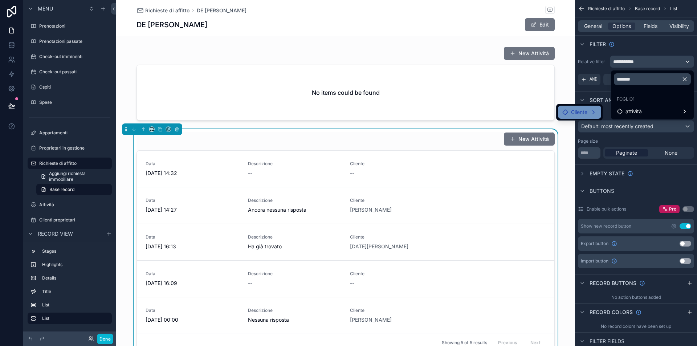
click at [593, 111] on div "Cliente" at bounding box center [579, 112] width 34 height 9
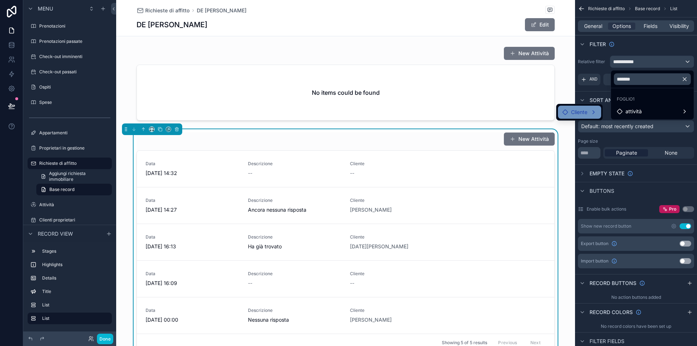
click at [593, 111] on div "Cliente" at bounding box center [579, 112] width 34 height 9
click at [684, 79] on icon "button" at bounding box center [684, 79] width 3 height 3
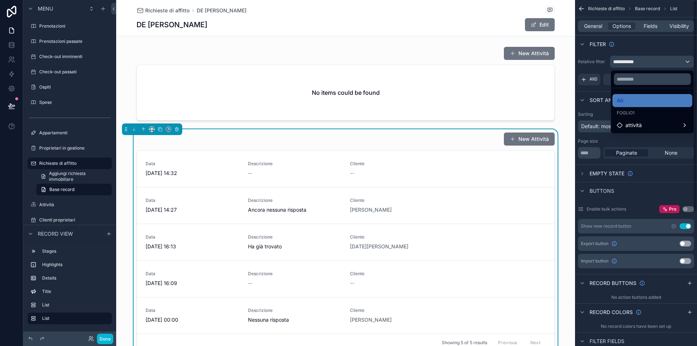
click at [660, 51] on div "scrollable content" at bounding box center [348, 173] width 697 height 346
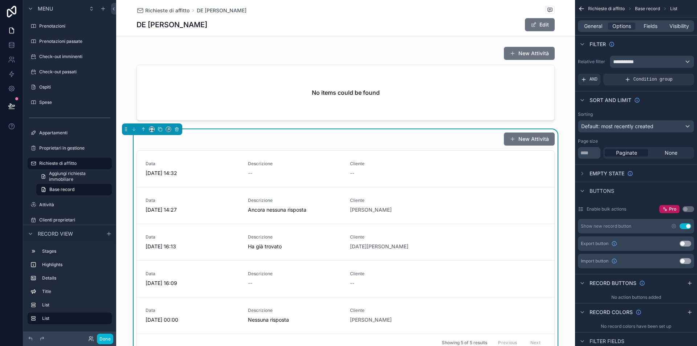
scroll to position [219, 0]
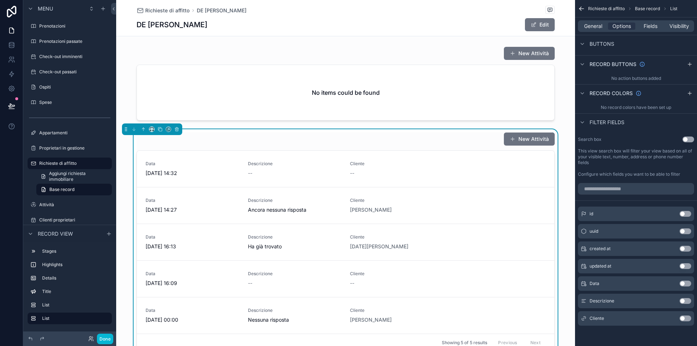
click at [685, 319] on button "Use setting" at bounding box center [685, 318] width 12 height 6
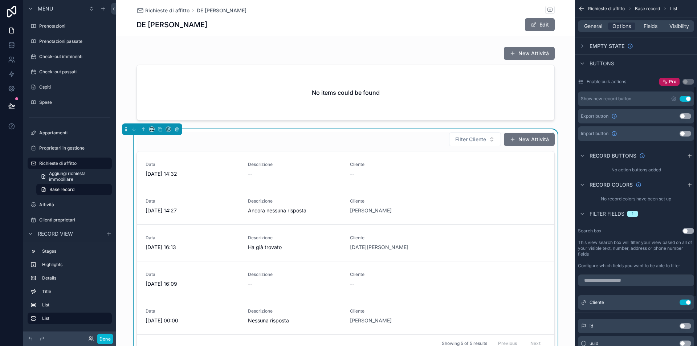
scroll to position [189, 0]
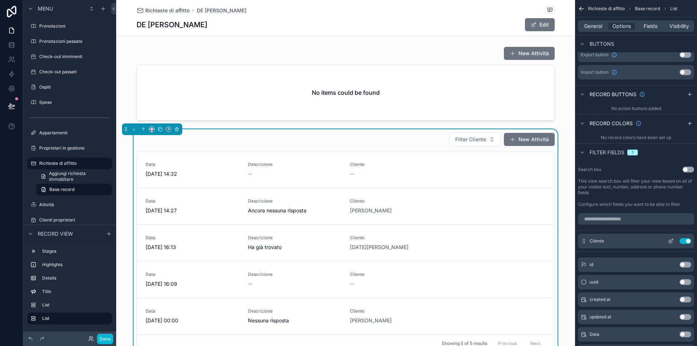
click at [685, 240] on button "Use setting" at bounding box center [685, 241] width 12 height 6
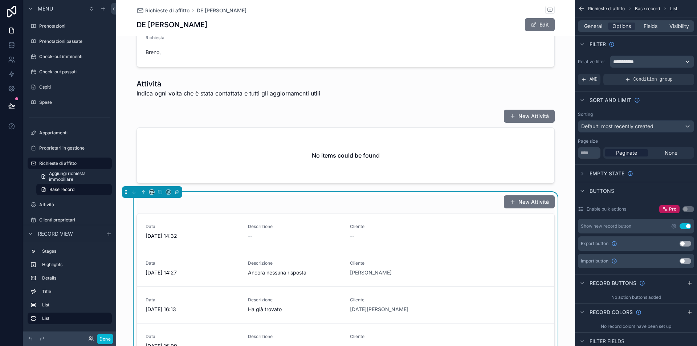
scroll to position [82, 0]
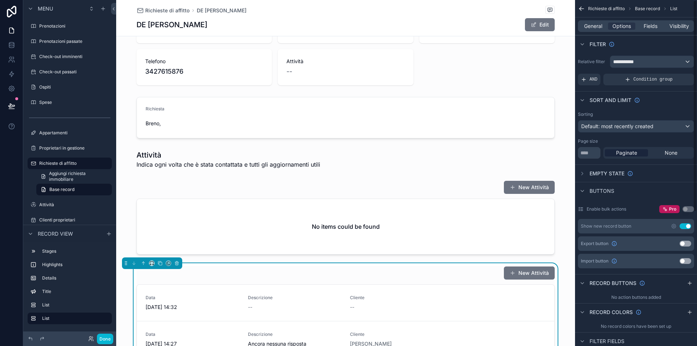
click at [656, 124] on div "Default: most recently created" at bounding box center [635, 126] width 115 height 12
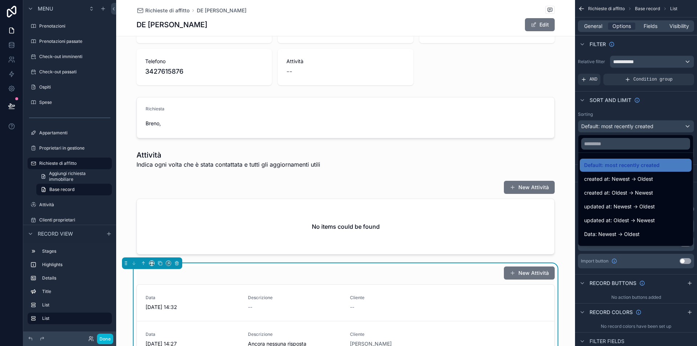
click at [660, 115] on div "scrollable content" at bounding box center [348, 173] width 697 height 346
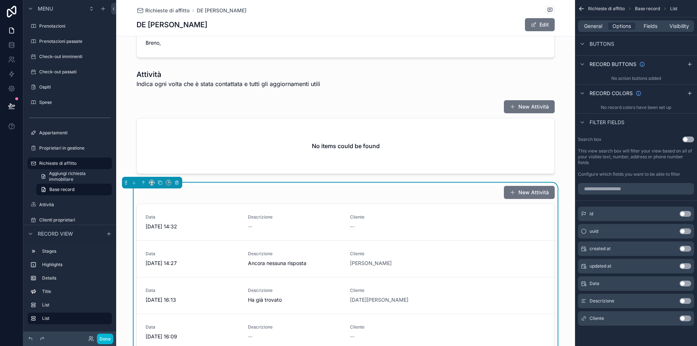
scroll to position [235, 0]
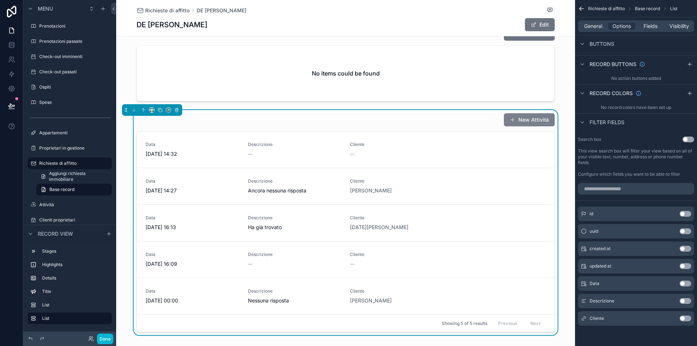
click at [540, 113] on button "New Attività" at bounding box center [529, 119] width 51 height 13
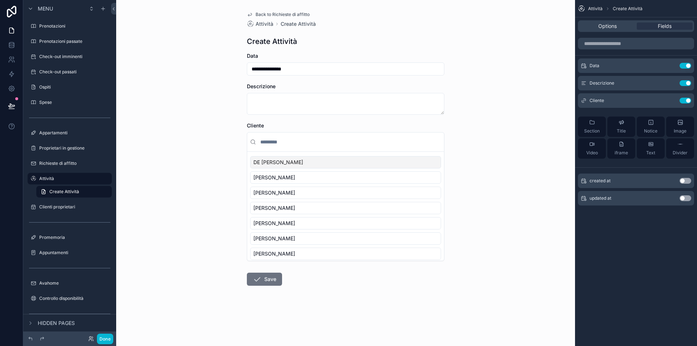
scroll to position [2, 0]
click at [58, 160] on label "Richieste di affitto" at bounding box center [68, 161] width 58 height 6
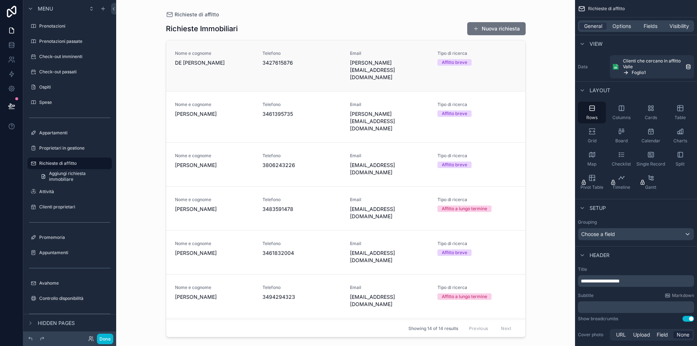
click at [318, 57] on div "Telefono [PHONE_NUMBER]" at bounding box center [301, 58] width 79 height 16
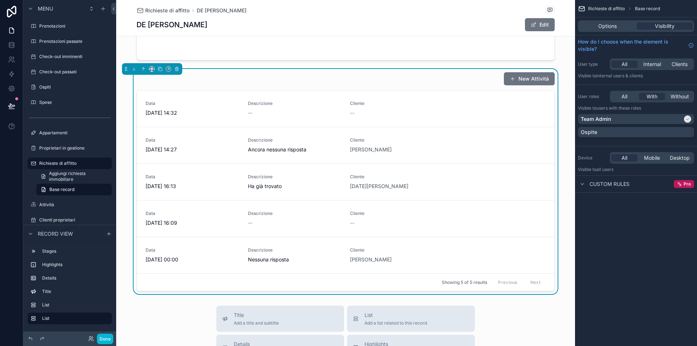
scroll to position [208, 0]
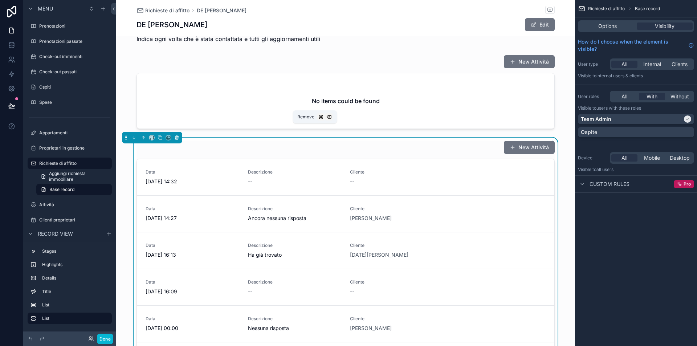
click at [176, 135] on icon "scrollable content" at bounding box center [176, 137] width 5 height 5
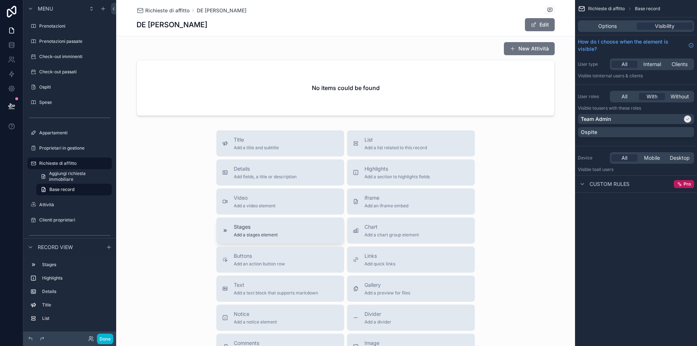
scroll to position [234, 0]
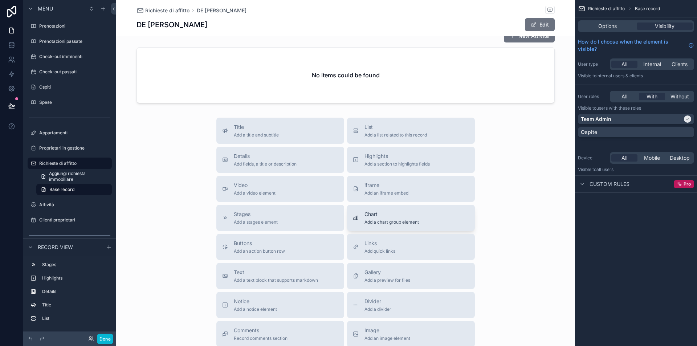
click at [382, 210] on span "Chart" at bounding box center [391, 213] width 54 height 7
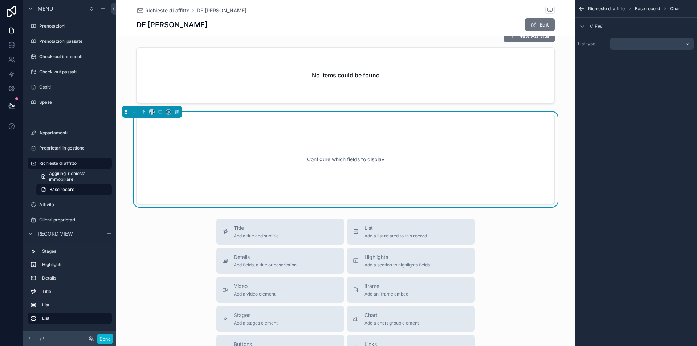
scroll to position [210, 0]
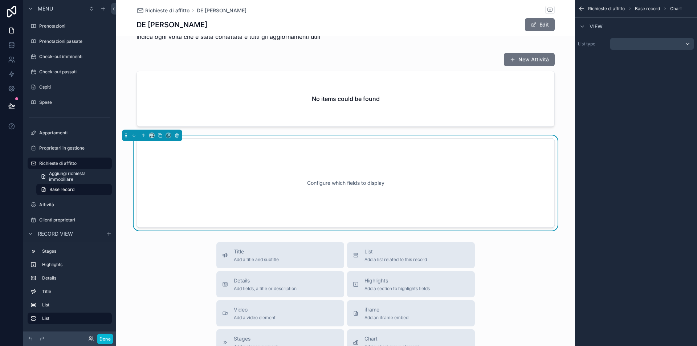
click at [635, 41] on div "scrollable content" at bounding box center [651, 44] width 83 height 12
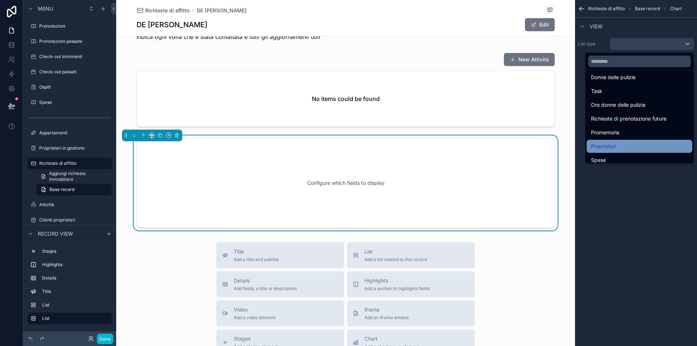
scroll to position [90, 0]
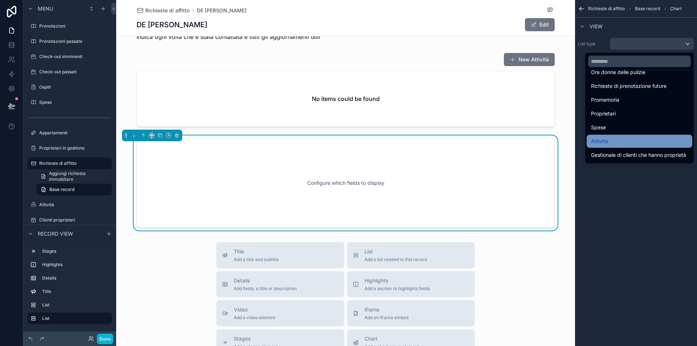
click at [621, 140] on div "Attività" at bounding box center [639, 141] width 97 height 9
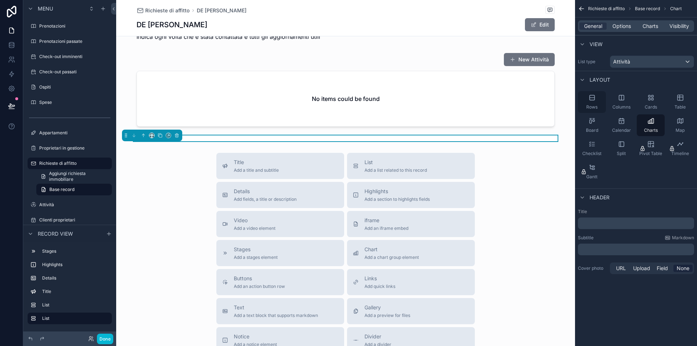
click at [593, 100] on icon "scrollable content" at bounding box center [591, 97] width 7 height 7
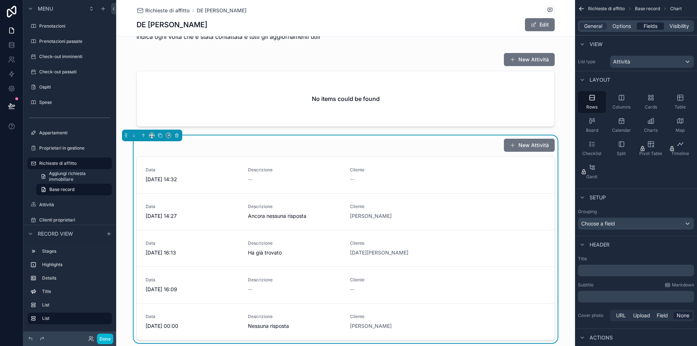
click at [645, 27] on span "Fields" at bounding box center [650, 25] width 14 height 7
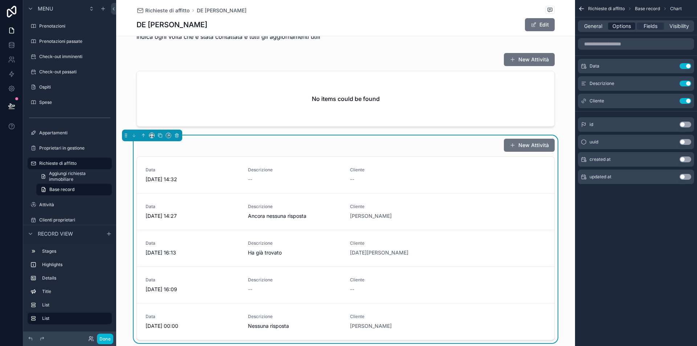
click at [629, 27] on span "Options" at bounding box center [621, 25] width 19 height 7
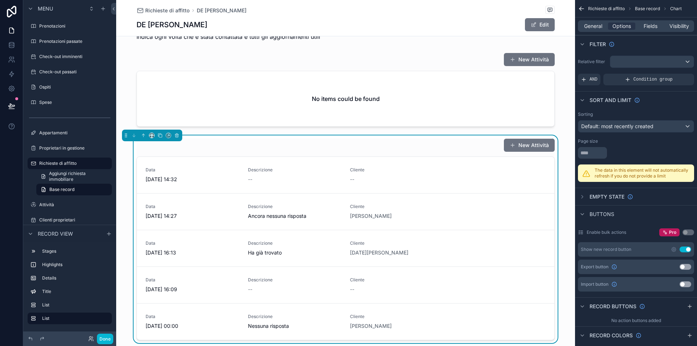
click at [665, 63] on div "scrollable content" at bounding box center [651, 62] width 83 height 12
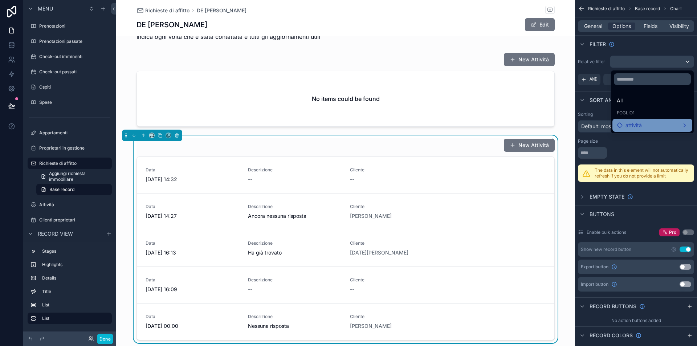
click at [640, 119] on div "attività" at bounding box center [652, 125] width 80 height 13
click at [584, 125] on span "Cliente" at bounding box center [579, 126] width 16 height 9
click at [619, 125] on span "attività" at bounding box center [624, 126] width 16 height 9
click at [636, 128] on div "attività" at bounding box center [625, 126] width 34 height 9
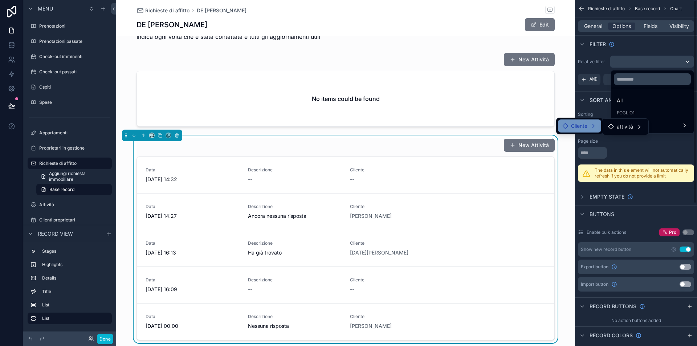
click at [654, 66] on div "scrollable content" at bounding box center [348, 173] width 697 height 346
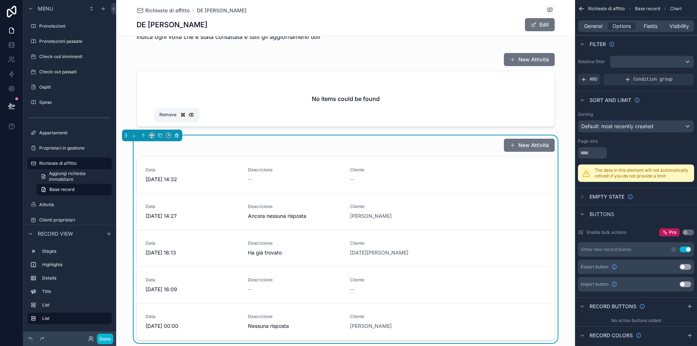
click at [176, 133] on icon "scrollable content" at bounding box center [176, 135] width 5 height 5
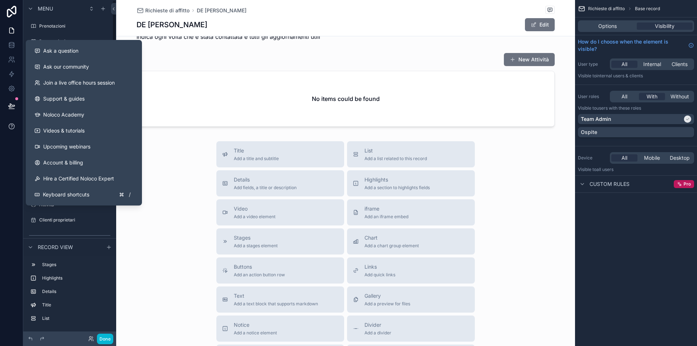
click at [10, 126] on icon at bounding box center [11, 126] width 7 height 7
click at [97, 98] on link "Support & guides" at bounding box center [84, 99] width 110 height 16
click at [106, 130] on link "Videos & tutorials" at bounding box center [84, 131] width 110 height 16
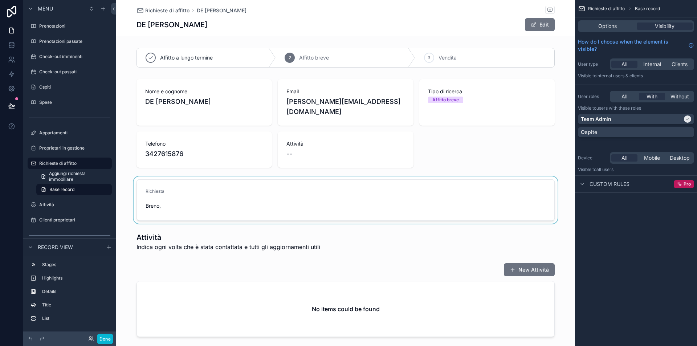
scroll to position [66, 0]
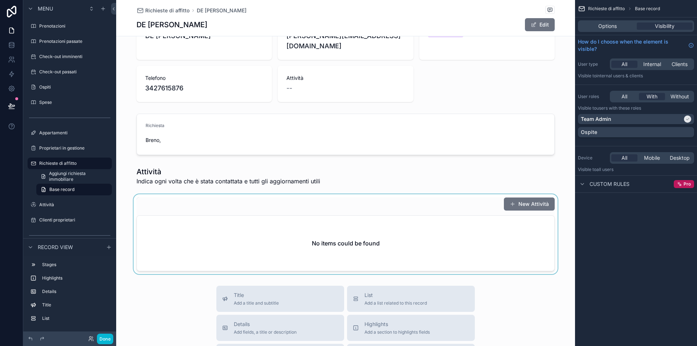
click at [297, 227] on div "scrollable content" at bounding box center [345, 234] width 459 height 80
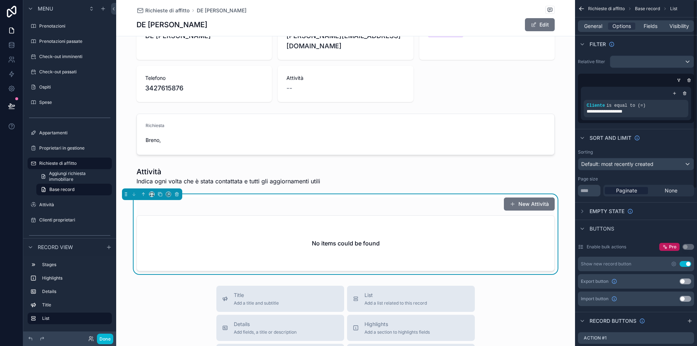
scroll to position [288, 0]
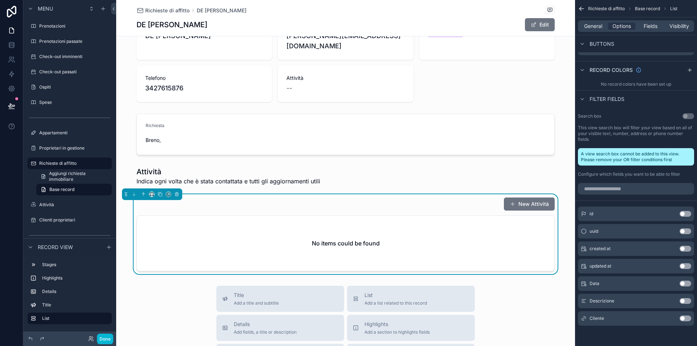
click at [683, 319] on button "Use setting" at bounding box center [685, 318] width 12 height 6
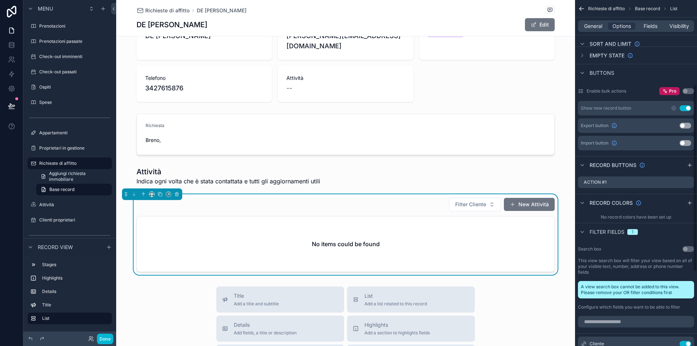
scroll to position [292, 0]
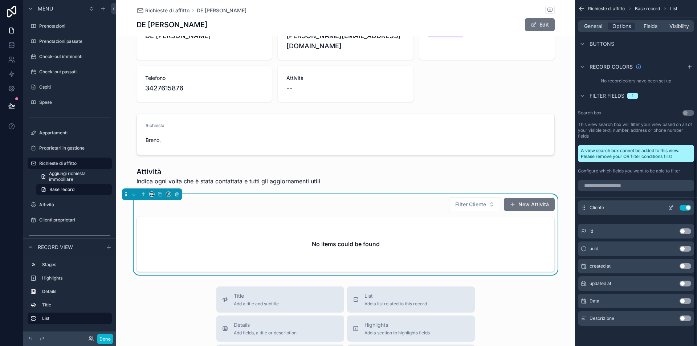
click at [671, 207] on icon "scrollable content" at bounding box center [671, 208] width 6 height 6
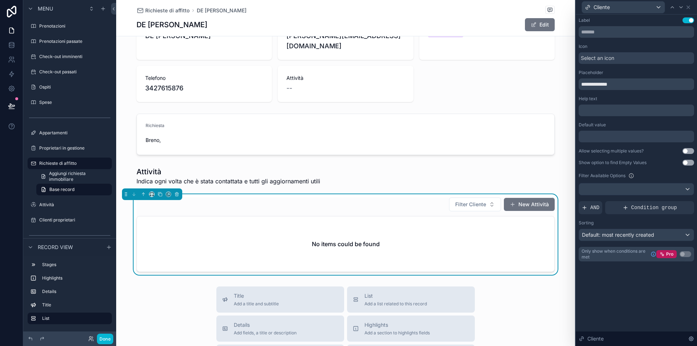
click at [616, 190] on div at bounding box center [636, 189] width 115 height 12
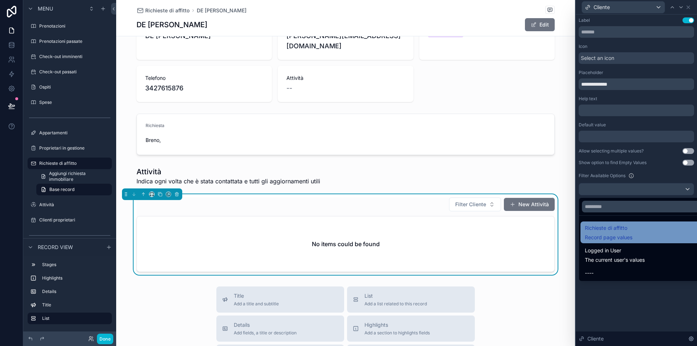
click at [622, 233] on div "Richieste di affitto Record page values" at bounding box center [608, 231] width 48 height 17
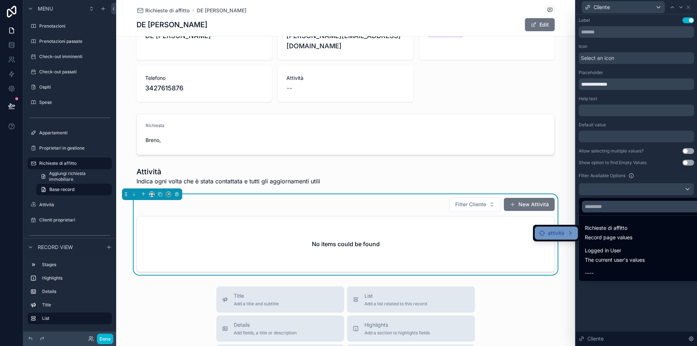
click at [564, 231] on div "attività" at bounding box center [556, 233] width 34 height 9
click at [598, 236] on span "Cliente" at bounding box center [601, 233] width 16 height 9
click at [642, 235] on span "attività" at bounding box center [647, 234] width 16 height 9
click at [649, 235] on span "attività" at bounding box center [647, 234] width 16 height 9
click at [632, 298] on div at bounding box center [635, 173] width 121 height 346
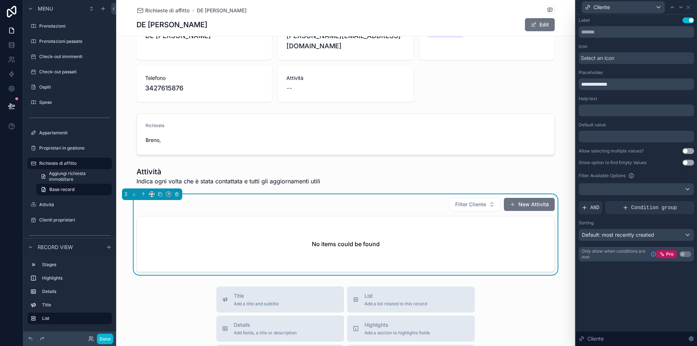
click at [626, 197] on div "**********" at bounding box center [635, 139] width 115 height 244
click at [626, 190] on div at bounding box center [636, 189] width 115 height 12
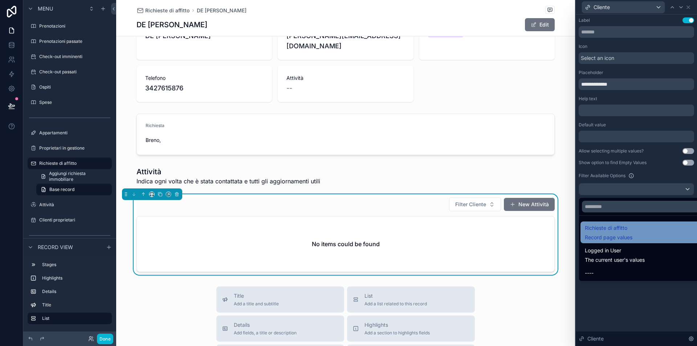
click at [640, 231] on div "Richieste di affitto Record page values" at bounding box center [644, 231] width 120 height 17
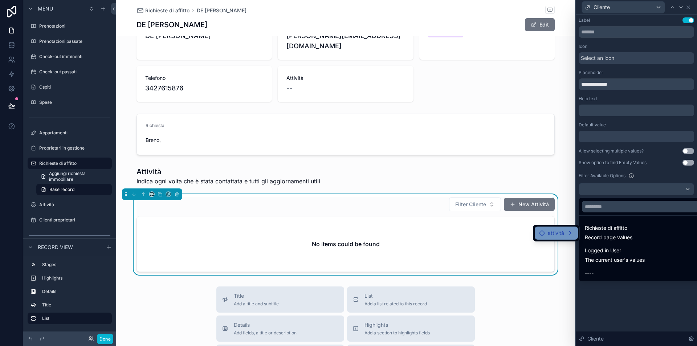
click at [567, 230] on div "attività" at bounding box center [556, 233] width 34 height 9
click at [598, 233] on span "Cliente" at bounding box center [601, 233] width 16 height 9
click at [637, 232] on div "attività" at bounding box center [643, 234] width 25 height 9
click at [658, 234] on div "attività" at bounding box center [648, 234] width 34 height 9
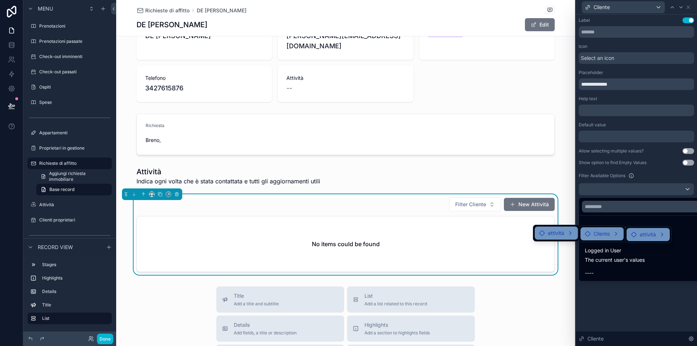
click at [658, 234] on div "attività" at bounding box center [648, 234] width 34 height 9
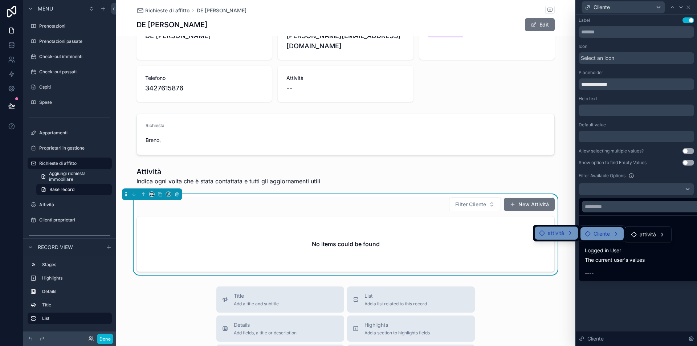
click at [647, 282] on div at bounding box center [635, 173] width 121 height 346
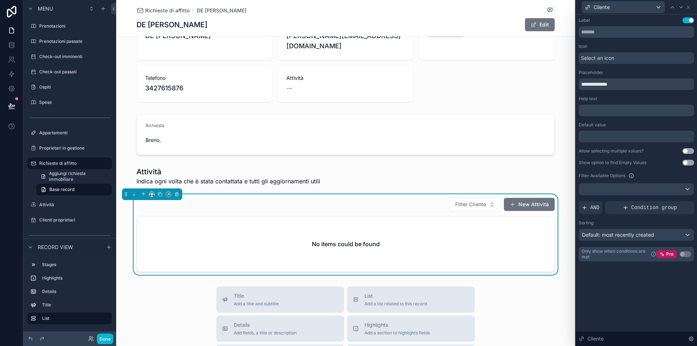
click at [624, 186] on div at bounding box center [636, 189] width 115 height 12
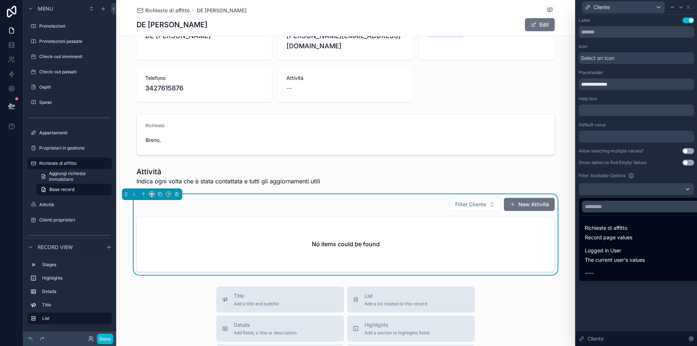
click at [612, 136] on div at bounding box center [635, 173] width 121 height 346
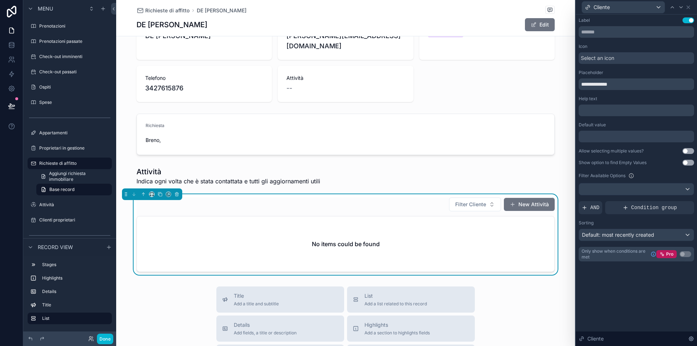
click at [609, 139] on div at bounding box center [635, 137] width 115 height 12
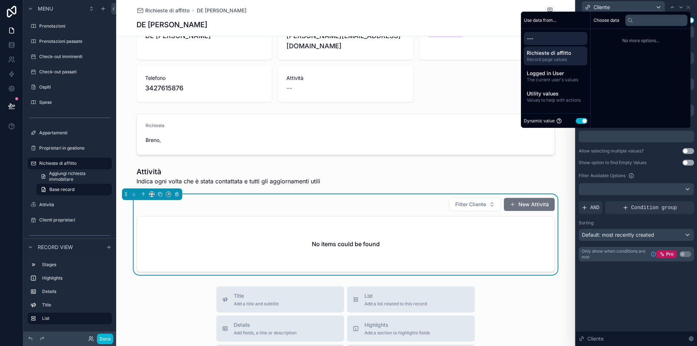
click at [555, 56] on span "Richieste di affitto" at bounding box center [555, 52] width 58 height 7
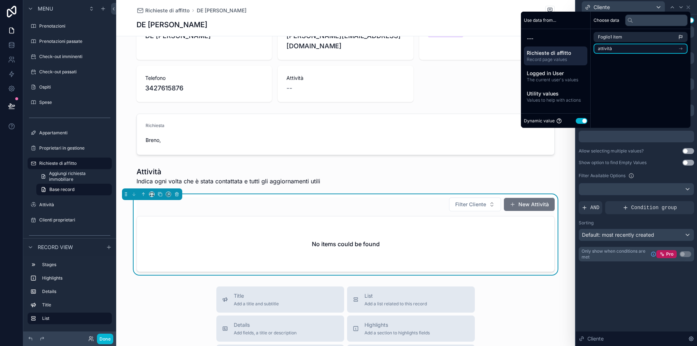
click at [615, 49] on li "attività" at bounding box center [640, 49] width 94 height 10
click at [625, 50] on li "Cliente" at bounding box center [640, 50] width 94 height 10
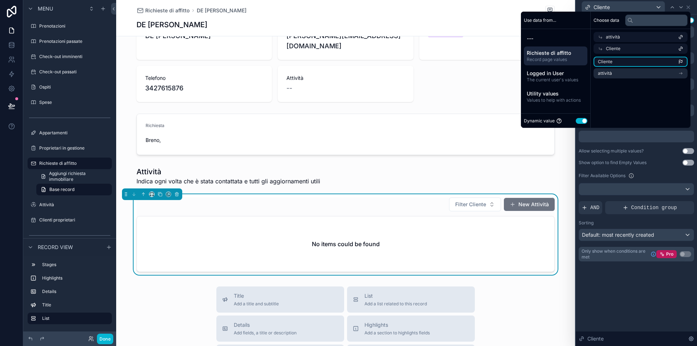
click at [617, 62] on li "Cliente" at bounding box center [640, 62] width 94 height 10
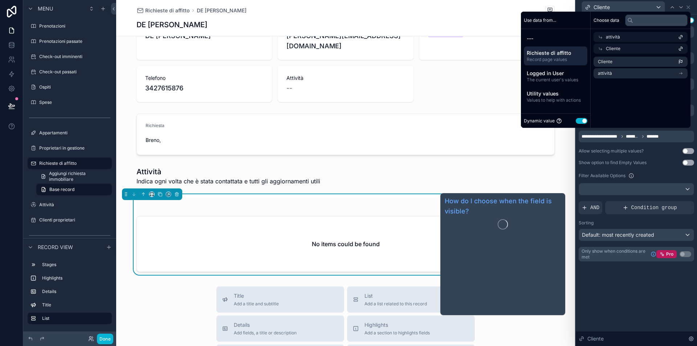
click at [626, 289] on div "**********" at bounding box center [635, 180] width 121 height 331
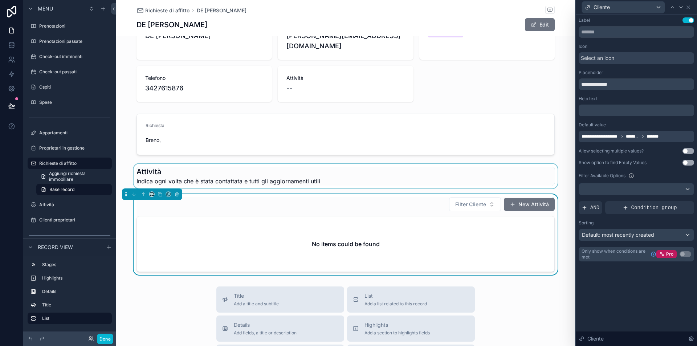
click at [465, 170] on div "scrollable content" at bounding box center [345, 176] width 459 height 25
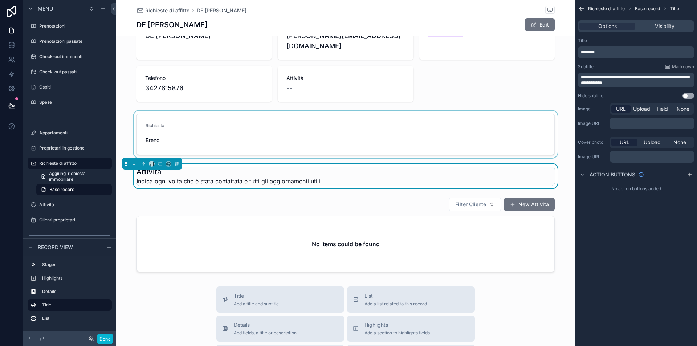
scroll to position [0, 0]
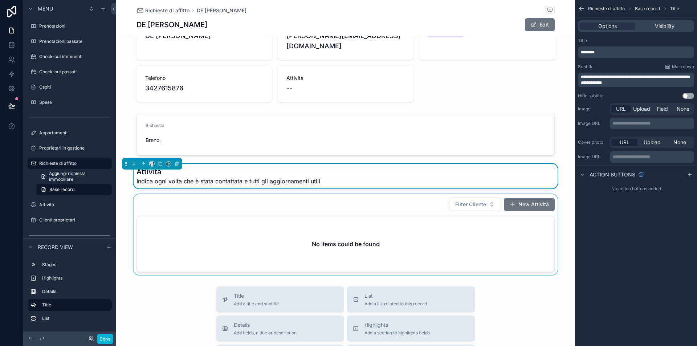
click at [369, 200] on div "scrollable content" at bounding box center [345, 234] width 459 height 81
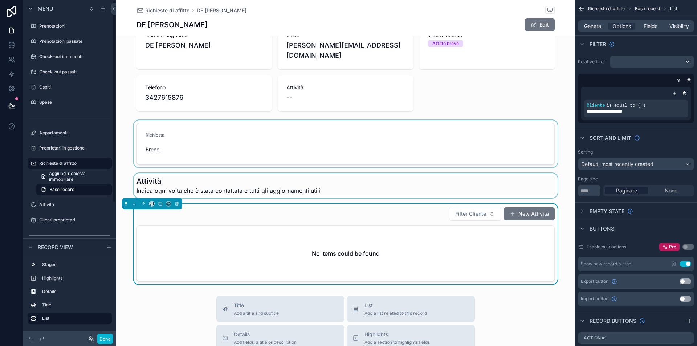
scroll to position [41, 0]
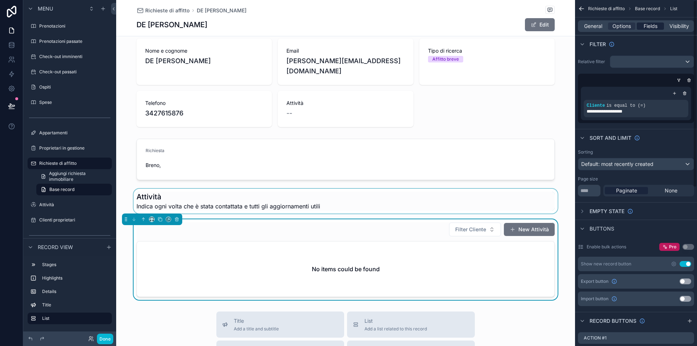
click at [645, 25] on span "Fields" at bounding box center [650, 25] width 14 height 7
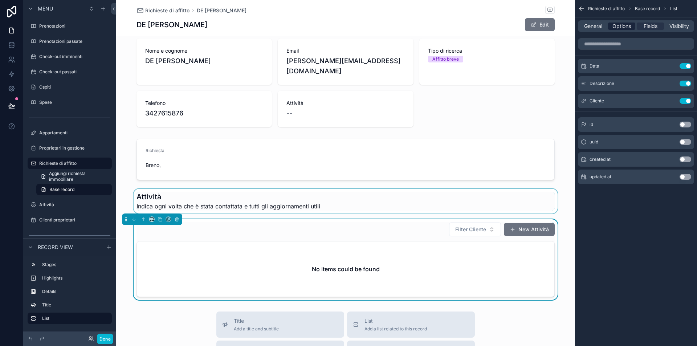
click at [625, 25] on span "Options" at bounding box center [621, 25] width 19 height 7
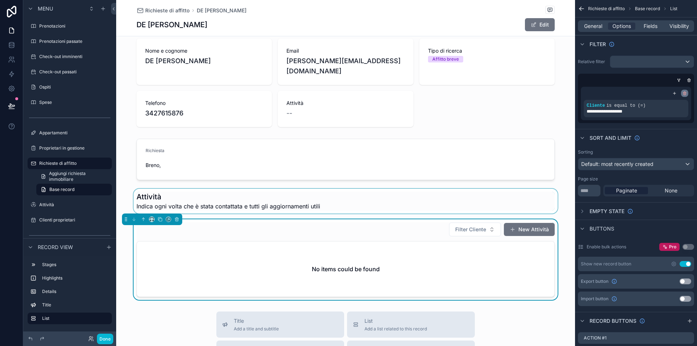
click at [686, 93] on icon "scrollable content" at bounding box center [684, 93] width 4 height 4
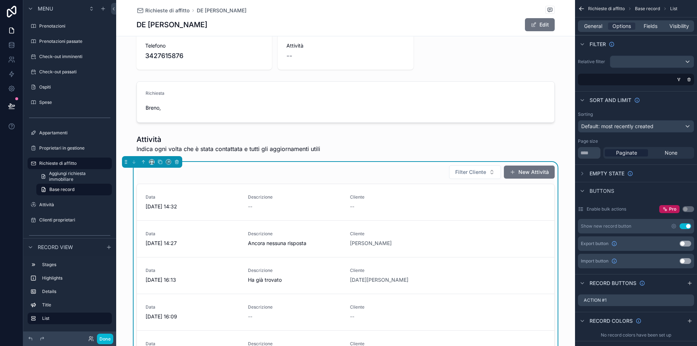
scroll to position [113, 0]
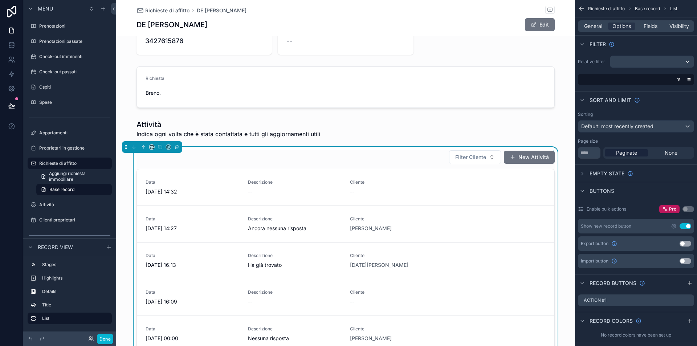
click at [389, 150] on div "Filter Cliente New Attività" at bounding box center [345, 157] width 418 height 15
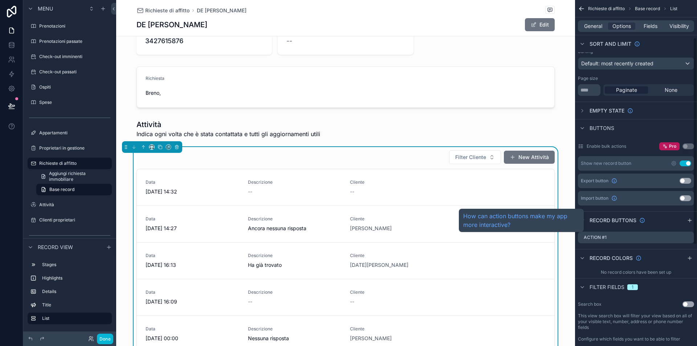
scroll to position [204, 0]
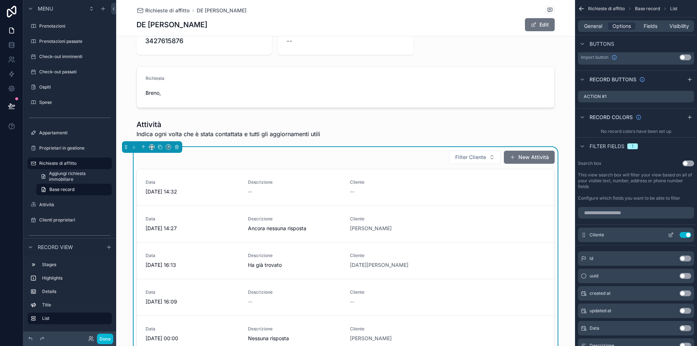
click at [672, 233] on icon "scrollable content" at bounding box center [672, 233] width 1 height 1
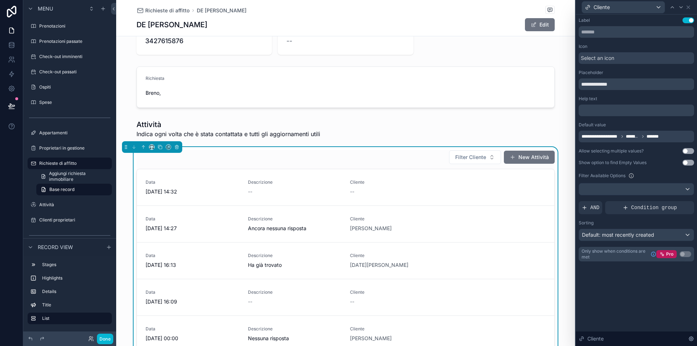
click at [666, 135] on div "**********" at bounding box center [635, 137] width 115 height 12
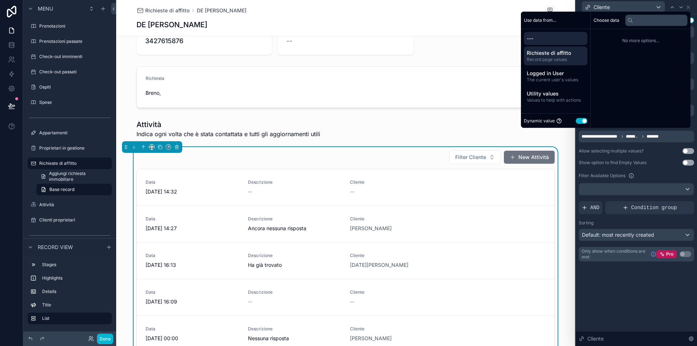
click at [550, 54] on span "Richieste di affitto" at bounding box center [555, 52] width 58 height 7
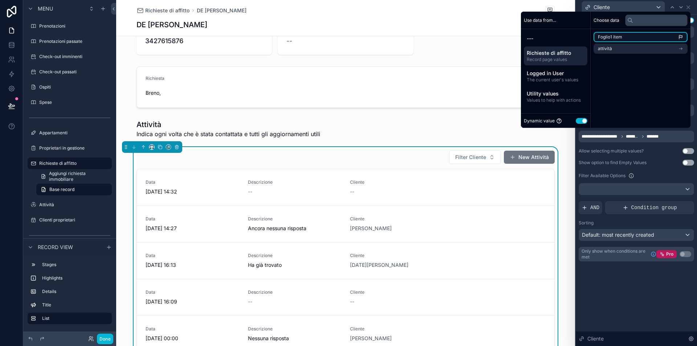
click at [629, 37] on li "Foglio1 item" at bounding box center [640, 37] width 94 height 10
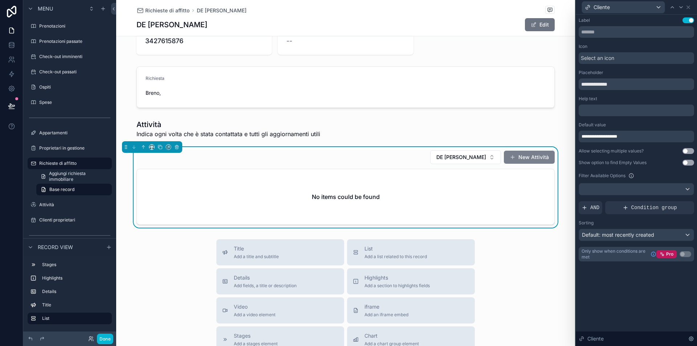
click at [531, 151] on button "New Attività" at bounding box center [529, 157] width 51 height 13
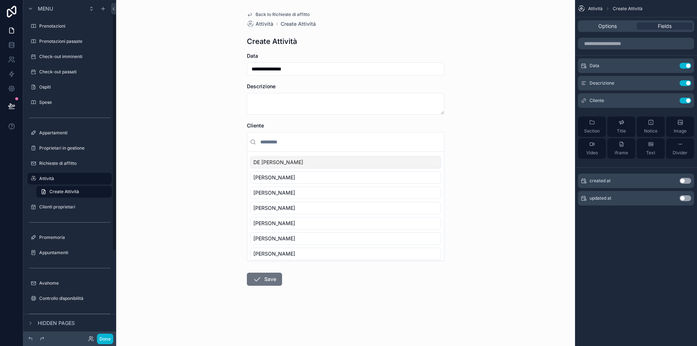
scroll to position [2, 0]
click at [184, 146] on div "**********" at bounding box center [345, 173] width 459 height 346
click at [62, 159] on label "Richieste di affitto" at bounding box center [68, 161] width 58 height 6
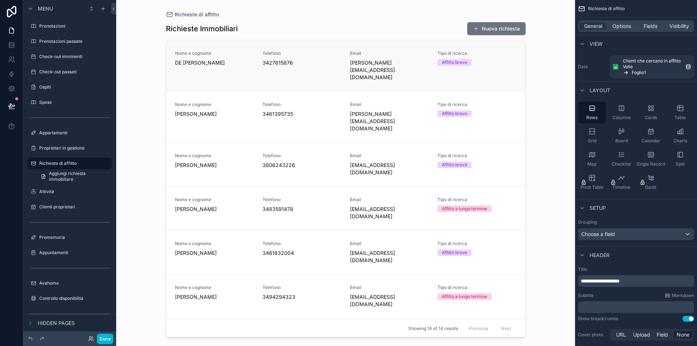
click at [265, 64] on span "3427615876" at bounding box center [301, 62] width 79 height 7
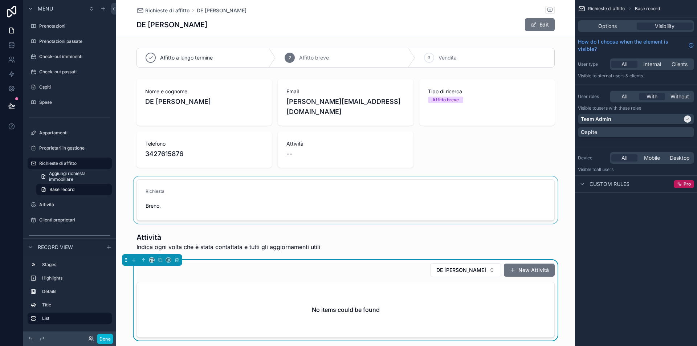
scroll to position [64, 0]
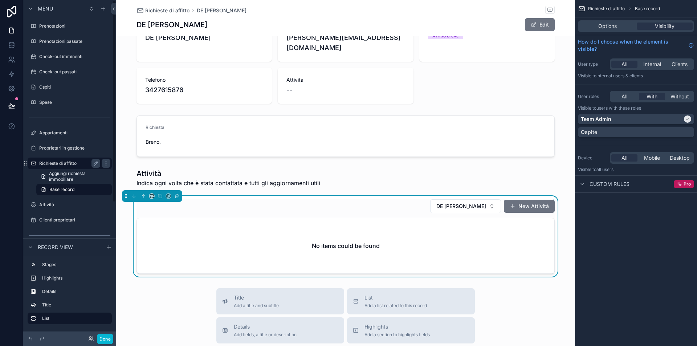
click at [59, 161] on label "Richieste di affitto" at bounding box center [68, 163] width 58 height 6
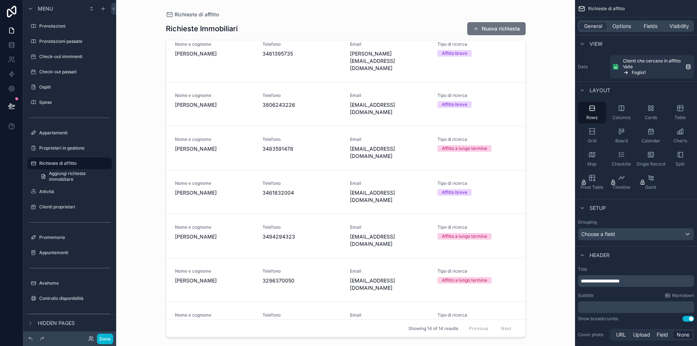
scroll to position [73, 0]
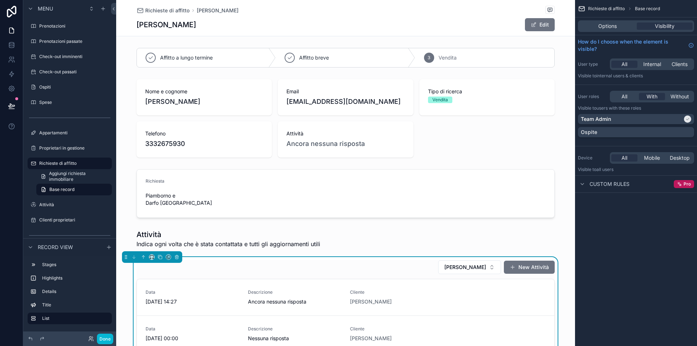
scroll to position [93, 0]
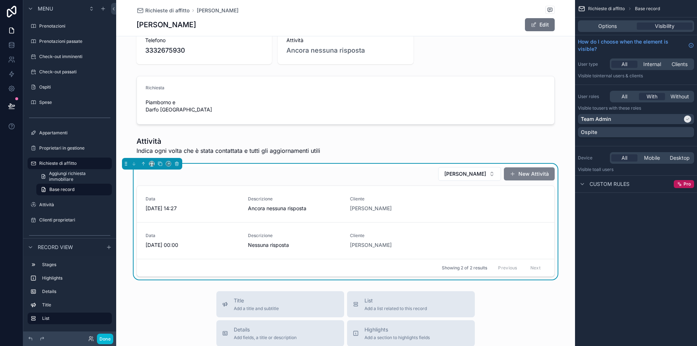
click at [533, 167] on button "New Attività" at bounding box center [529, 173] width 51 height 13
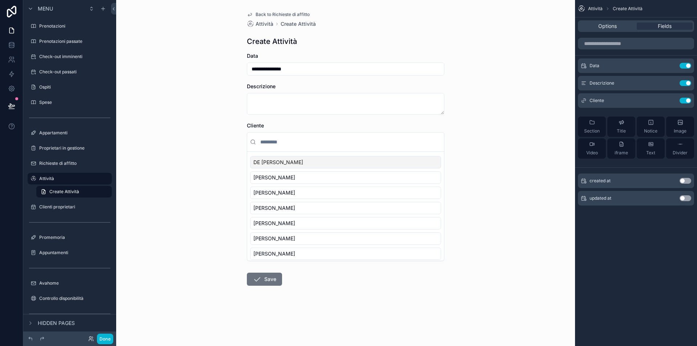
scroll to position [2, 0]
click at [65, 160] on label "Richieste di affitto" at bounding box center [68, 161] width 58 height 6
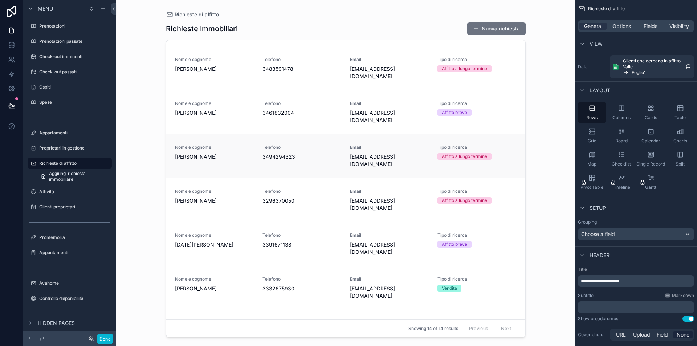
scroll to position [139, 0]
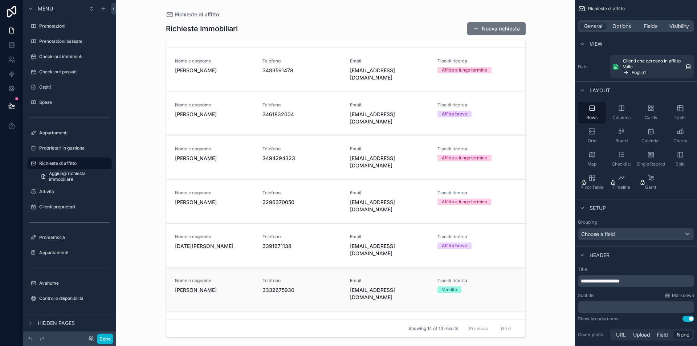
click at [241, 286] on span "[PERSON_NAME]" at bounding box center [214, 289] width 79 height 7
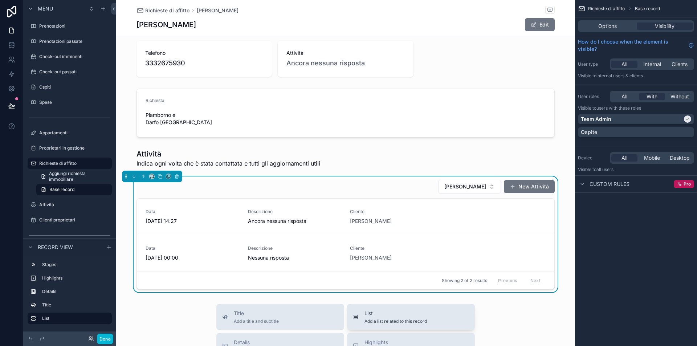
scroll to position [149, 0]
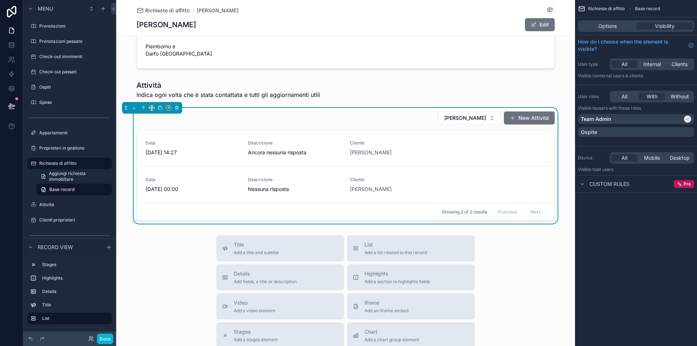
click at [399, 114] on div "[PERSON_NAME] New Attività" at bounding box center [345, 118] width 418 height 15
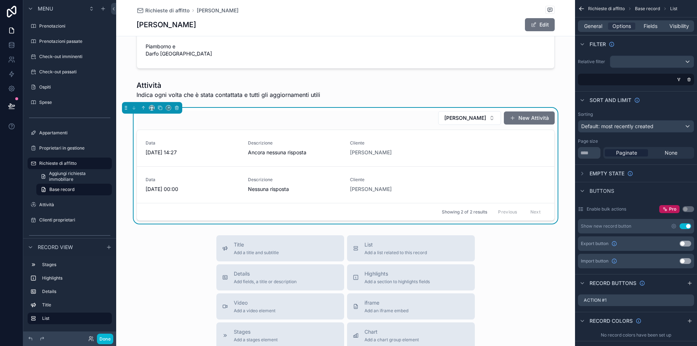
click at [636, 58] on div "scrollable content" at bounding box center [651, 62] width 83 height 12
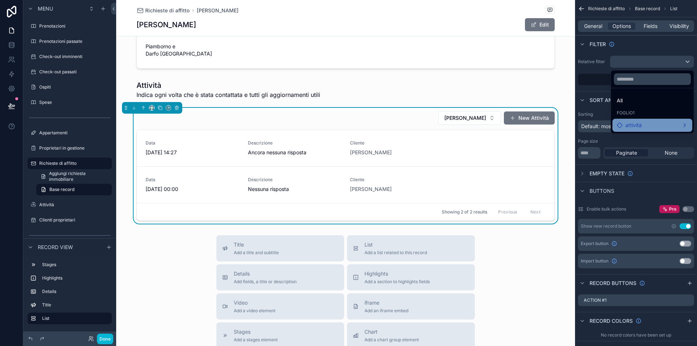
click at [628, 122] on span "attività" at bounding box center [633, 125] width 16 height 9
click at [559, 126] on div "Cliente" at bounding box center [579, 125] width 43 height 13
click at [614, 126] on div "attività" at bounding box center [620, 126] width 25 height 9
click at [636, 134] on ul "attività" at bounding box center [625, 127] width 46 height 16
click at [638, 126] on div "attività" at bounding box center [625, 126] width 34 height 9
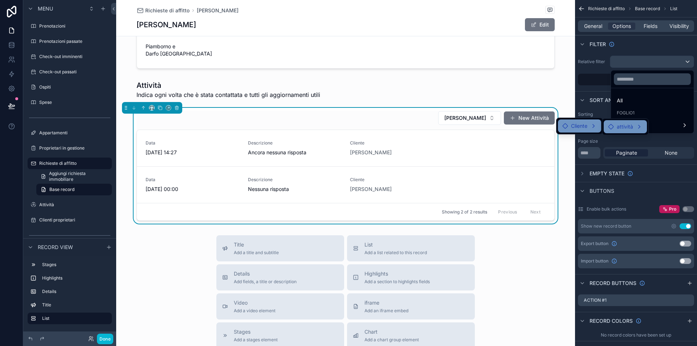
click at [635, 126] on div "attività" at bounding box center [625, 126] width 34 height 9
click at [640, 50] on div "scrollable content" at bounding box center [348, 173] width 697 height 346
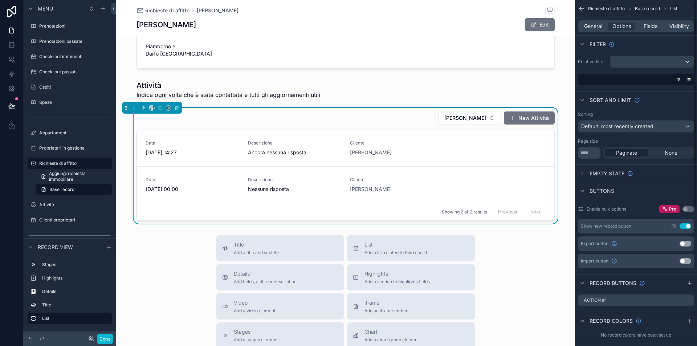
click at [635, 63] on div "scrollable content" at bounding box center [651, 62] width 83 height 12
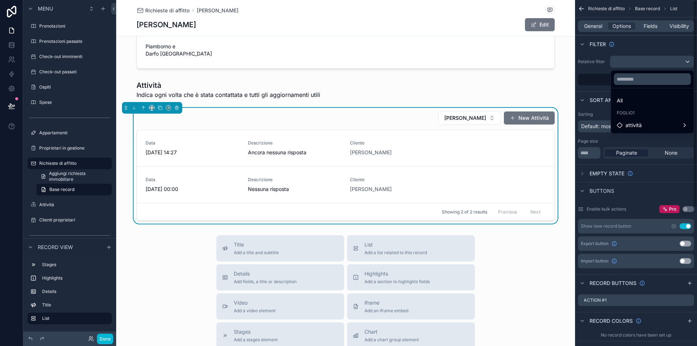
click at [625, 48] on div "scrollable content" at bounding box center [348, 173] width 697 height 346
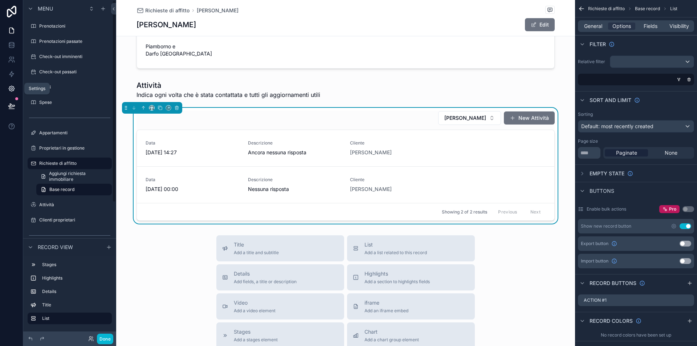
click at [16, 88] on link at bounding box center [11, 88] width 23 height 15
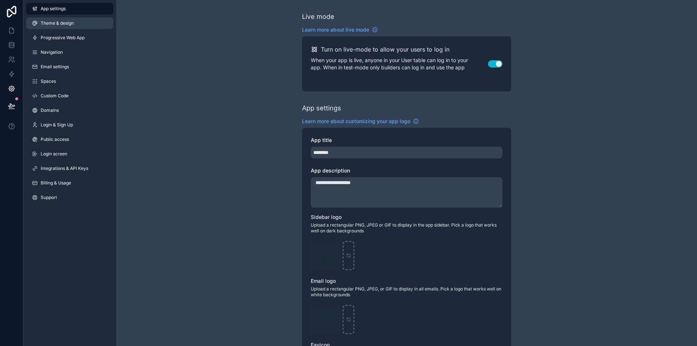
click at [70, 23] on span "Theme & design" at bounding box center [57, 23] width 33 height 6
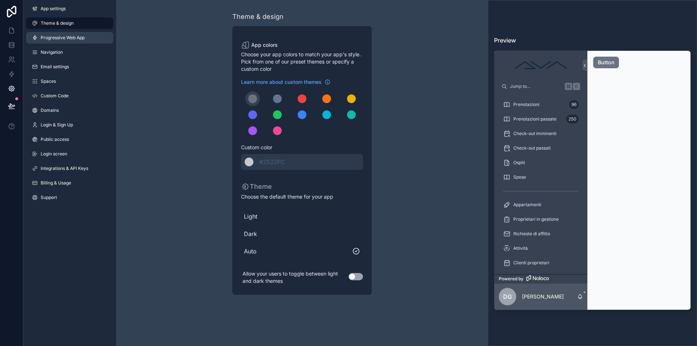
click at [76, 38] on span "Progressive Web App" at bounding box center [63, 38] width 44 height 6
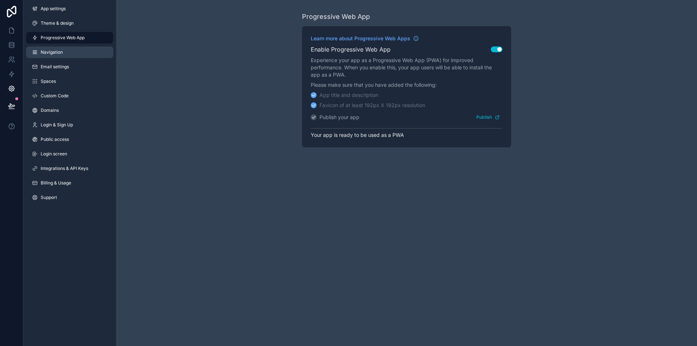
click at [72, 52] on link "Navigation" at bounding box center [69, 52] width 87 height 12
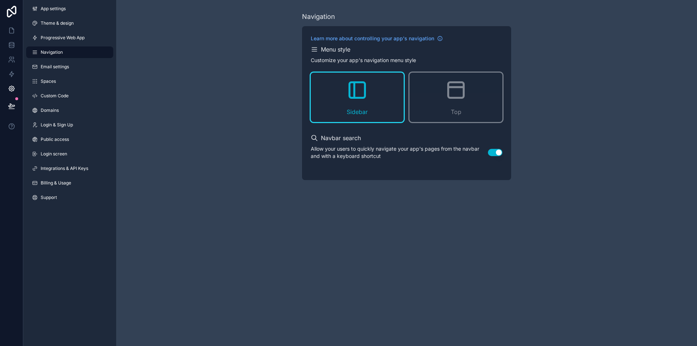
click at [68, 73] on div "App settings Theme & design Progressive Web App Navigation Email settings Space…" at bounding box center [69, 104] width 93 height 209
click at [70, 69] on link "Email settings" at bounding box center [69, 67] width 87 height 12
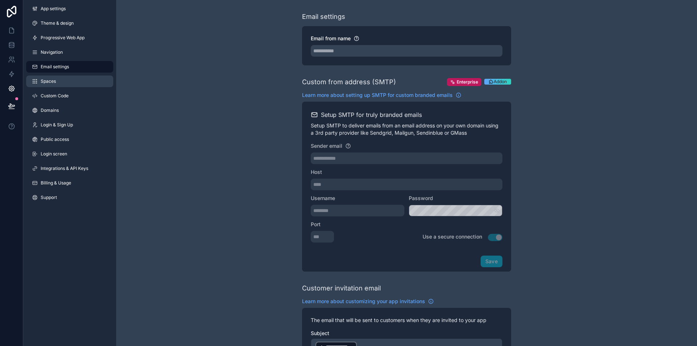
click at [72, 78] on link "Spaces" at bounding box center [69, 81] width 87 height 12
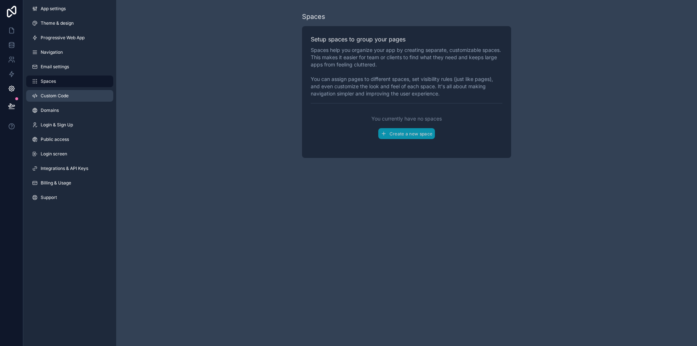
click at [73, 99] on link "Custom Code" at bounding box center [69, 96] width 87 height 12
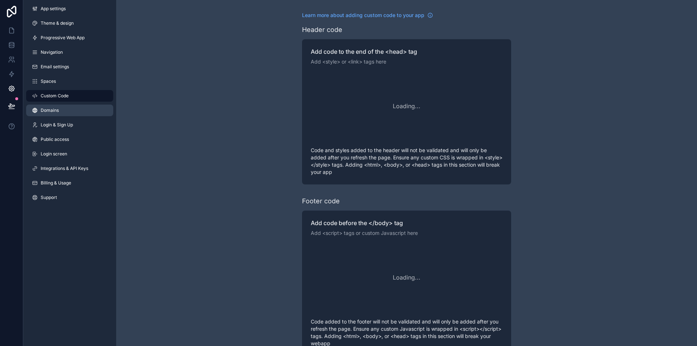
click at [74, 111] on link "Domains" at bounding box center [69, 110] width 87 height 12
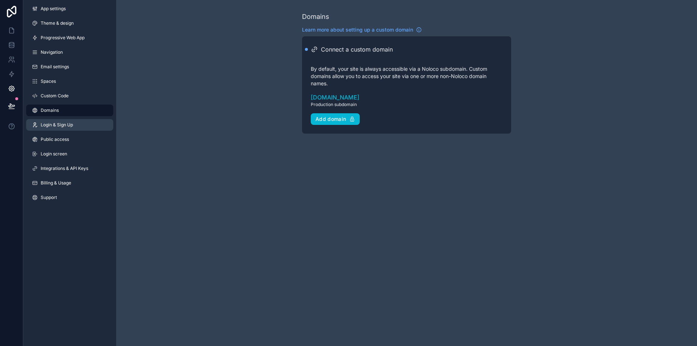
click at [77, 124] on link "Login & Sign Up" at bounding box center [69, 125] width 87 height 12
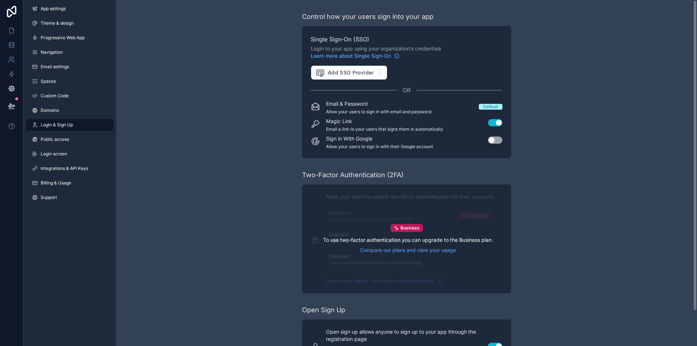
scroll to position [39, 0]
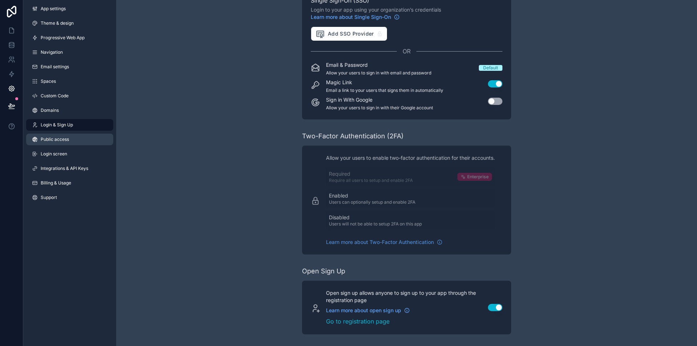
click at [74, 144] on link "Public access" at bounding box center [69, 140] width 87 height 12
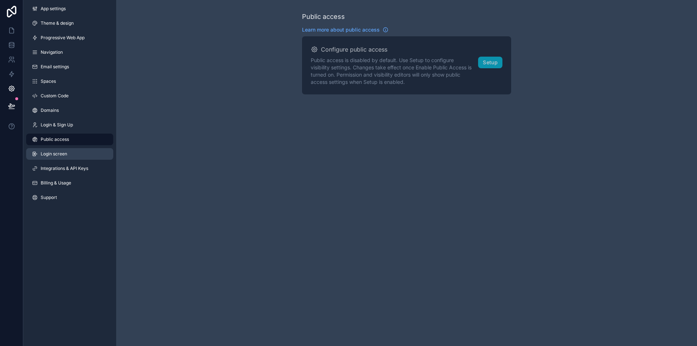
click at [74, 153] on link "Login screen" at bounding box center [69, 154] width 87 height 12
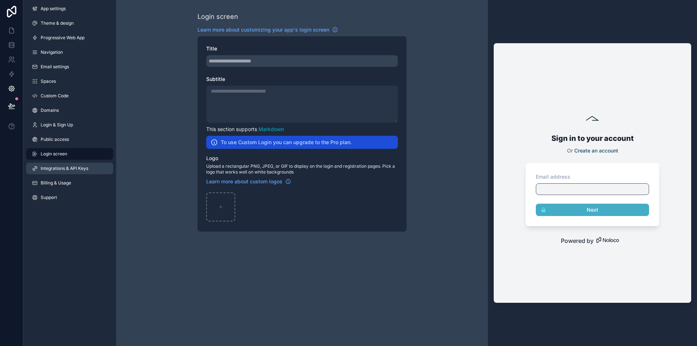
click at [74, 168] on span "Integrations & API Keys" at bounding box center [65, 168] width 48 height 6
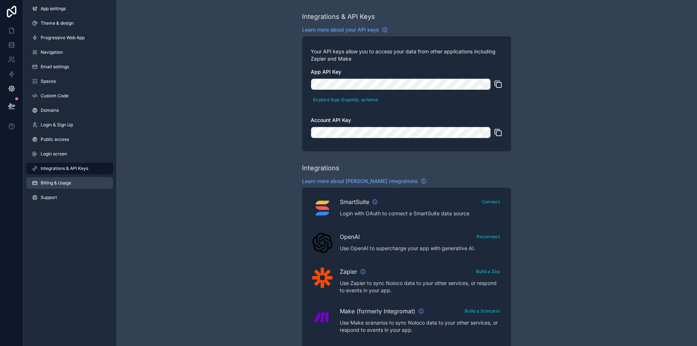
click at [75, 181] on link "Billing & Usage" at bounding box center [69, 183] width 87 height 12
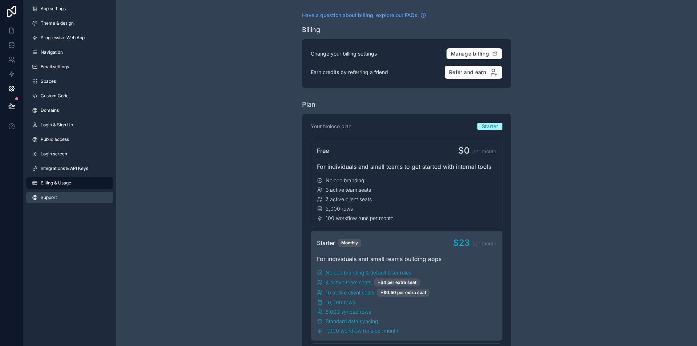
click at [69, 197] on link "Support" at bounding box center [69, 198] width 87 height 12
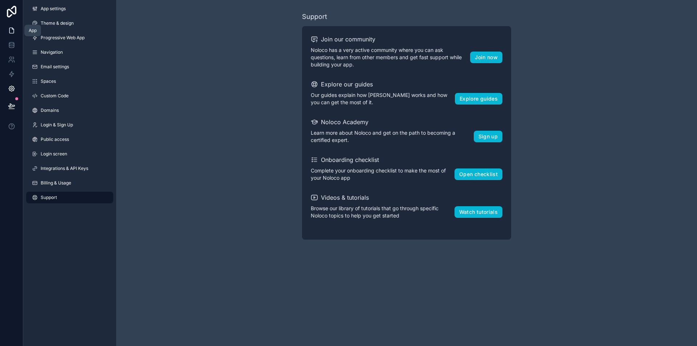
click at [5, 26] on link at bounding box center [11, 30] width 23 height 15
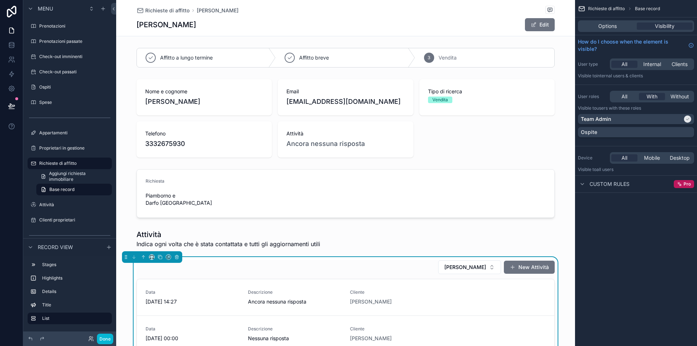
click at [407, 263] on div "[PERSON_NAME] New Attività" at bounding box center [345, 267] width 418 height 15
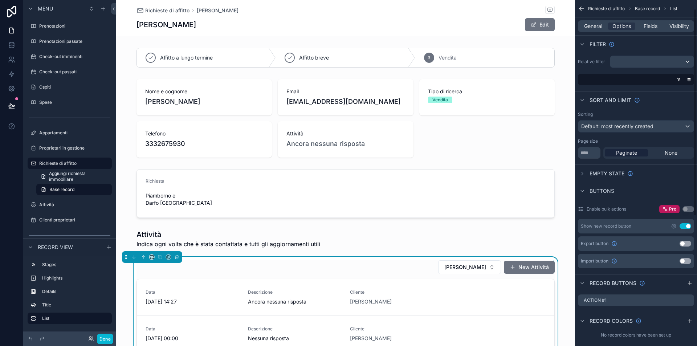
scroll to position [56, 0]
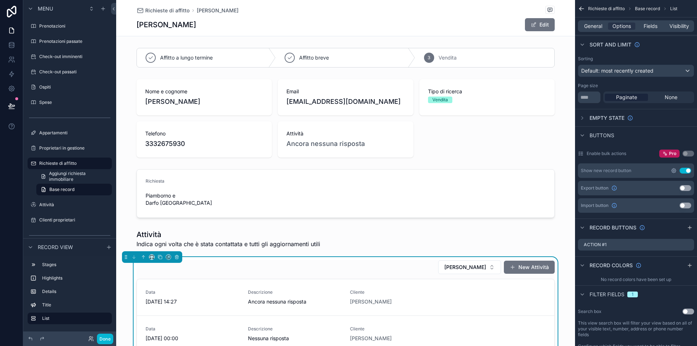
click at [674, 169] on icon "scrollable content" at bounding box center [673, 171] width 6 height 6
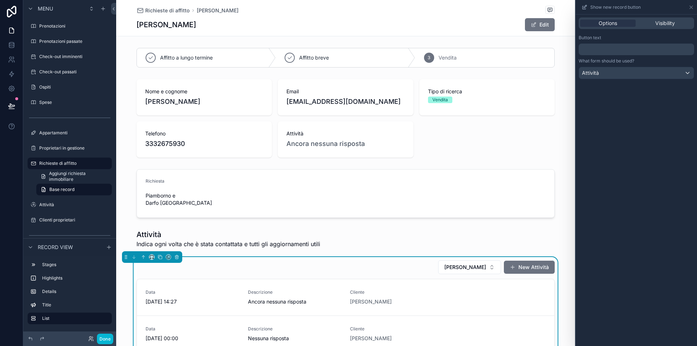
click at [623, 74] on div "Attività" at bounding box center [636, 73] width 115 height 12
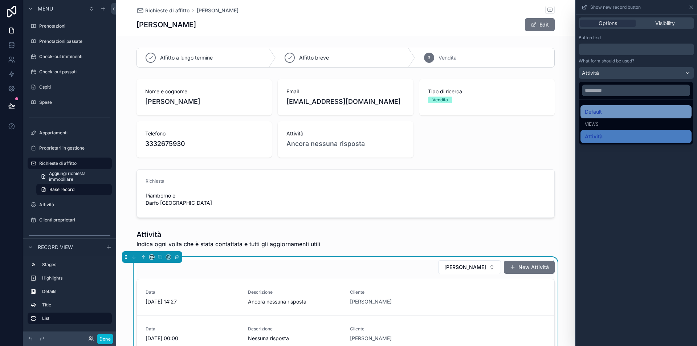
click at [612, 107] on div "Default" at bounding box center [635, 111] width 102 height 9
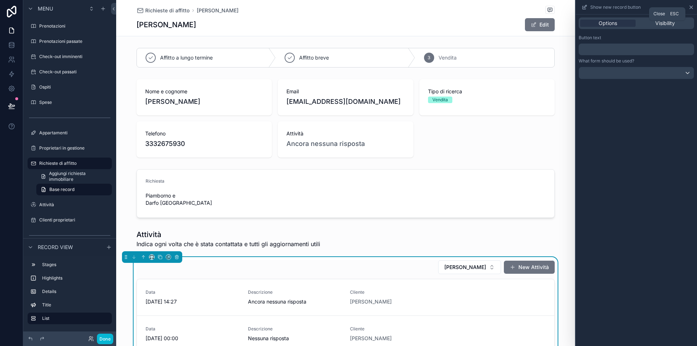
click at [691, 8] on icon at bounding box center [691, 7] width 6 height 6
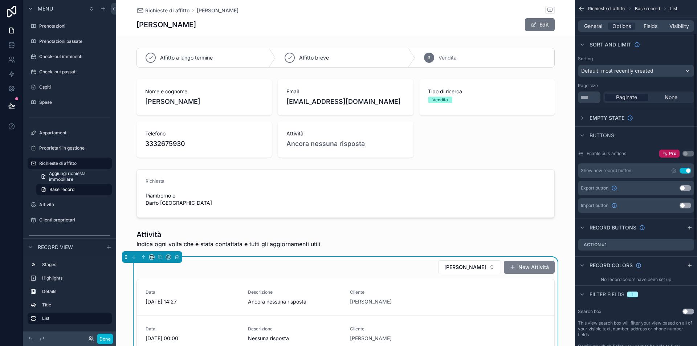
click at [537, 260] on button "New Attività" at bounding box center [529, 266] width 51 height 13
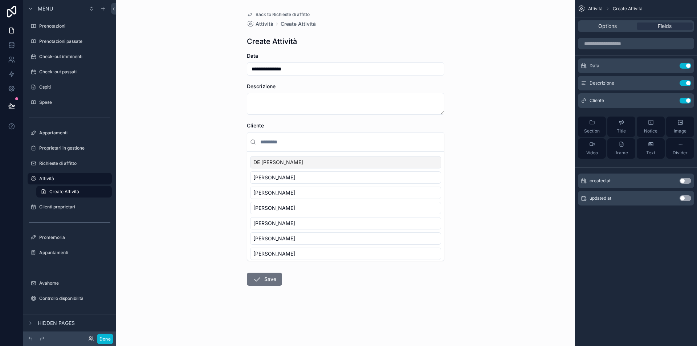
scroll to position [2, 0]
click at [61, 158] on div "Richieste di affitto" at bounding box center [69, 161] width 61 height 9
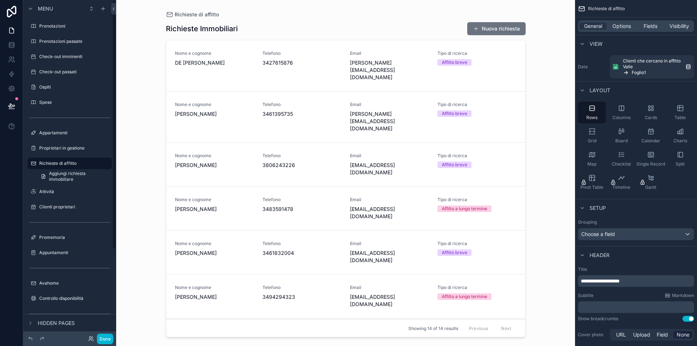
click at [231, 337] on span "[PERSON_NAME]" at bounding box center [214, 340] width 79 height 7
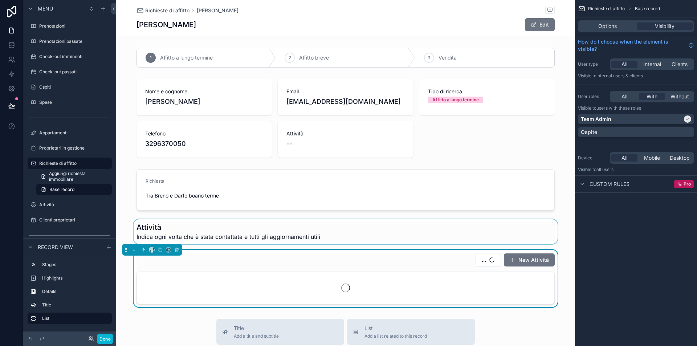
scroll to position [71, 0]
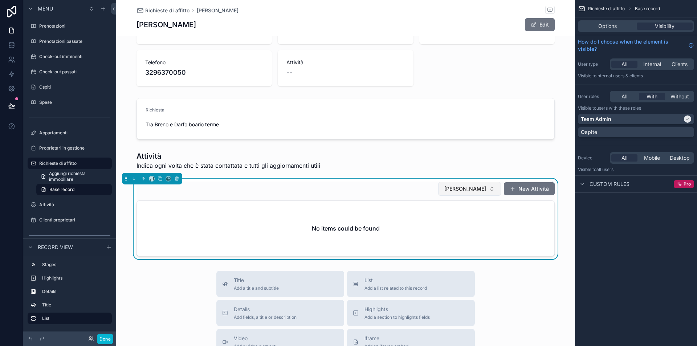
click at [456, 191] on span "[PERSON_NAME]" at bounding box center [465, 188] width 42 height 7
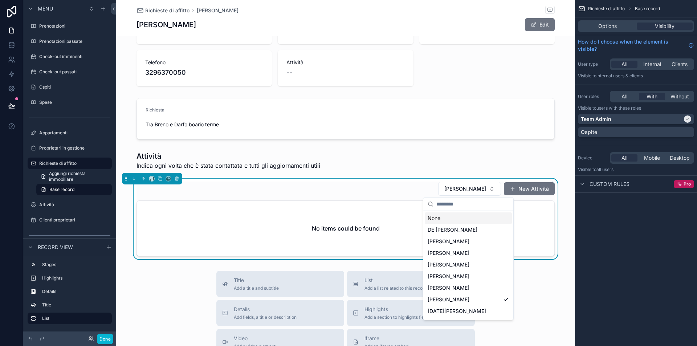
click at [397, 187] on div "[PERSON_NAME] New Attività" at bounding box center [345, 188] width 418 height 15
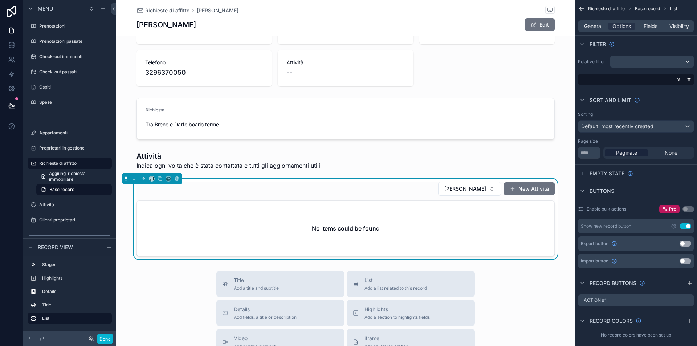
click at [342, 224] on h2 "No items could be found" at bounding box center [346, 228] width 68 height 9
click at [385, 223] on div "No items could be found" at bounding box center [345, 228] width 417 height 55
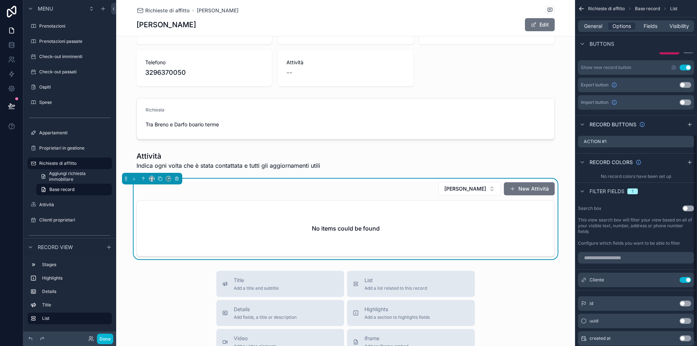
scroll to position [225, 0]
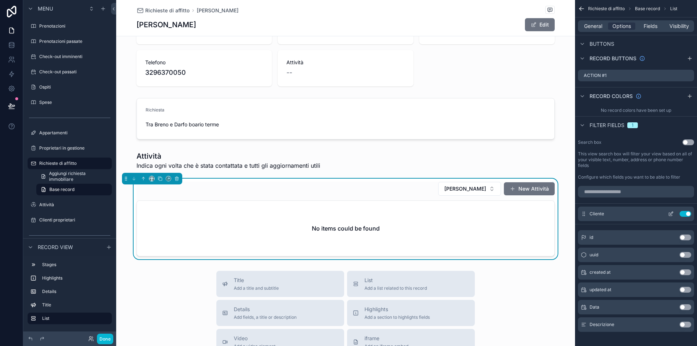
click at [672, 212] on icon "scrollable content" at bounding box center [671, 214] width 6 height 6
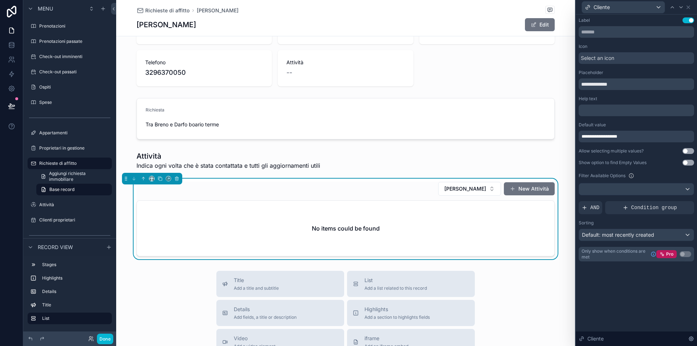
click at [686, 162] on button "Use setting" at bounding box center [688, 163] width 12 height 6
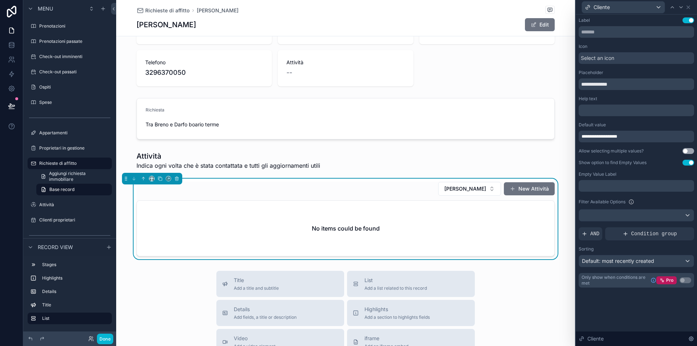
click at [690, 163] on button "Use setting" at bounding box center [688, 163] width 12 height 6
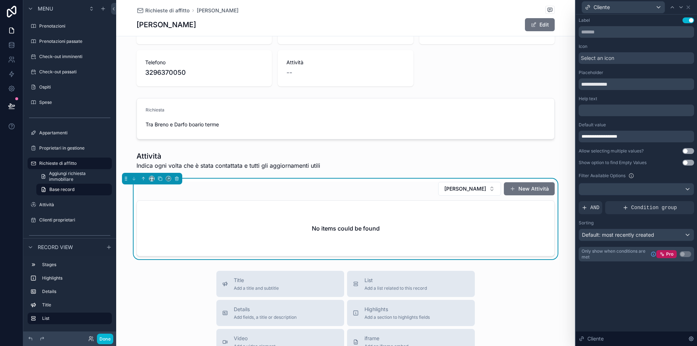
click at [620, 189] on div at bounding box center [636, 189] width 115 height 12
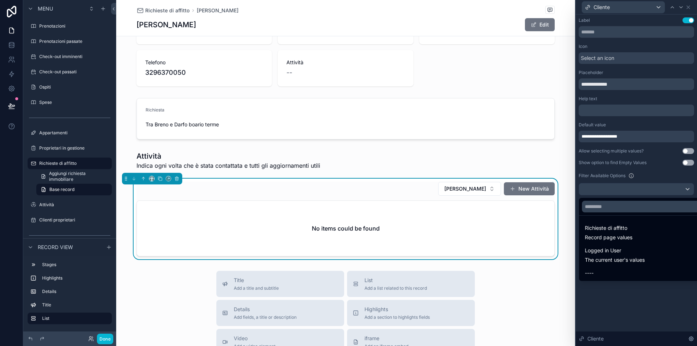
click at [652, 172] on div at bounding box center [635, 173] width 121 height 346
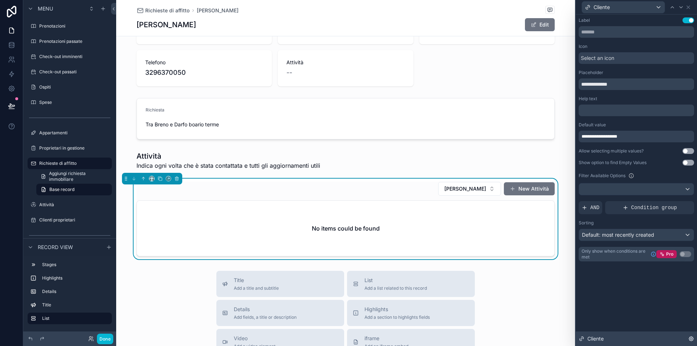
click at [689, 337] on icon at bounding box center [691, 338] width 4 height 4
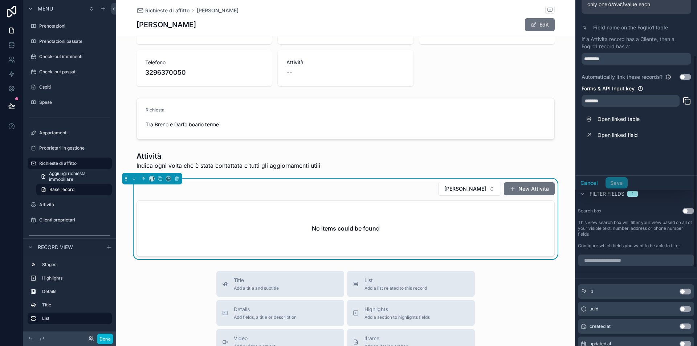
scroll to position [90, 0]
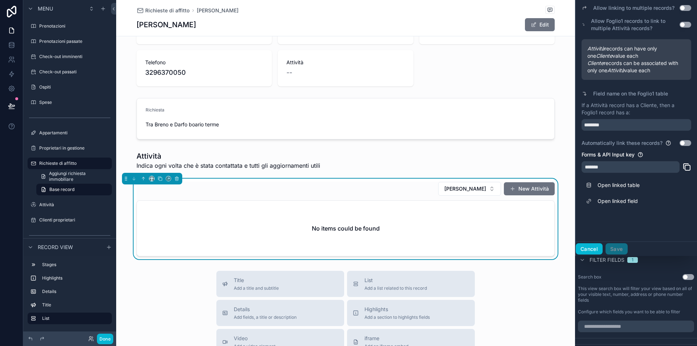
click at [592, 249] on button "Cancel" at bounding box center [588, 249] width 27 height 12
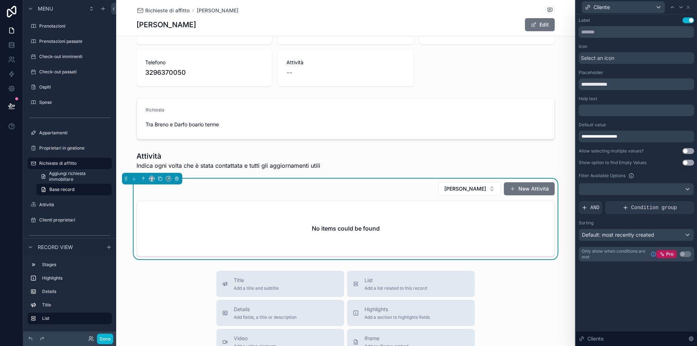
click at [636, 275] on div "**********" at bounding box center [635, 147] width 121 height 264
click at [624, 26] on div "Label Use setting" at bounding box center [635, 27] width 115 height 20
click at [625, 32] on input "text" at bounding box center [635, 32] width 115 height 12
click at [642, 138] on div "**********" at bounding box center [635, 137] width 115 height 12
click at [636, 146] on div "**********" at bounding box center [635, 139] width 115 height 244
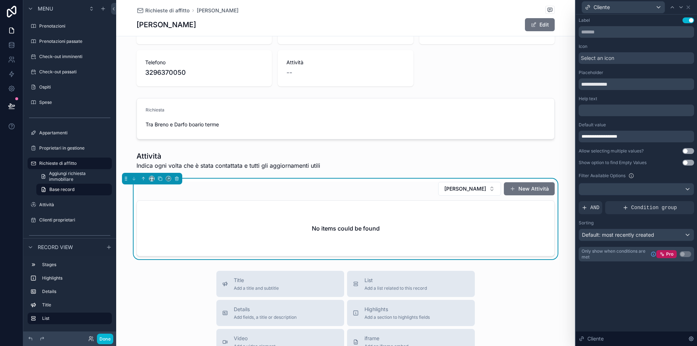
click at [635, 184] on div at bounding box center [636, 189] width 115 height 12
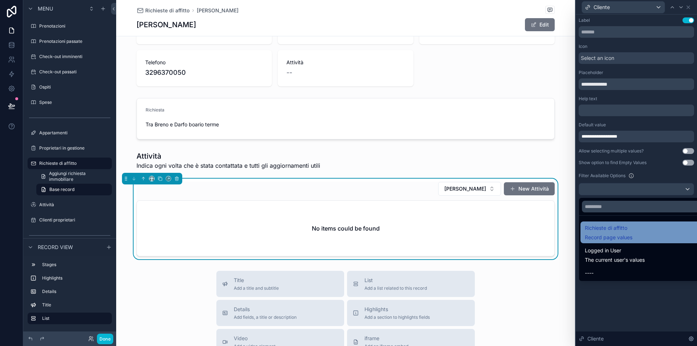
click at [653, 226] on div "Richieste di affitto Record page values" at bounding box center [644, 231] width 120 height 17
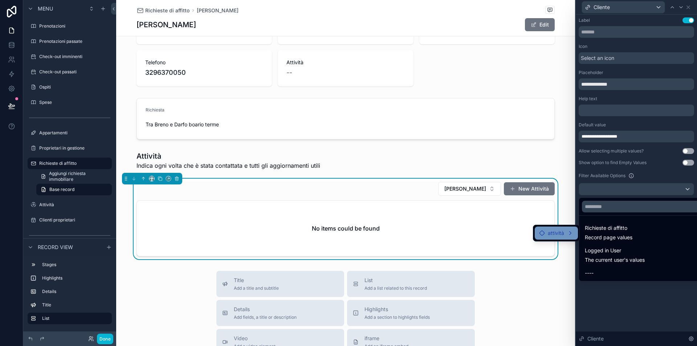
click at [558, 229] on span "attività" at bounding box center [555, 233] width 16 height 9
click at [594, 230] on span "Cliente" at bounding box center [601, 233] width 16 height 9
click at [633, 233] on icon at bounding box center [634, 234] width 6 height 6
click at [647, 236] on span "attività" at bounding box center [647, 234] width 16 height 9
click at [662, 235] on div "attività" at bounding box center [648, 234] width 34 height 9
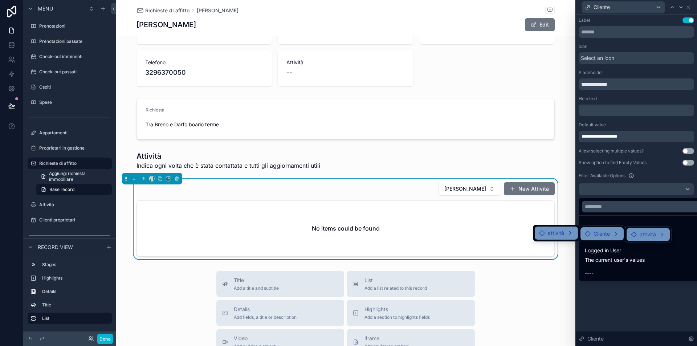
click at [662, 235] on div "attività" at bounding box center [648, 234] width 34 height 9
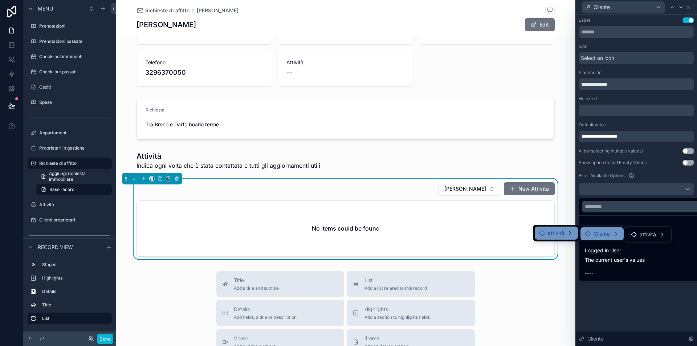
click at [640, 190] on div at bounding box center [635, 173] width 121 height 346
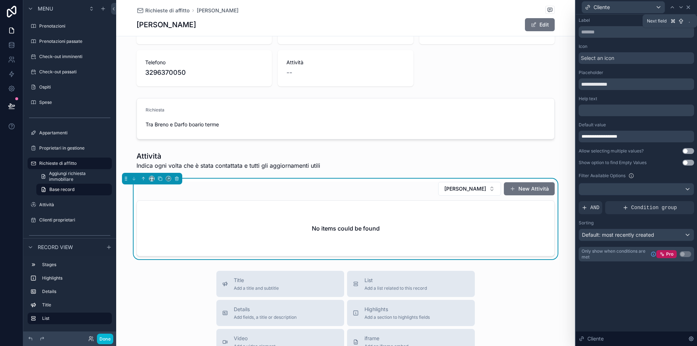
click at [689, 8] on icon at bounding box center [688, 7] width 6 height 6
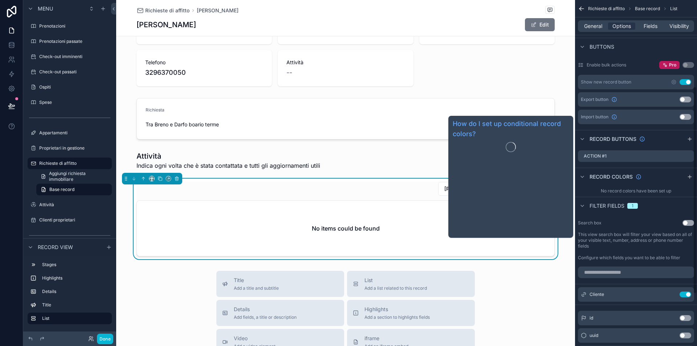
scroll to position [231, 0]
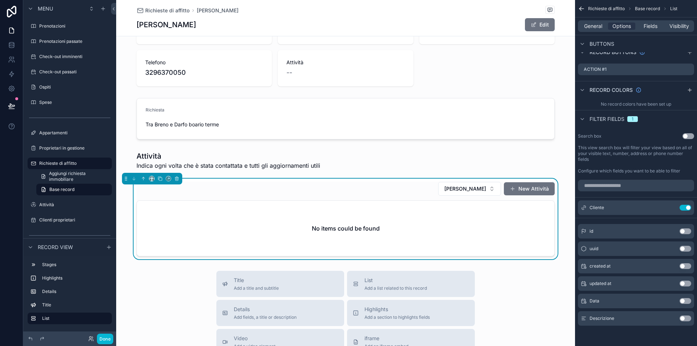
click at [687, 137] on button "Use setting" at bounding box center [688, 136] width 12 height 6
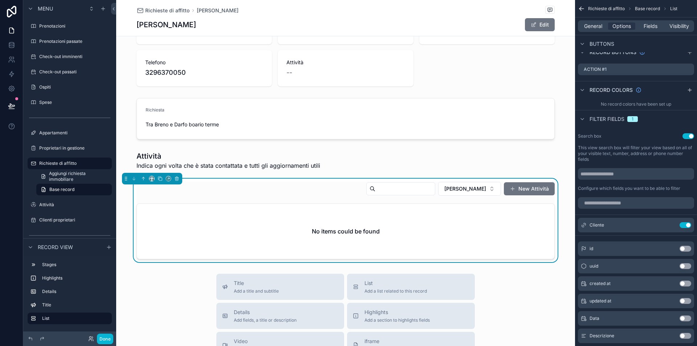
click at [689, 134] on button "Use setting" at bounding box center [688, 136] width 12 height 6
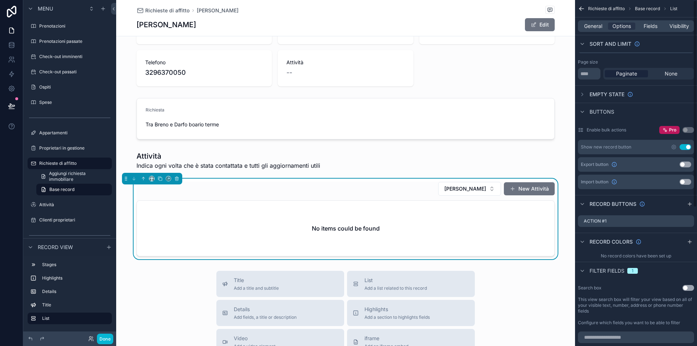
scroll to position [0, 0]
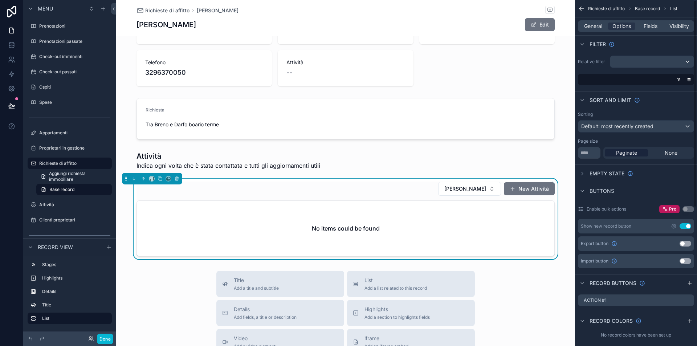
click at [629, 60] on div "scrollable content" at bounding box center [651, 62] width 83 height 12
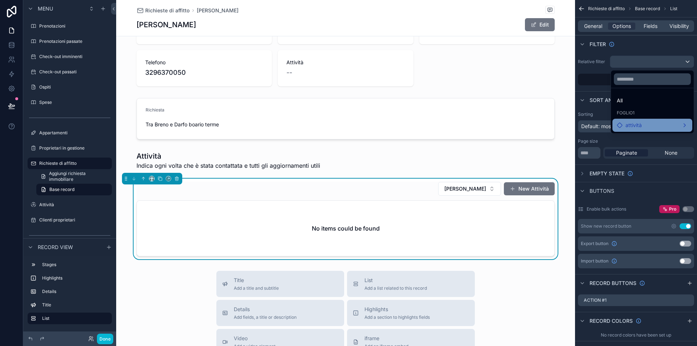
click at [631, 124] on span "attività" at bounding box center [633, 125] width 16 height 9
click at [589, 127] on div "Cliente" at bounding box center [579, 126] width 34 height 9
click at [617, 127] on span "attività" at bounding box center [624, 126] width 16 height 9
click at [654, 50] on div "scrollable content" at bounding box center [348, 173] width 697 height 346
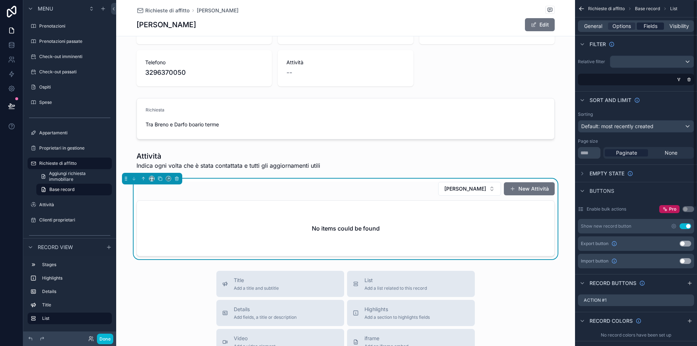
click at [645, 26] on span "Fields" at bounding box center [650, 25] width 14 height 7
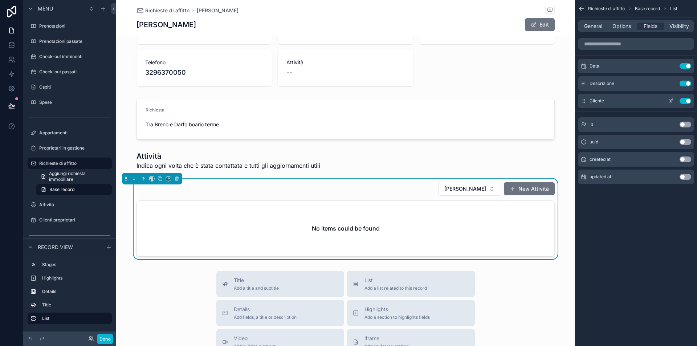
click at [672, 101] on icon "scrollable content" at bounding box center [671, 101] width 6 height 6
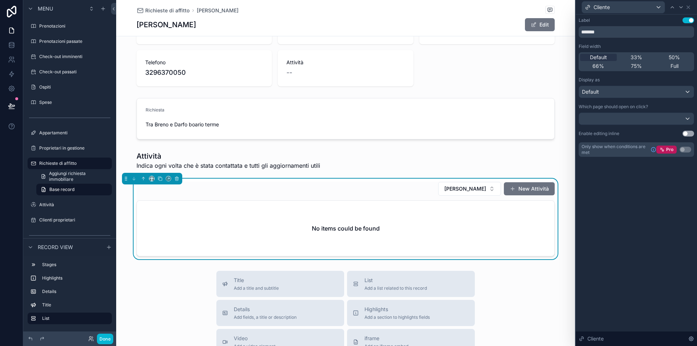
click at [628, 119] on div at bounding box center [636, 119] width 115 height 12
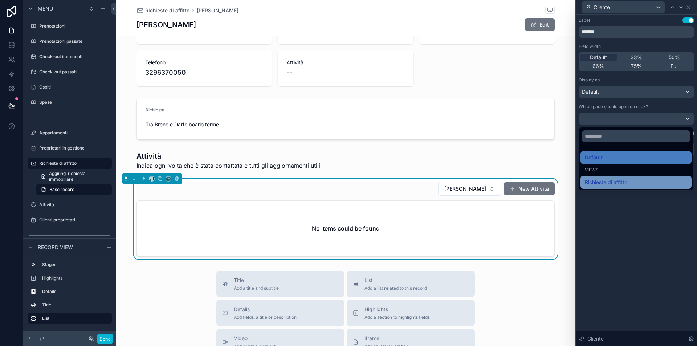
click at [626, 179] on span "Richieste di affitto" at bounding box center [605, 182] width 42 height 9
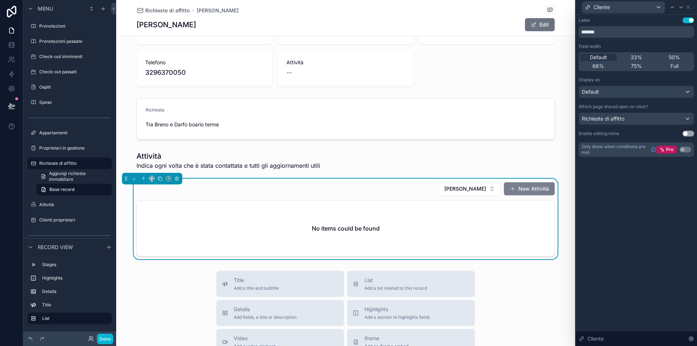
click at [528, 189] on button "New Attività" at bounding box center [529, 188] width 51 height 13
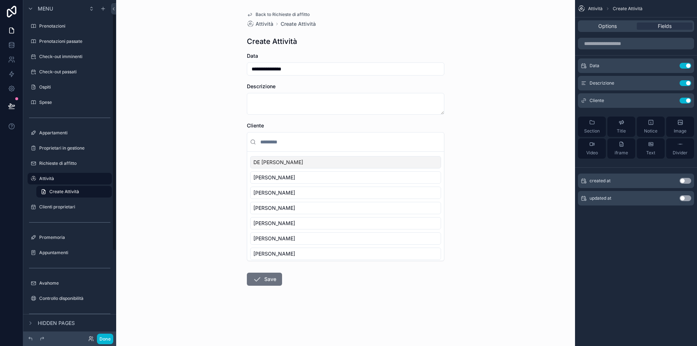
scroll to position [2, 0]
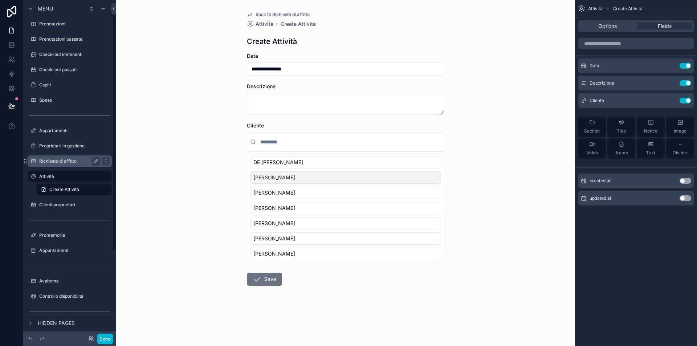
click at [52, 160] on label "Richieste di affitto" at bounding box center [68, 161] width 58 height 6
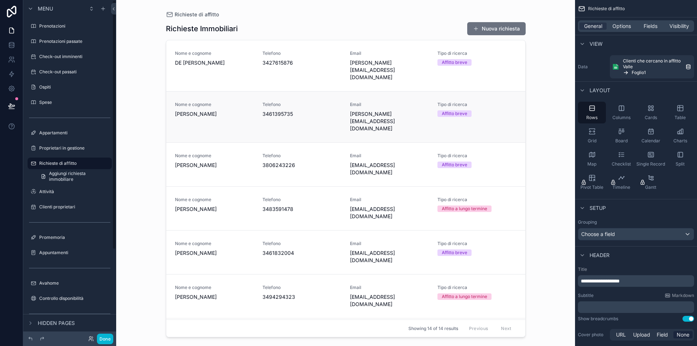
click at [307, 110] on span "3461395735" at bounding box center [301, 113] width 79 height 7
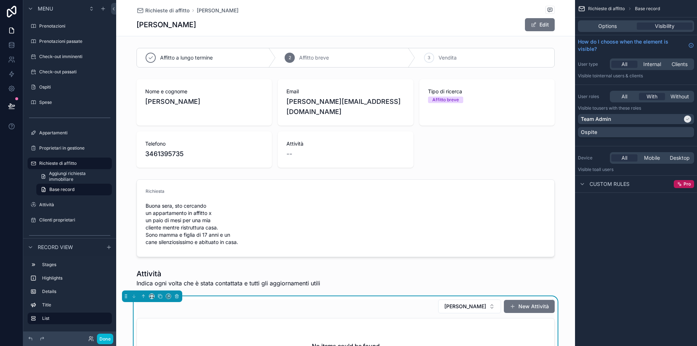
click at [383, 302] on div "[PERSON_NAME] New Attività" at bounding box center [345, 306] width 418 height 15
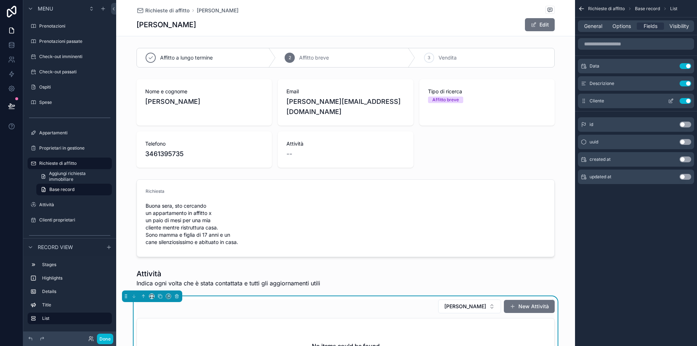
click at [672, 99] on icon "scrollable content" at bounding box center [671, 101] width 6 height 6
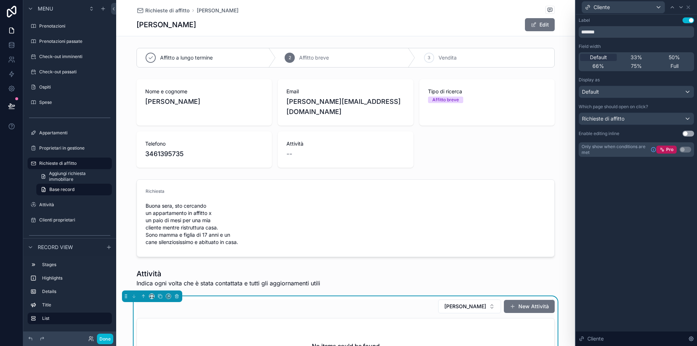
click at [639, 118] on div "Richieste di affitto" at bounding box center [636, 119] width 115 height 12
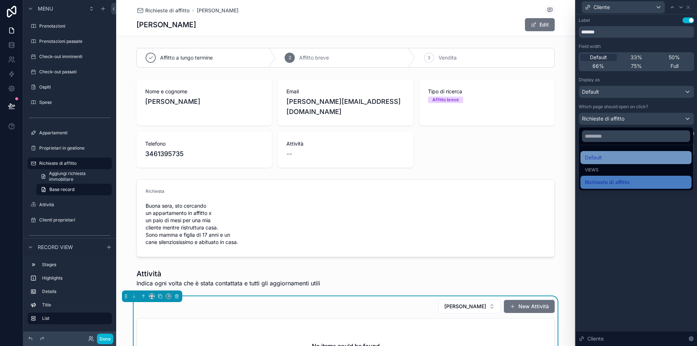
click at [607, 155] on div "Default" at bounding box center [635, 157] width 102 height 9
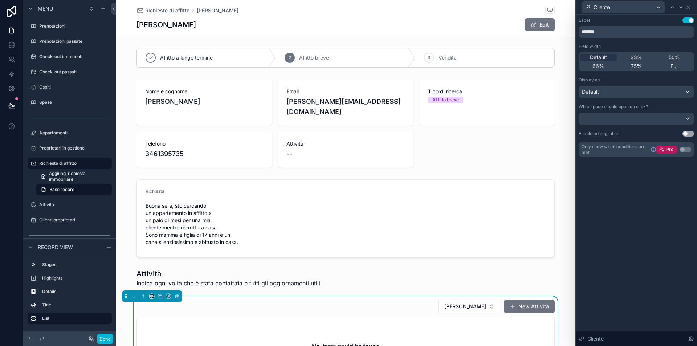
click at [643, 184] on div "Label Use setting ******* Field width Default 33% 50% 66% 75% Full Display as D…" at bounding box center [635, 180] width 121 height 331
click at [690, 6] on icon at bounding box center [688, 7] width 6 height 6
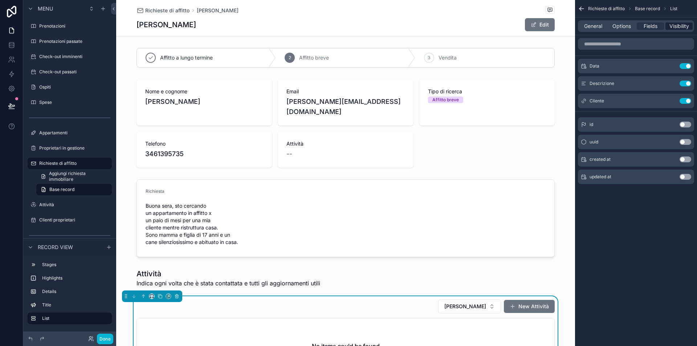
click at [670, 24] on span "Visibility" at bounding box center [679, 25] width 20 height 7
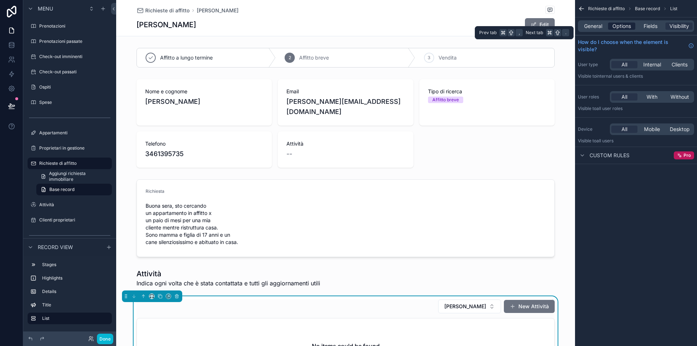
click at [616, 25] on span "Options" at bounding box center [621, 25] width 19 height 7
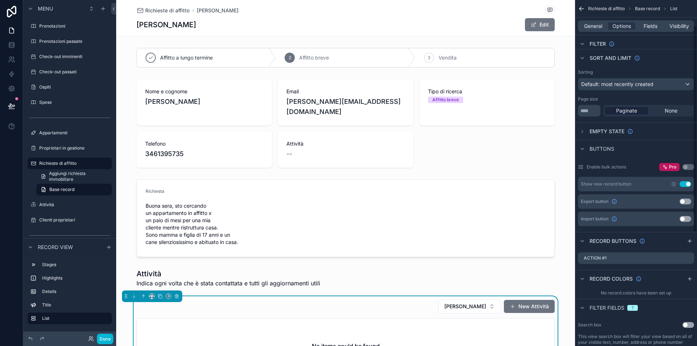
scroll to position [101, 0]
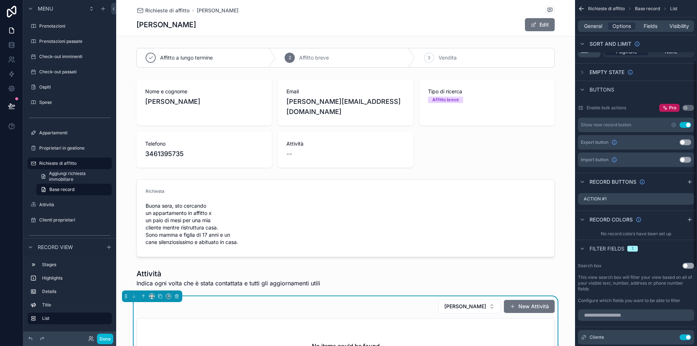
click at [616, 129] on div "Show new record button Use setting" at bounding box center [636, 125] width 116 height 15
click at [619, 124] on div "Show new record button" at bounding box center [605, 125] width 50 height 6
click at [625, 124] on div "Show new record button" at bounding box center [605, 125] width 50 height 6
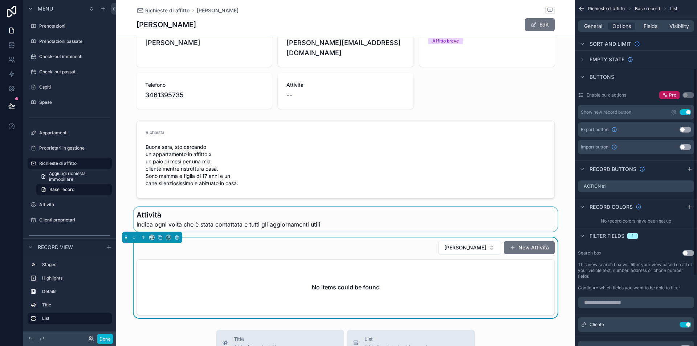
scroll to position [138, 0]
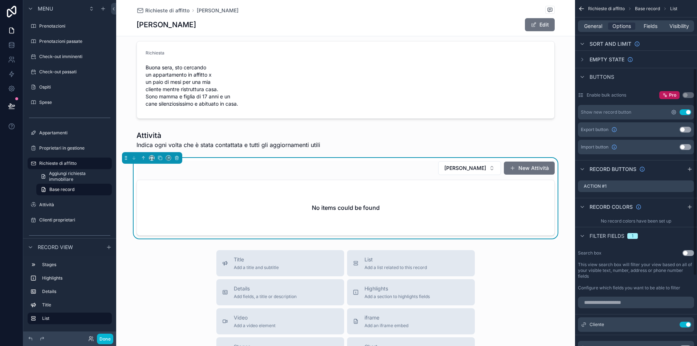
click at [674, 112] on icon "scrollable content" at bounding box center [673, 112] width 6 height 6
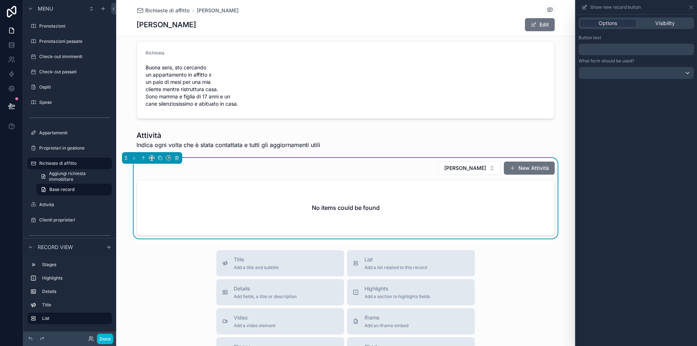
click at [633, 70] on div at bounding box center [636, 73] width 115 height 12
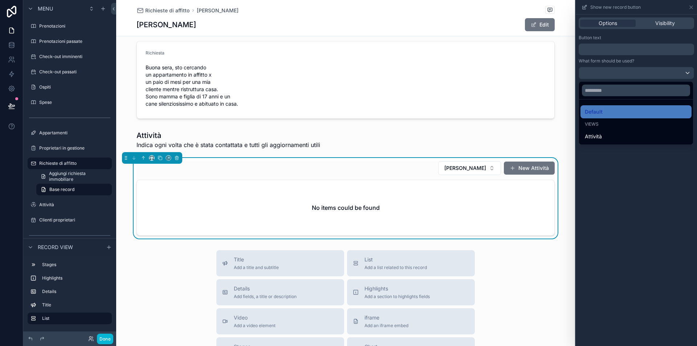
click at [609, 54] on div at bounding box center [635, 173] width 121 height 346
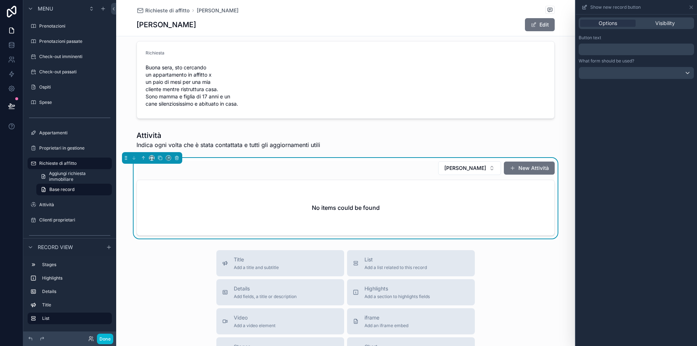
click at [609, 49] on p "﻿" at bounding box center [636, 49] width 111 height 9
click at [637, 215] on div "Options Visibility Button text ﻿ What form should be used?" at bounding box center [635, 180] width 121 height 331
click at [690, 7] on icon at bounding box center [691, 7] width 6 height 6
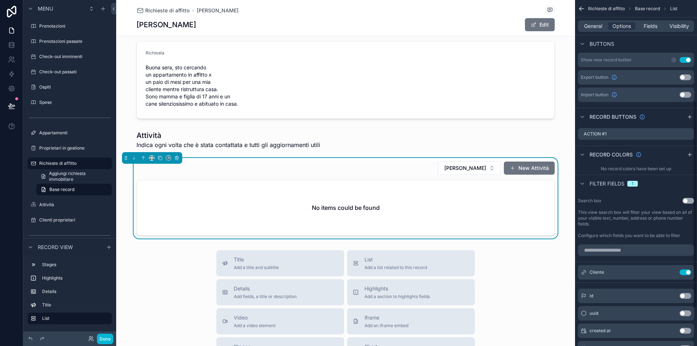
scroll to position [226, 0]
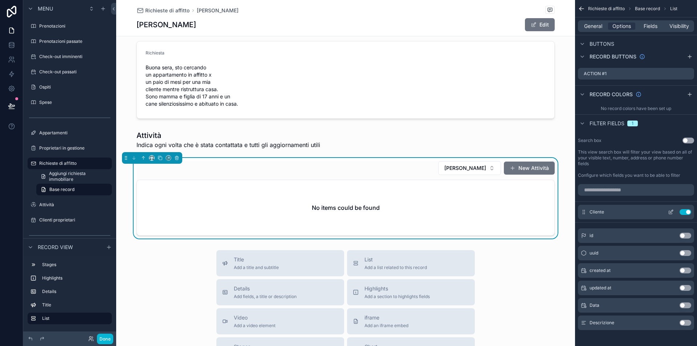
click at [671, 211] on icon "scrollable content" at bounding box center [671, 212] width 6 height 6
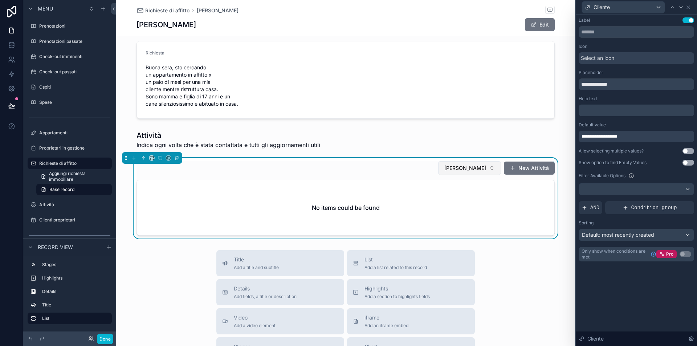
click at [446, 164] on span "[PERSON_NAME]" at bounding box center [465, 167] width 42 height 7
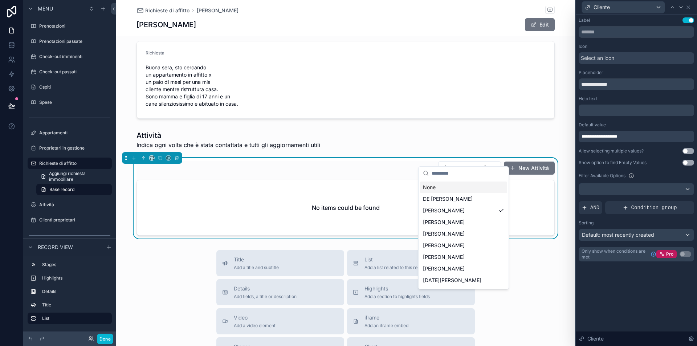
click at [399, 161] on div "[PERSON_NAME] New Attività" at bounding box center [345, 168] width 418 height 15
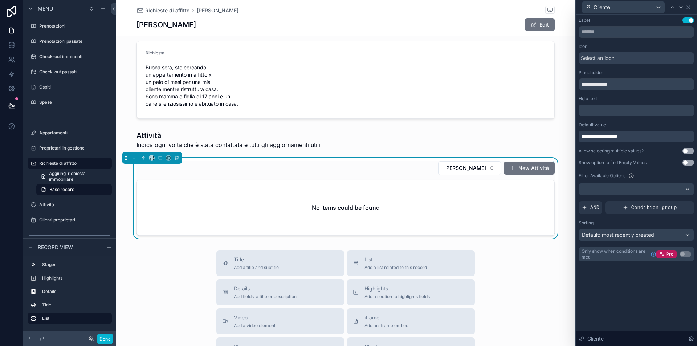
click at [412, 161] on div "[PERSON_NAME] New Attività" at bounding box center [345, 168] width 418 height 15
click at [599, 188] on div at bounding box center [636, 189] width 115 height 12
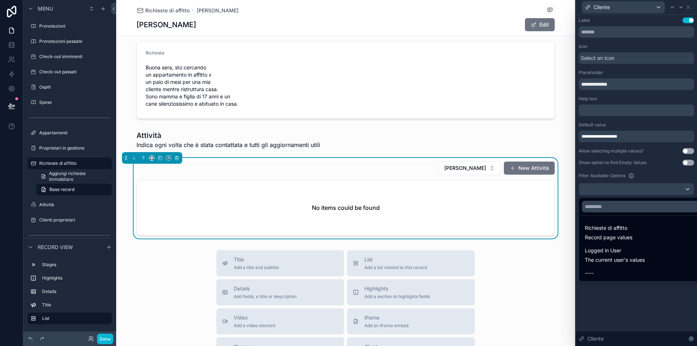
click at [616, 176] on div at bounding box center [635, 173] width 121 height 346
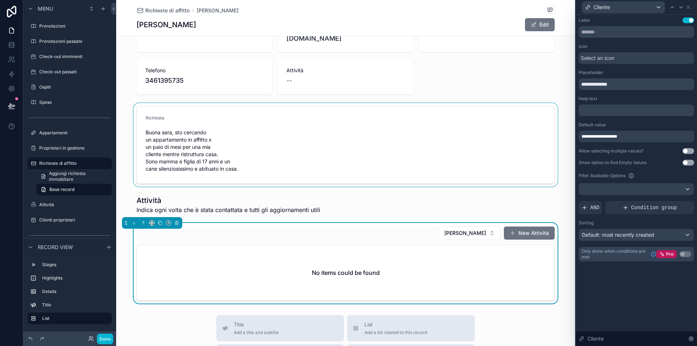
scroll to position [216, 0]
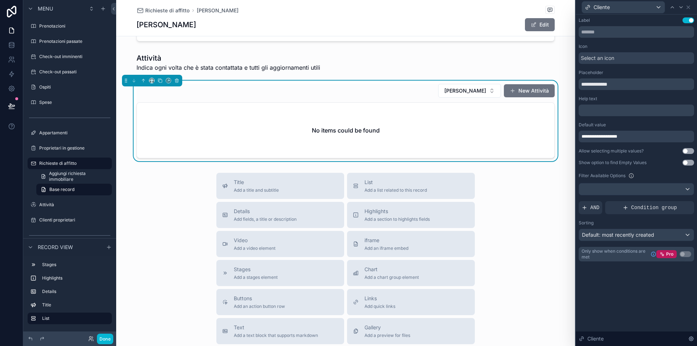
click at [632, 188] on div at bounding box center [636, 189] width 115 height 12
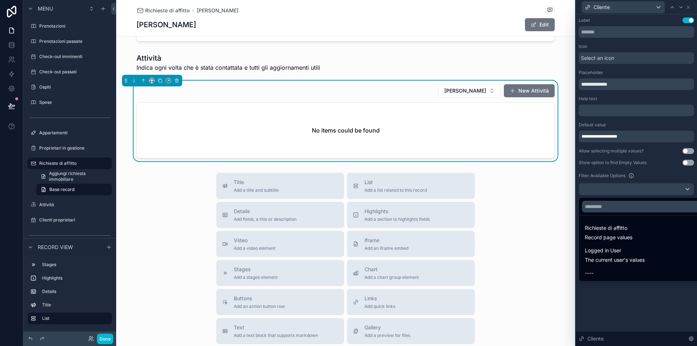
drag, startPoint x: 620, startPoint y: 306, endPoint x: 620, endPoint y: 301, distance: 5.1
click at [620, 306] on div at bounding box center [635, 173] width 121 height 346
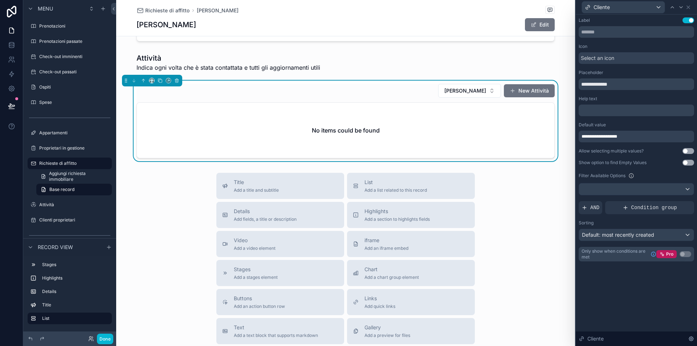
click at [614, 111] on p "﻿" at bounding box center [636, 110] width 111 height 7
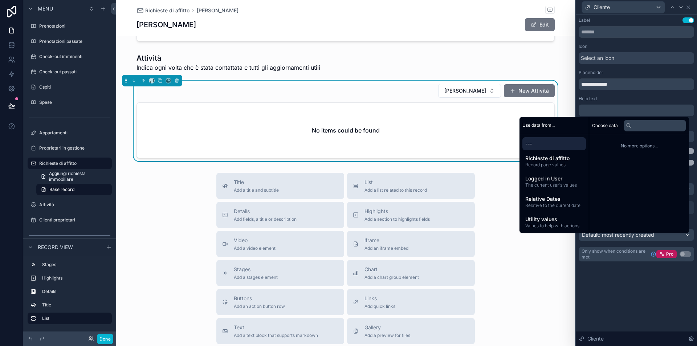
click at [628, 77] on div "**********" at bounding box center [635, 80] width 115 height 20
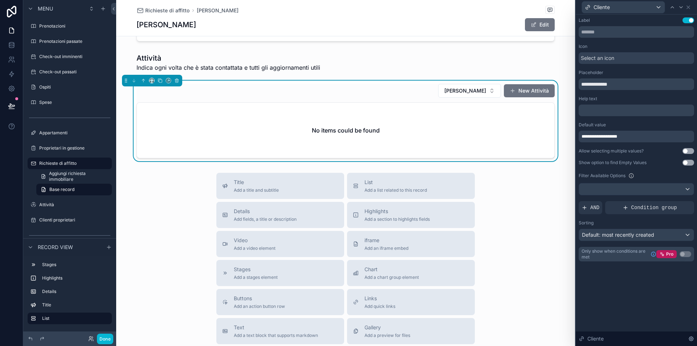
click at [639, 136] on div "**********" at bounding box center [635, 137] width 115 height 12
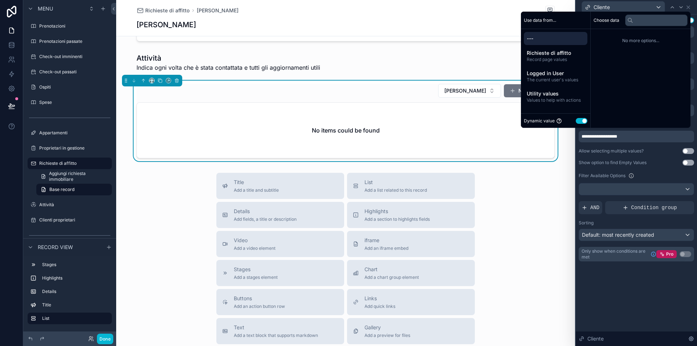
click at [622, 301] on div "**********" at bounding box center [635, 180] width 121 height 331
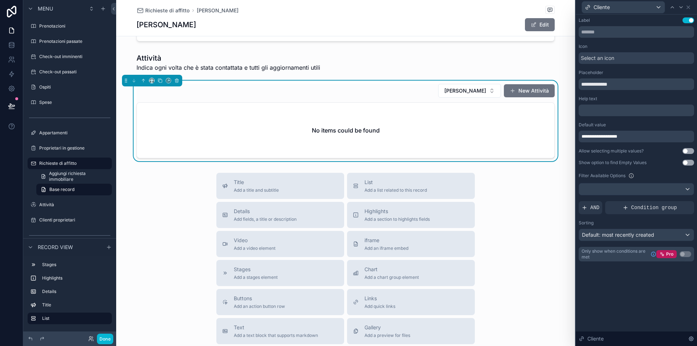
click at [615, 190] on div at bounding box center [636, 189] width 115 height 12
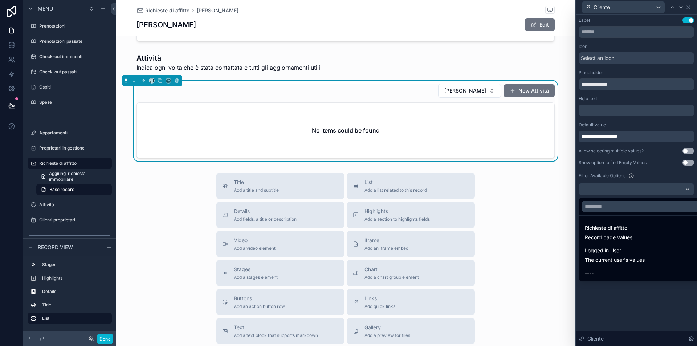
click at [633, 176] on div at bounding box center [635, 173] width 121 height 346
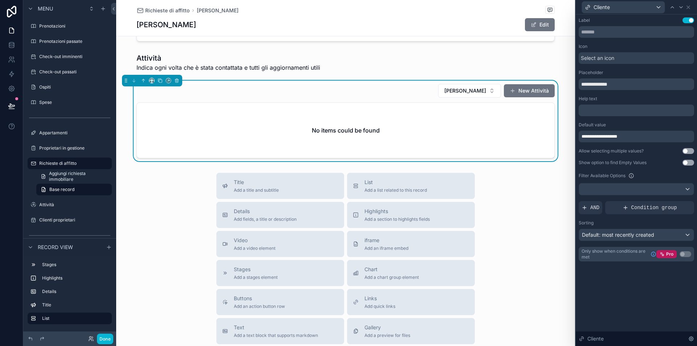
click at [631, 184] on div at bounding box center [636, 189] width 115 height 12
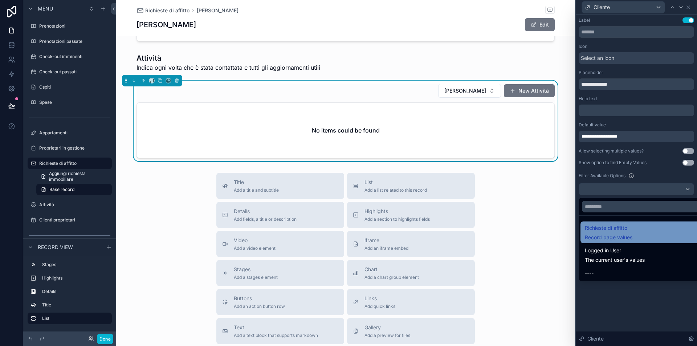
click at [637, 234] on div "Richieste di affitto Record page values" at bounding box center [644, 231] width 120 height 17
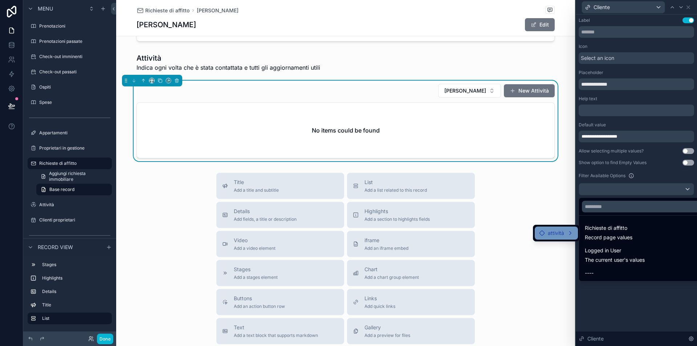
click at [568, 234] on div "attività" at bounding box center [556, 233] width 34 height 9
click at [600, 233] on span "Cliente" at bounding box center [601, 233] width 16 height 9
click at [635, 234] on icon at bounding box center [634, 234] width 6 height 6
click at [612, 305] on div at bounding box center [635, 173] width 121 height 346
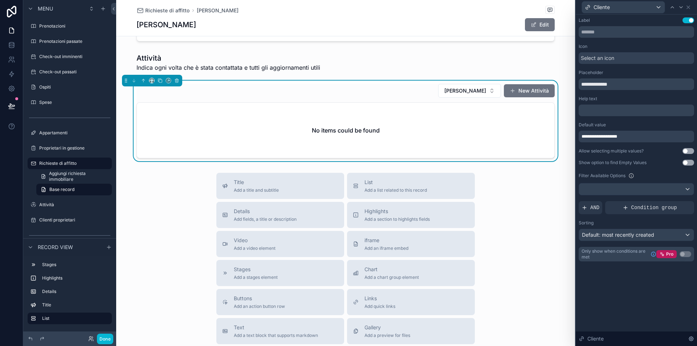
click at [619, 232] on span "Default: most recently created" at bounding box center [618, 234] width 72 height 6
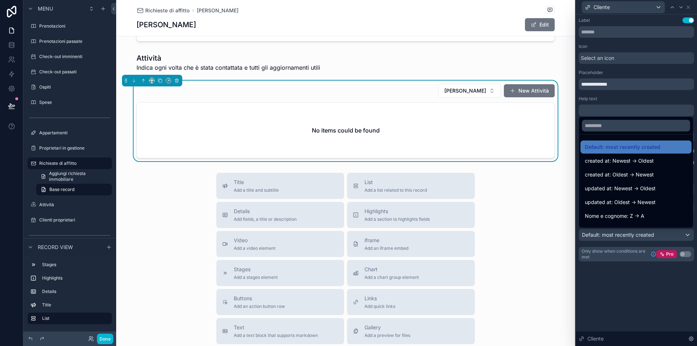
click at [598, 292] on div at bounding box center [635, 173] width 121 height 346
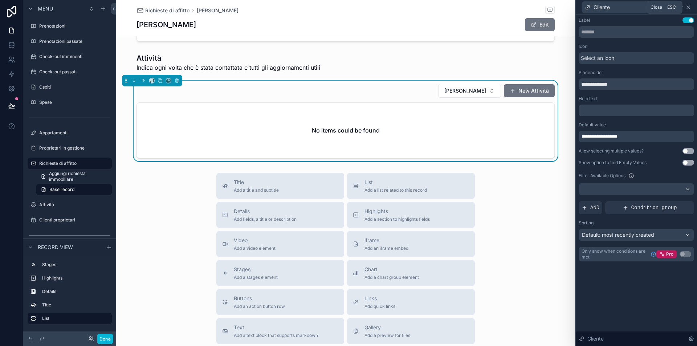
click at [690, 8] on icon at bounding box center [688, 7] width 6 height 6
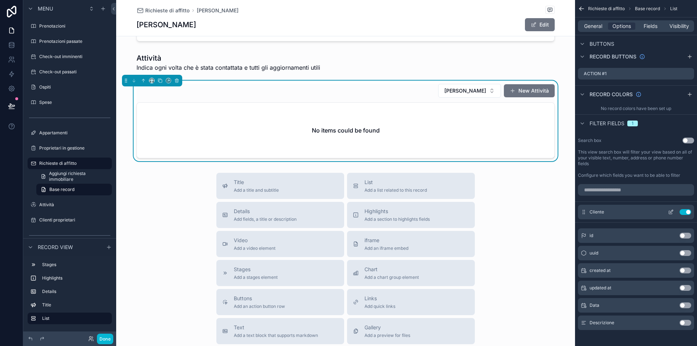
click at [670, 212] on icon "scrollable content" at bounding box center [671, 212] width 6 height 6
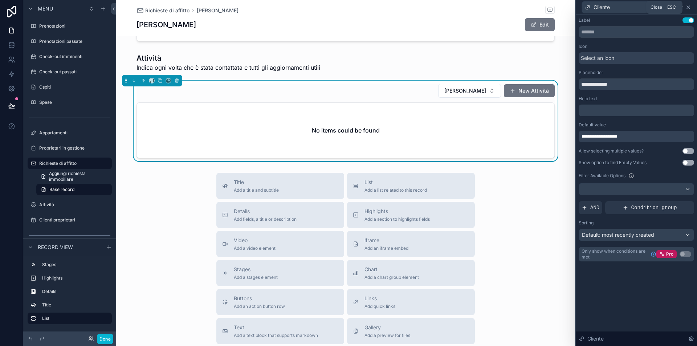
click at [688, 6] on icon at bounding box center [688, 7] width 6 height 6
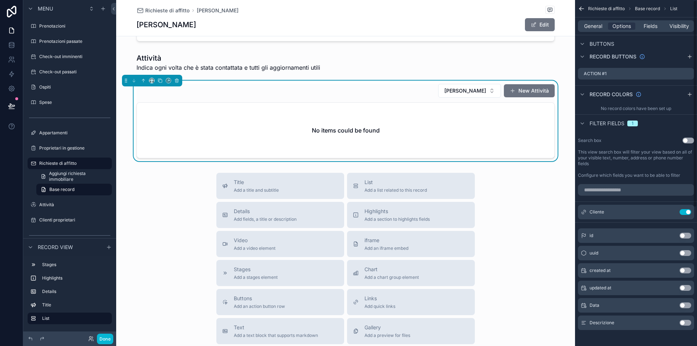
scroll to position [0, 0]
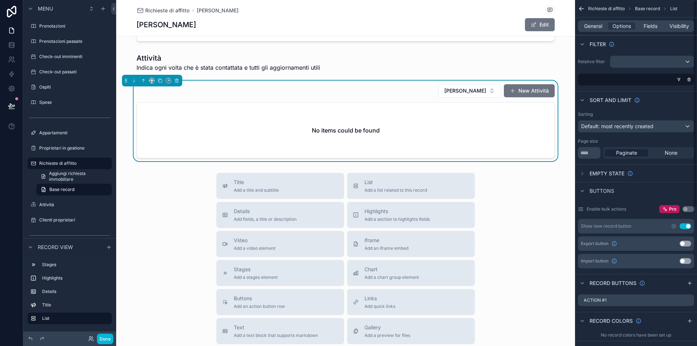
click at [631, 62] on div "scrollable content" at bounding box center [651, 62] width 83 height 12
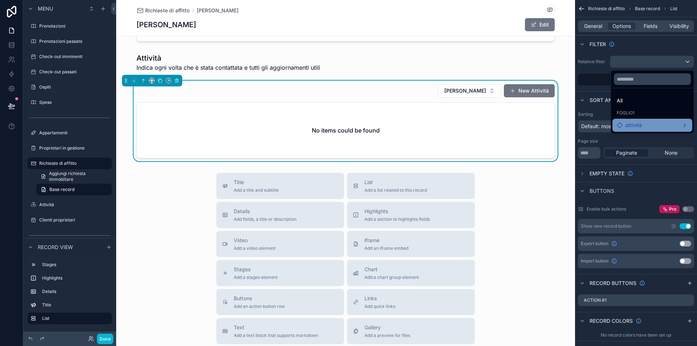
click at [625, 126] on span "attività" at bounding box center [633, 125] width 16 height 9
click at [586, 126] on span "Cliente" at bounding box center [579, 126] width 16 height 9
click at [615, 126] on div "attività" at bounding box center [620, 126] width 25 height 9
click at [630, 126] on span "attività" at bounding box center [624, 126] width 16 height 9
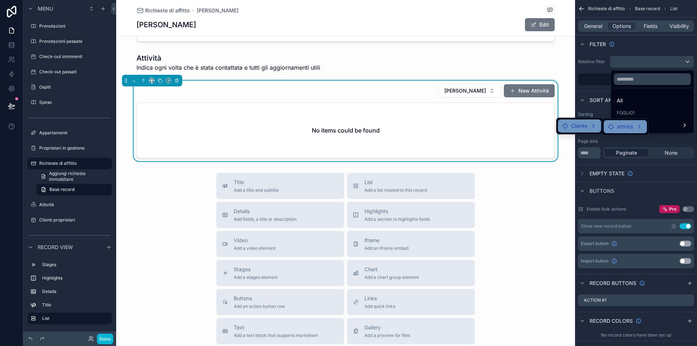
click at [639, 126] on div "attività" at bounding box center [625, 126] width 34 height 9
click at [660, 126] on div "attività" at bounding box center [651, 125] width 71 height 9
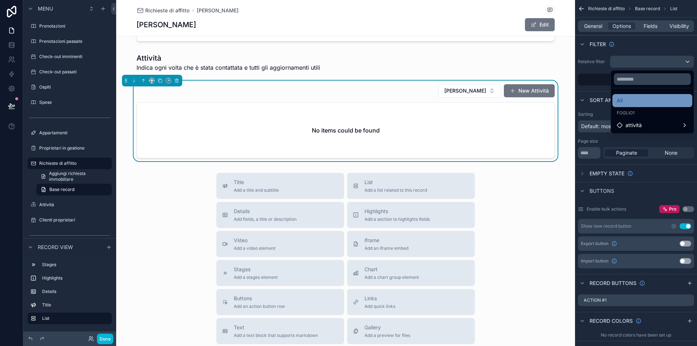
click at [631, 102] on div "All" at bounding box center [651, 100] width 71 height 9
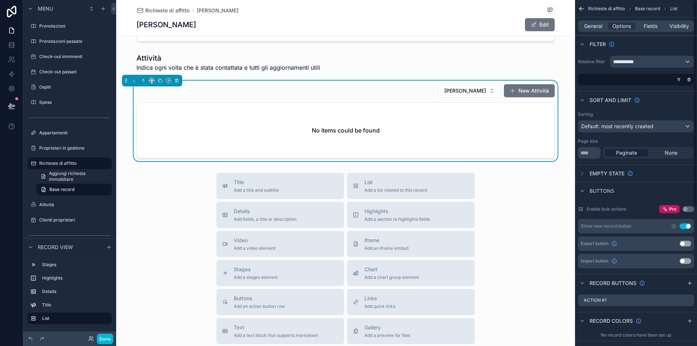
click at [628, 60] on span "**********" at bounding box center [626, 61] width 27 height 7
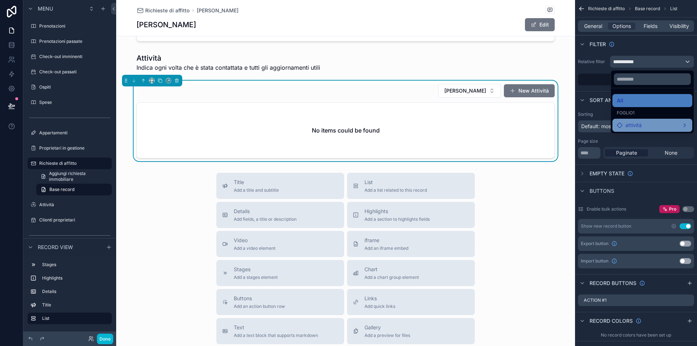
click at [626, 120] on div "attività" at bounding box center [652, 125] width 80 height 13
click at [646, 72] on div at bounding box center [652, 78] width 83 height 17
click at [640, 61] on div "scrollable content" at bounding box center [348, 173] width 697 height 346
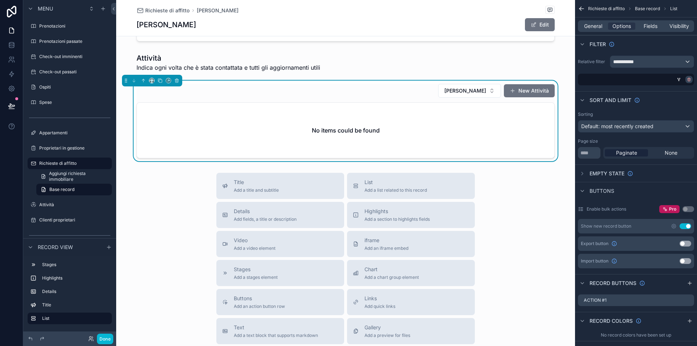
click at [690, 79] on icon "scrollable content" at bounding box center [688, 79] width 3 height 0
click at [641, 27] on div "Fields" at bounding box center [649, 25] width 27 height 7
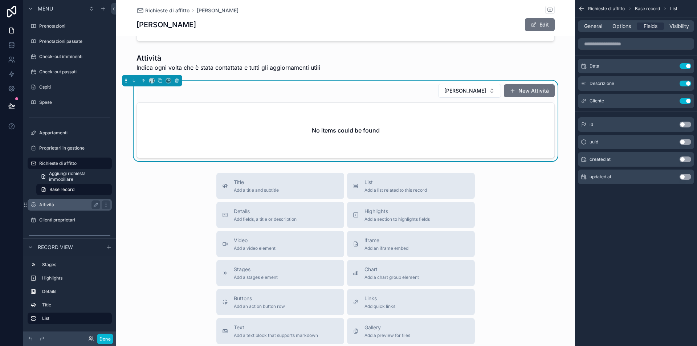
click at [61, 207] on label "Attività" at bounding box center [68, 205] width 58 height 6
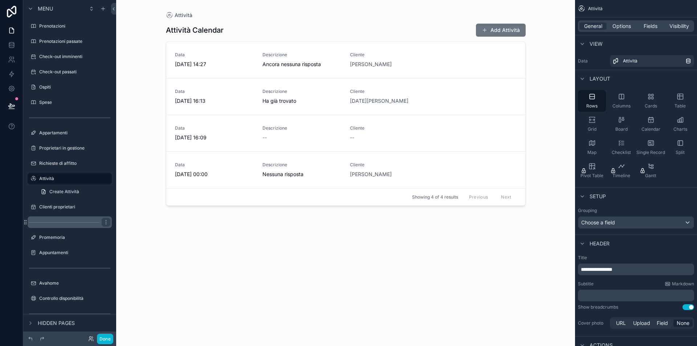
scroll to position [2, 0]
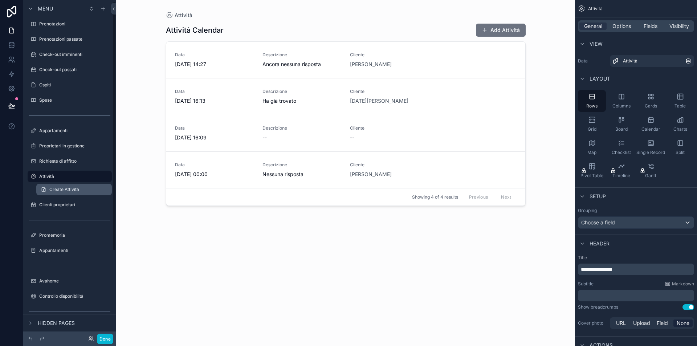
click at [51, 188] on span "Create Attività" at bounding box center [64, 189] width 30 height 6
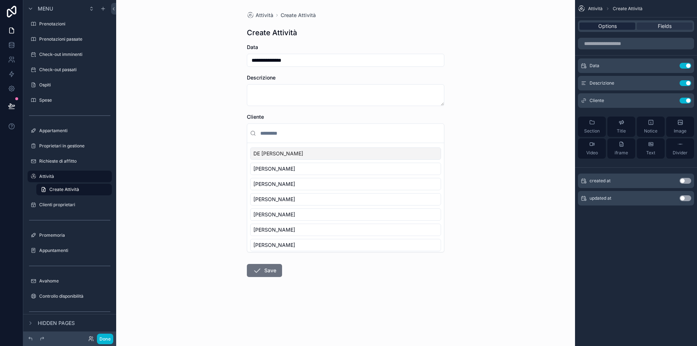
click at [616, 24] on div "Options" at bounding box center [607, 25] width 56 height 7
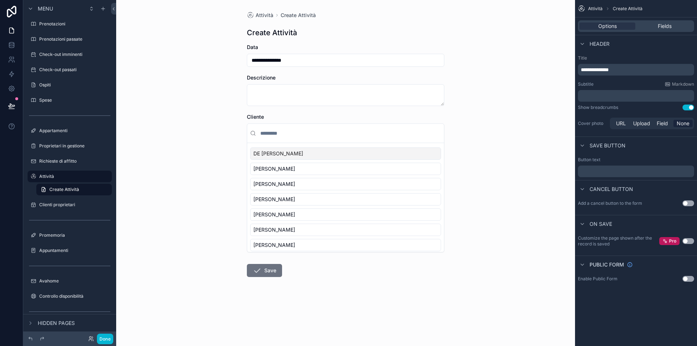
drag, startPoint x: 591, startPoint y: 203, endPoint x: 629, endPoint y: 207, distance: 38.3
click at [624, 206] on div "Add a cancel button to the form Use setting" at bounding box center [636, 205] width 122 height 17
click at [635, 208] on div "Add a cancel button to the form Use setting" at bounding box center [636, 205] width 122 height 17
drag, startPoint x: 643, startPoint y: 202, endPoint x: 613, endPoint y: 201, distance: 29.8
click at [613, 201] on div "Add a cancel button to the form Use setting" at bounding box center [636, 203] width 116 height 6
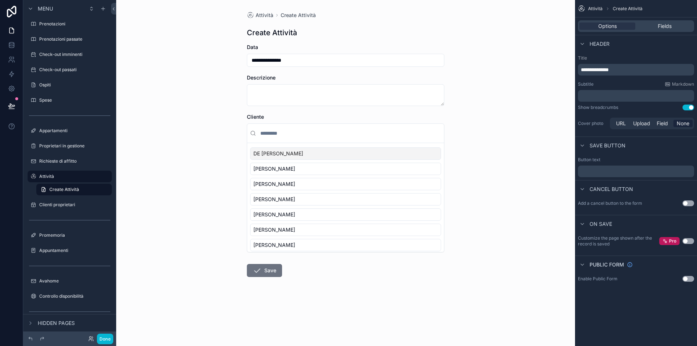
click at [634, 206] on div "Add a cancel button to the form Use setting" at bounding box center [636, 205] width 122 height 17
click at [690, 278] on button "Use setting" at bounding box center [688, 279] width 12 height 6
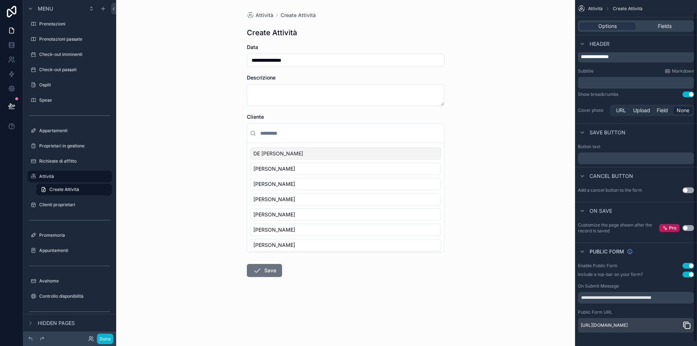
scroll to position [17, 0]
click at [690, 262] on button "Use setting" at bounding box center [688, 265] width 12 height 6
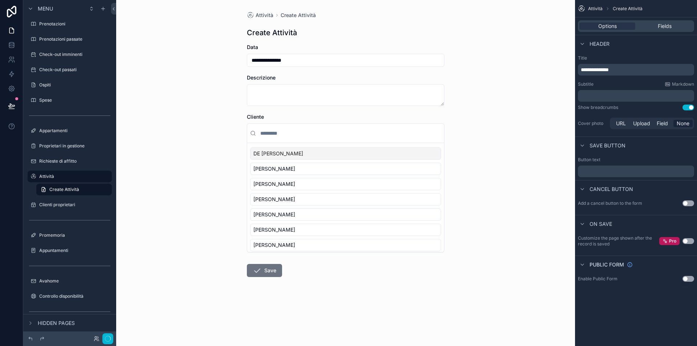
scroll to position [0, 0]
click at [686, 279] on button "Use setting" at bounding box center [688, 279] width 12 height 6
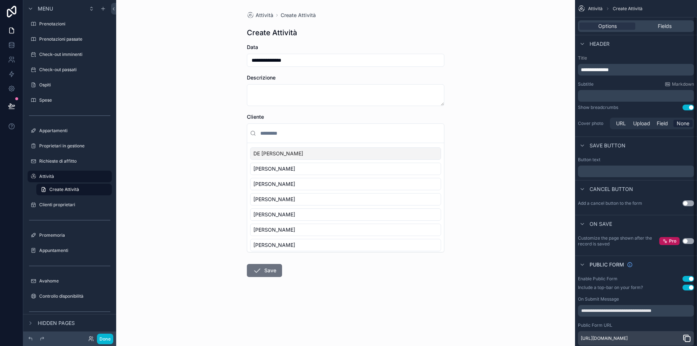
scroll to position [17, 0]
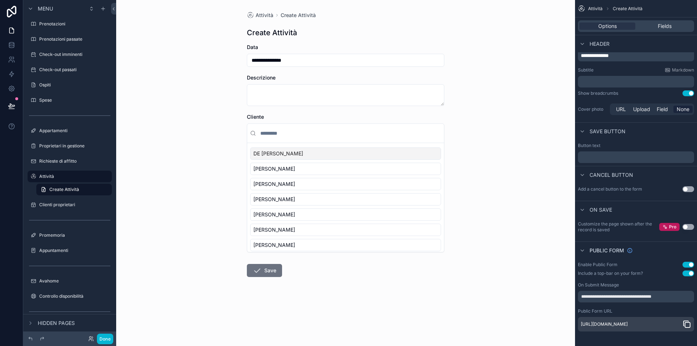
click at [687, 321] on icon "scrollable content" at bounding box center [686, 324] width 9 height 9
click at [685, 323] on icon "scrollable content" at bounding box center [686, 324] width 9 height 9
click at [233, 63] on div "**********" at bounding box center [345, 173] width 459 height 346
click at [688, 186] on button "Use setting" at bounding box center [688, 189] width 12 height 6
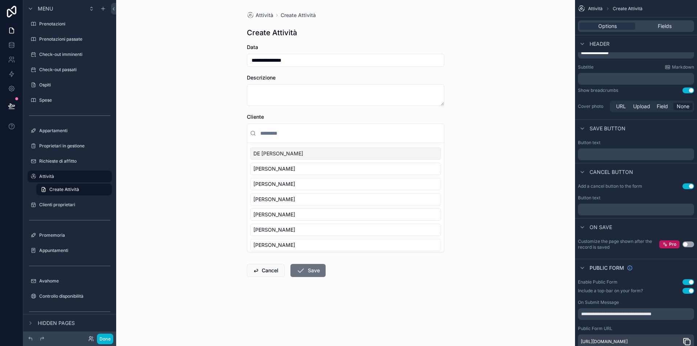
click at [688, 184] on button "Use setting" at bounding box center [688, 186] width 12 height 6
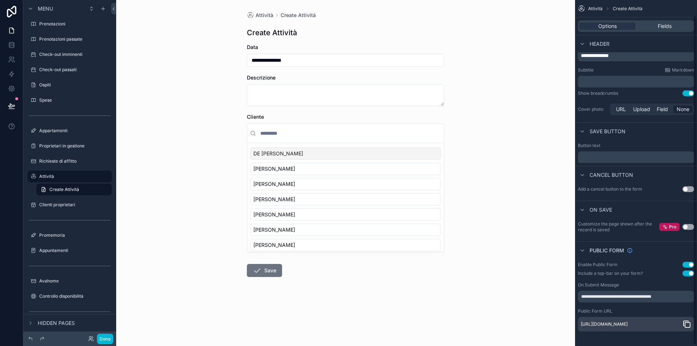
scroll to position [0, 0]
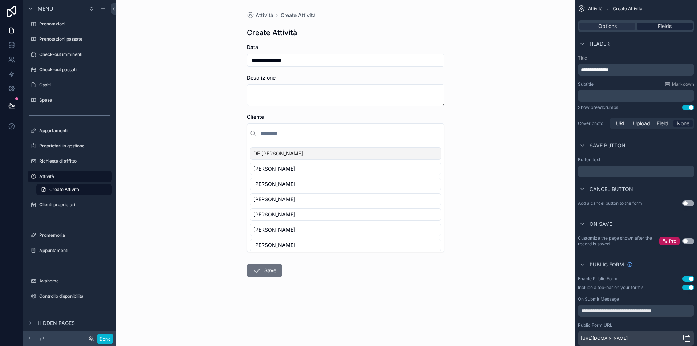
click at [665, 25] on span "Fields" at bounding box center [664, 25] width 14 height 7
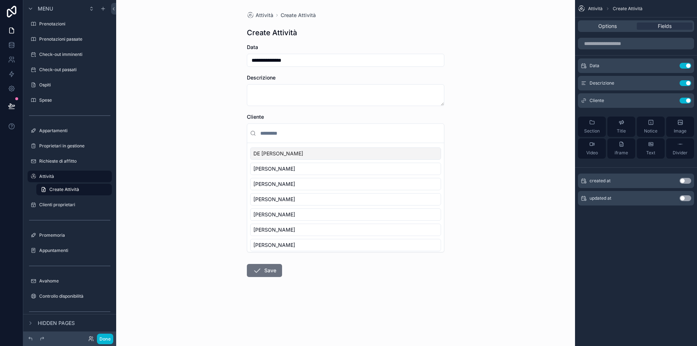
click at [687, 179] on button "Use setting" at bounding box center [685, 181] width 12 height 6
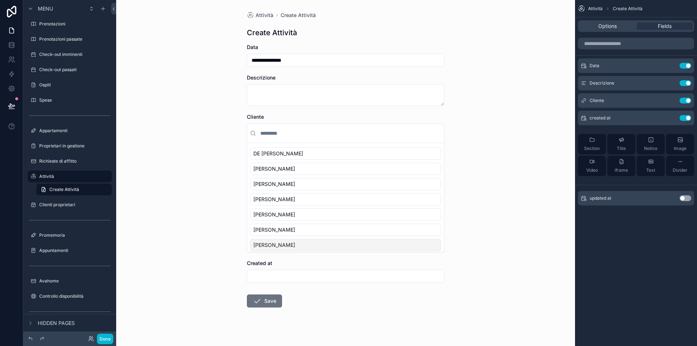
click at [278, 270] on div "scrollable content" at bounding box center [345, 276] width 197 height 13
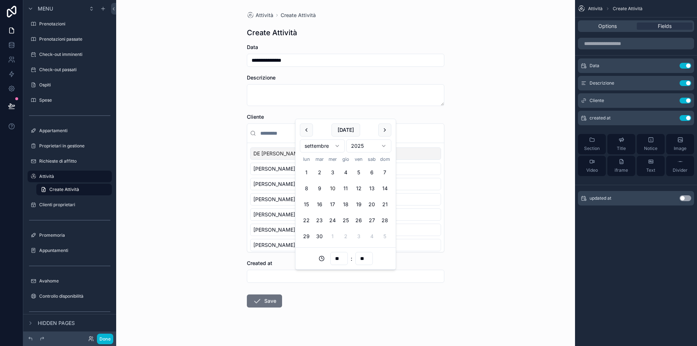
click at [278, 277] on input "scrollable content" at bounding box center [345, 276] width 197 height 10
click at [504, 256] on div "**********" at bounding box center [345, 173] width 459 height 346
click at [686, 118] on button "Use setting" at bounding box center [685, 118] width 12 height 6
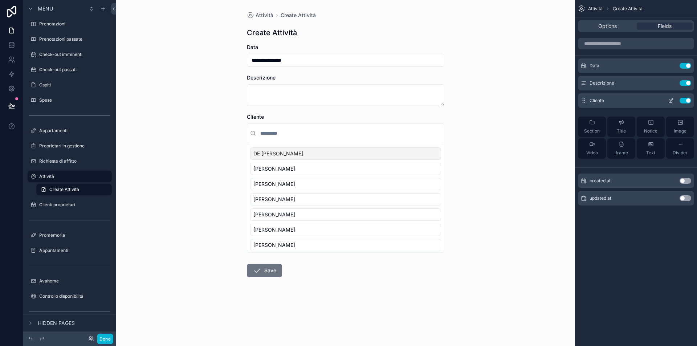
click at [669, 100] on icon "scrollable content" at bounding box center [671, 101] width 6 height 6
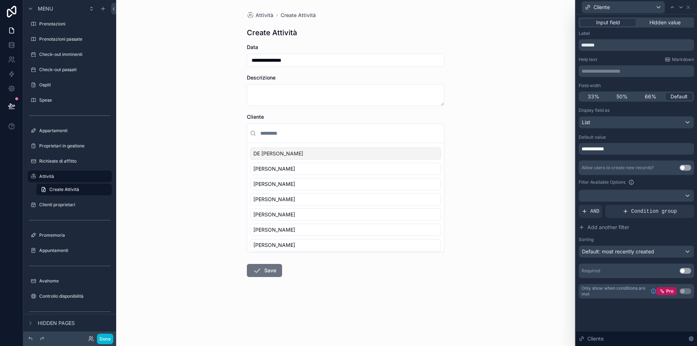
click at [641, 123] on div "List" at bounding box center [636, 122] width 115 height 12
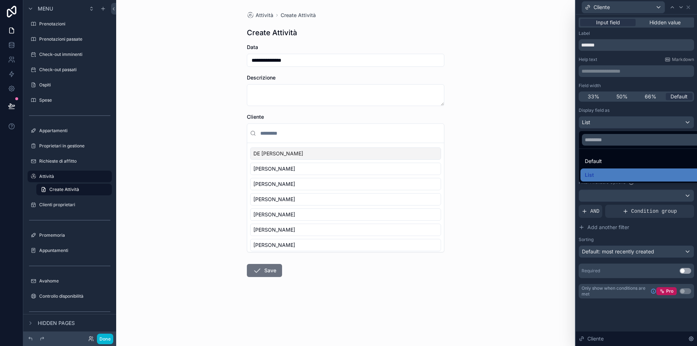
click at [627, 108] on div at bounding box center [635, 173] width 121 height 346
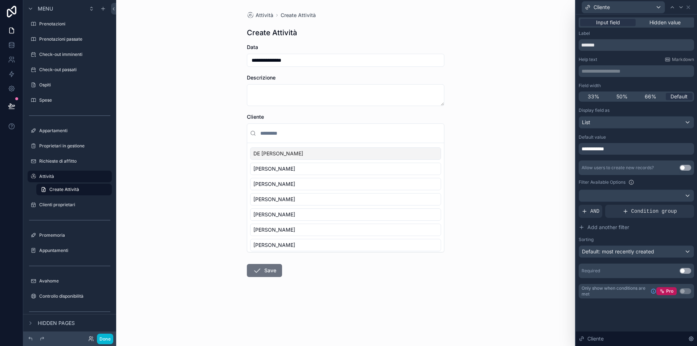
click at [621, 146] on div "**********" at bounding box center [635, 149] width 115 height 12
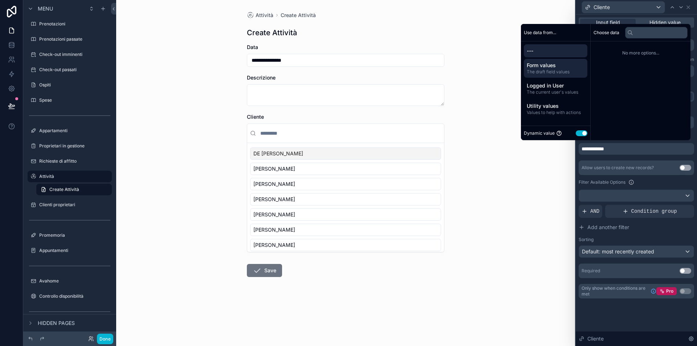
click at [559, 70] on span "The draft field values" at bounding box center [555, 72] width 58 height 6
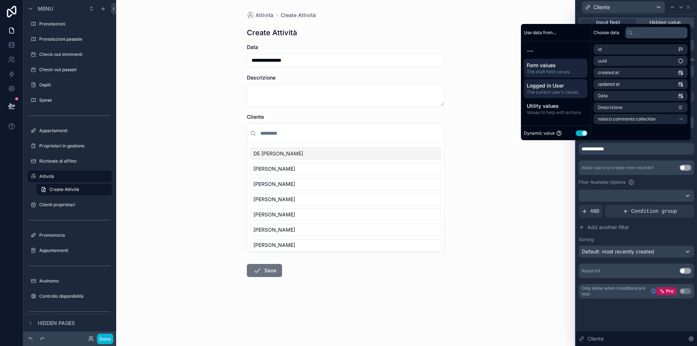
click at [564, 89] on span "Logged in User" at bounding box center [555, 85] width 58 height 7
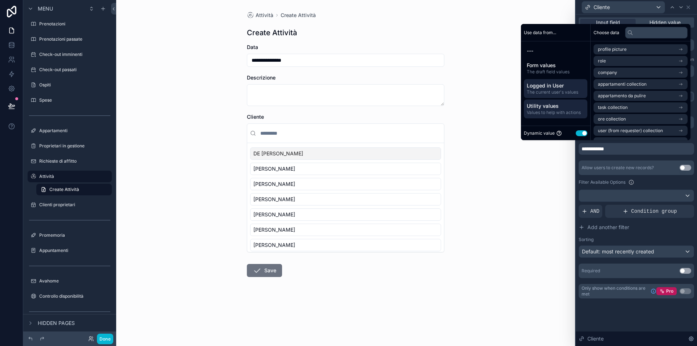
click at [560, 110] on span "Values to help with actions" at bounding box center [555, 113] width 58 height 6
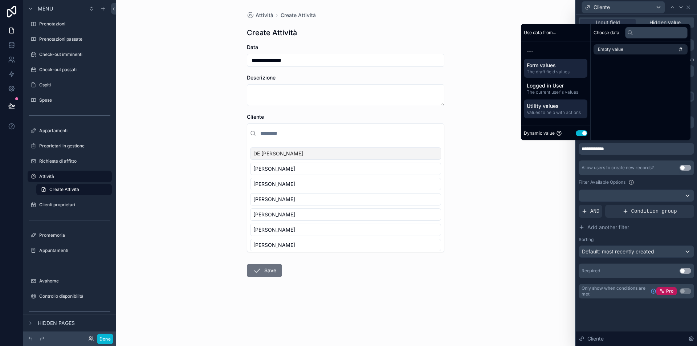
click at [561, 69] on span "The draft field values" at bounding box center [555, 72] width 58 height 6
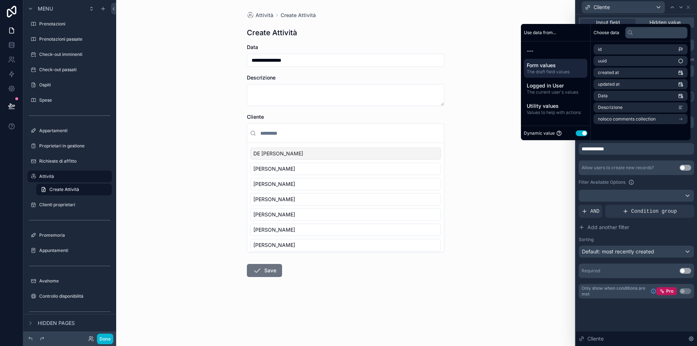
click at [625, 134] on div "Choose data id uuid created at updated at Data Descrizione noloco comments coll…" at bounding box center [640, 82] width 100 height 116
click at [622, 149] on div "**********" at bounding box center [635, 149] width 115 height 12
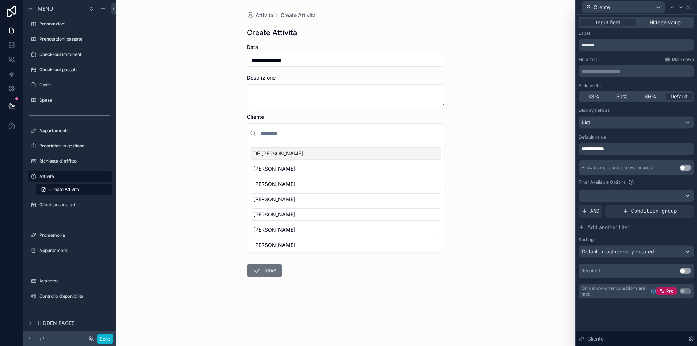
click at [623, 151] on div "**********" at bounding box center [635, 149] width 115 height 12
click at [609, 171] on div "Allow users to create new records? Use setting" at bounding box center [635, 167] width 115 height 15
click at [630, 194] on div at bounding box center [636, 196] width 115 height 12
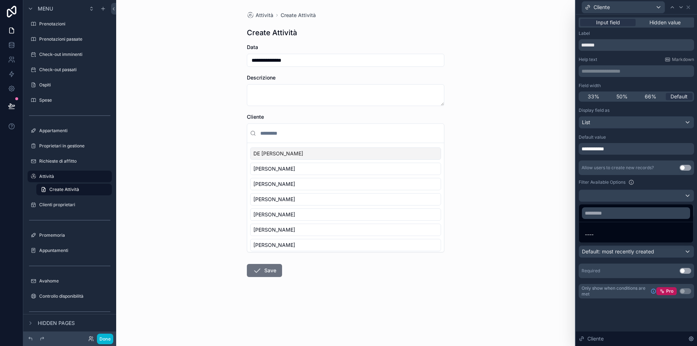
click at [658, 183] on div at bounding box center [635, 173] width 121 height 346
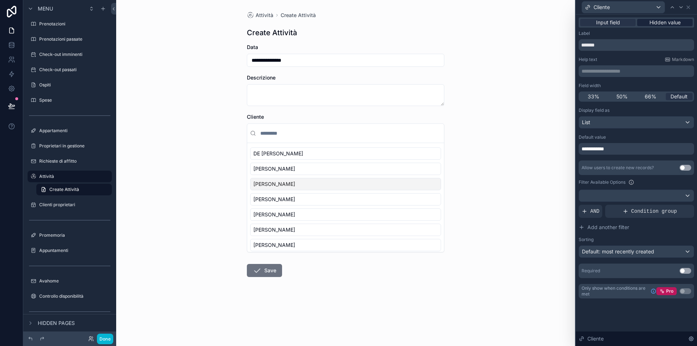
click at [664, 26] on span "Hidden value" at bounding box center [664, 22] width 31 height 7
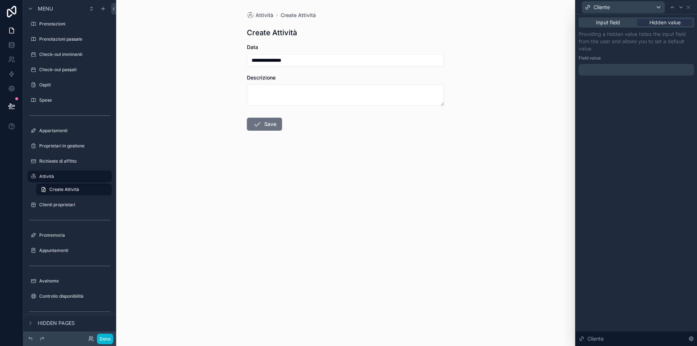
click at [690, 8] on icon at bounding box center [688, 7] width 6 height 6
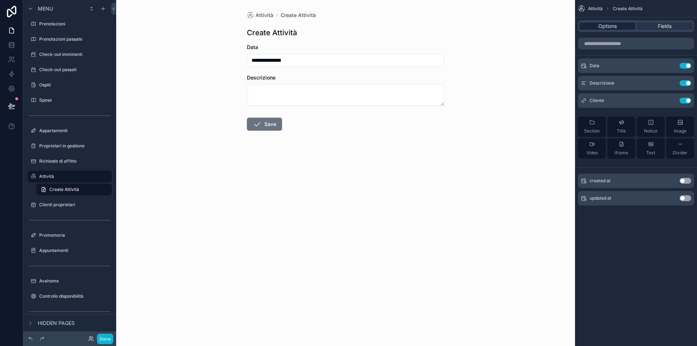
click at [606, 27] on span "Options" at bounding box center [607, 25] width 19 height 7
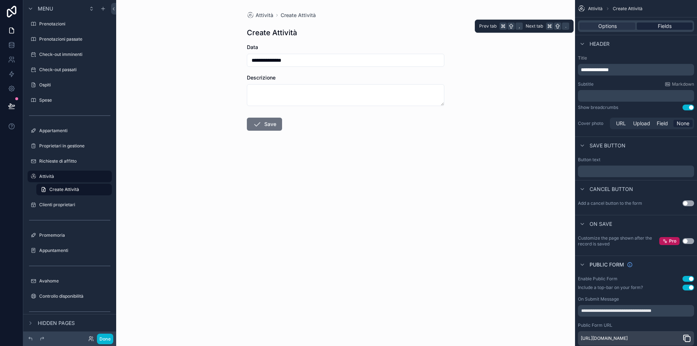
click at [648, 25] on div "Fields" at bounding box center [664, 25] width 56 height 7
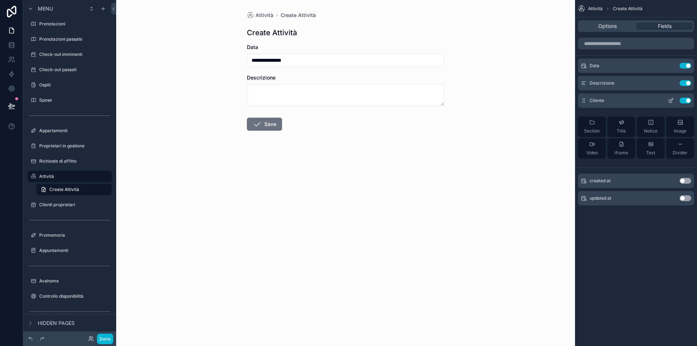
click at [672, 99] on icon "scrollable content" at bounding box center [672, 99] width 1 height 1
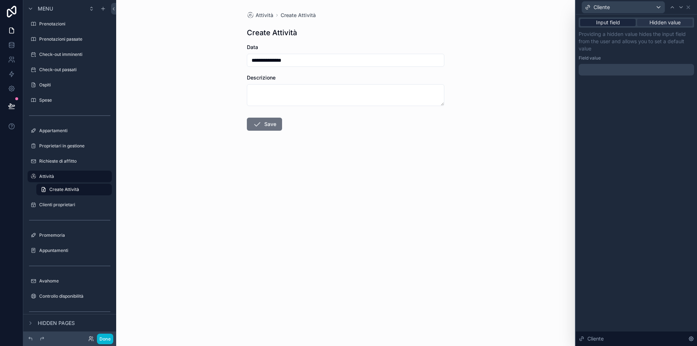
click at [608, 22] on span "Input field" at bounding box center [608, 22] width 24 height 7
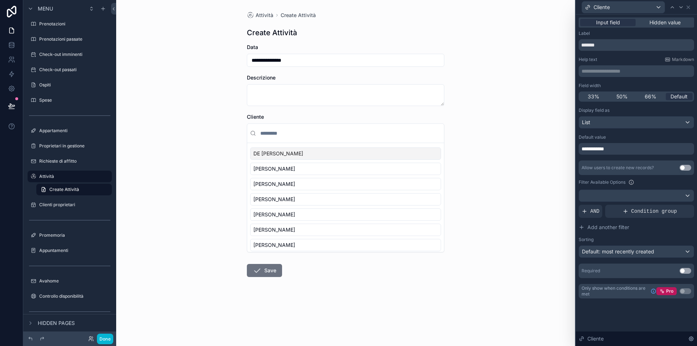
click at [691, 6] on div "Cliente" at bounding box center [635, 7] width 115 height 14
click at [689, 6] on icon at bounding box center [688, 7] width 6 height 6
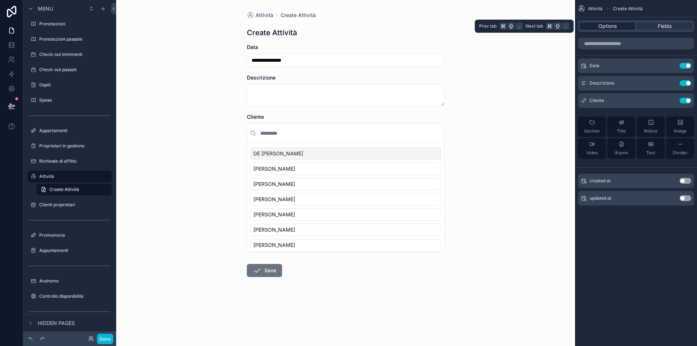
click at [616, 27] on span "Options" at bounding box center [607, 25] width 19 height 7
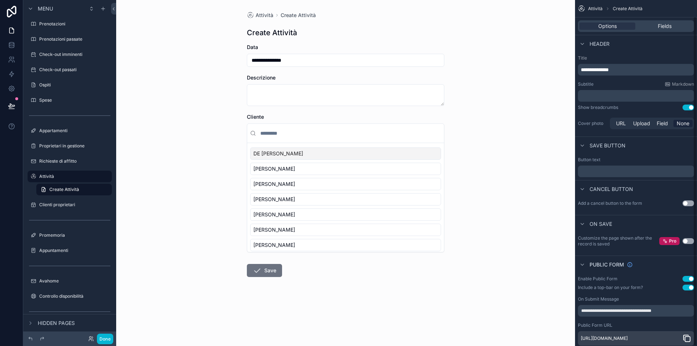
scroll to position [17, 0]
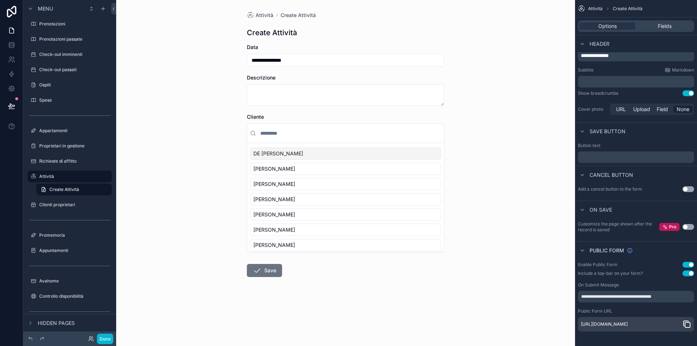
click at [687, 270] on button "Use setting" at bounding box center [688, 273] width 12 height 6
click at [688, 270] on button "Use setting" at bounding box center [688, 273] width 12 height 6
click at [9, 104] on icon at bounding box center [11, 105] width 7 height 7
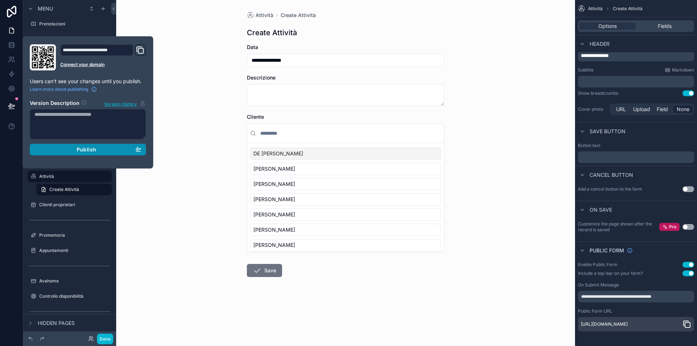
click at [67, 147] on div "Publish" at bounding box center [87, 149] width 107 height 7
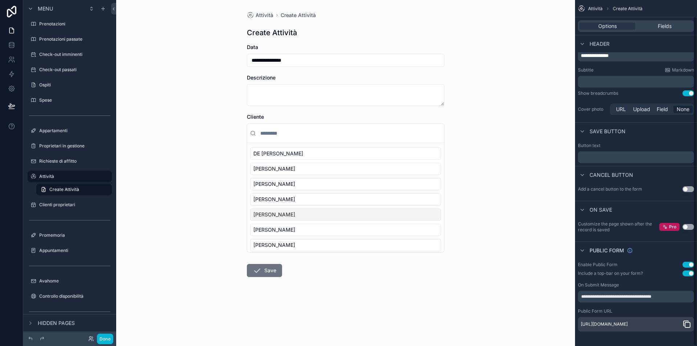
click at [685, 324] on icon "scrollable content" at bounding box center [686, 324] width 9 height 9
click at [689, 271] on button "Use setting" at bounding box center [688, 273] width 12 height 6
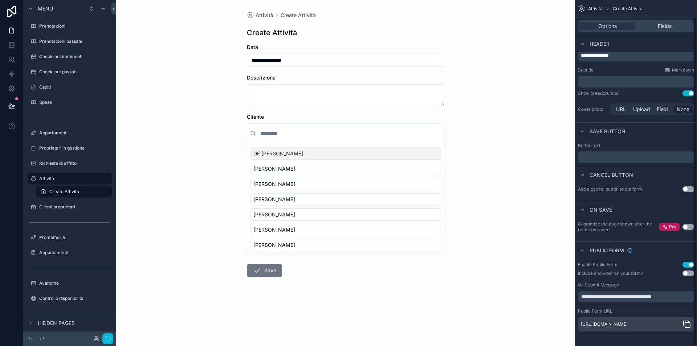
scroll to position [2, 0]
click at [688, 262] on button "Use setting" at bounding box center [688, 265] width 12 height 6
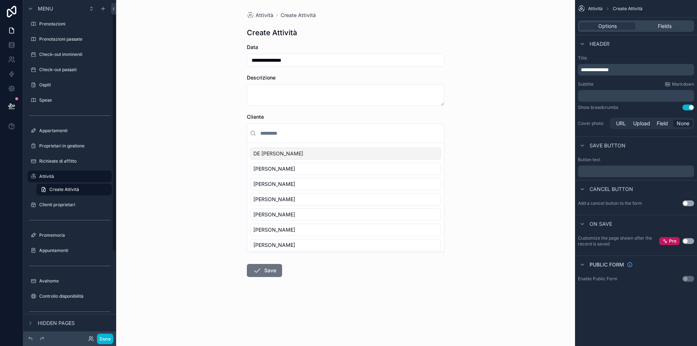
scroll to position [0, 0]
click at [1, 107] on div at bounding box center [11, 106] width 23 height 20
click at [9, 106] on icon at bounding box center [11, 106] width 6 height 4
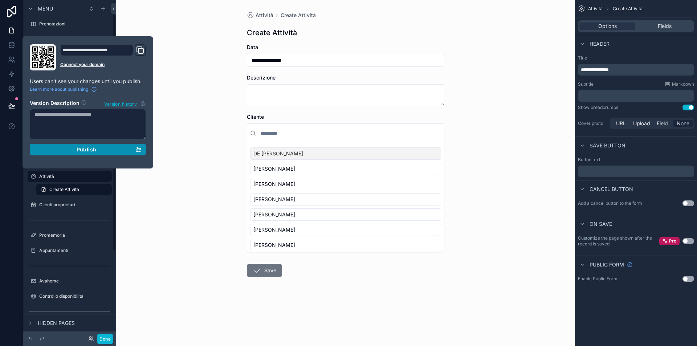
click at [72, 149] on div "Publish" at bounding box center [87, 149] width 107 height 7
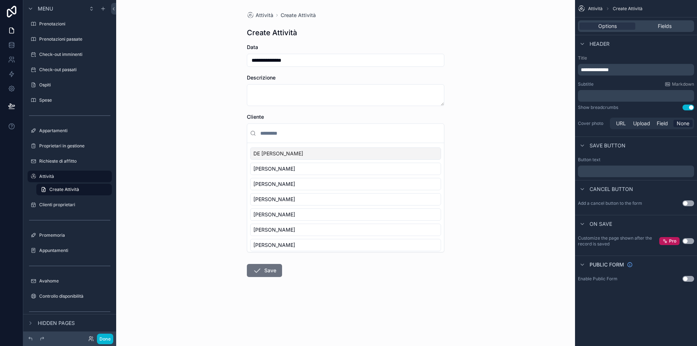
click at [193, 132] on div "**********" at bounding box center [345, 173] width 459 height 346
click at [106, 178] on icon "scrollable content" at bounding box center [106, 178] width 0 height 0
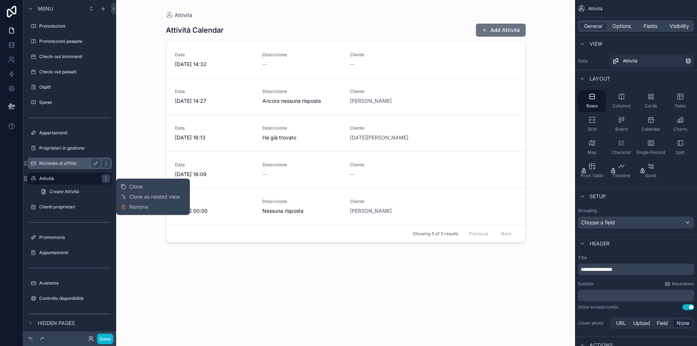
click at [68, 165] on label "Richieste di affitto" at bounding box center [68, 163] width 58 height 6
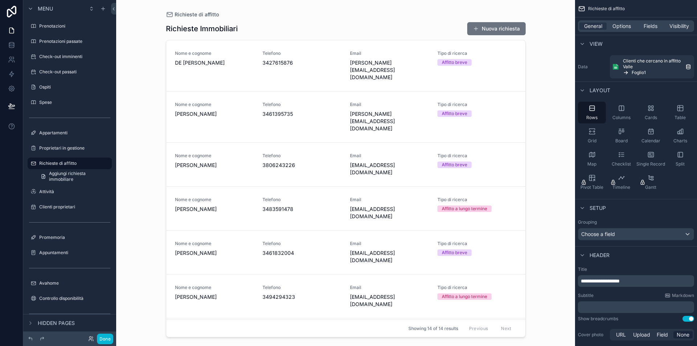
click at [302, 56] on div "scrollable content" at bounding box center [345, 168] width 371 height 337
click at [282, 60] on span "3427615876" at bounding box center [301, 62] width 79 height 7
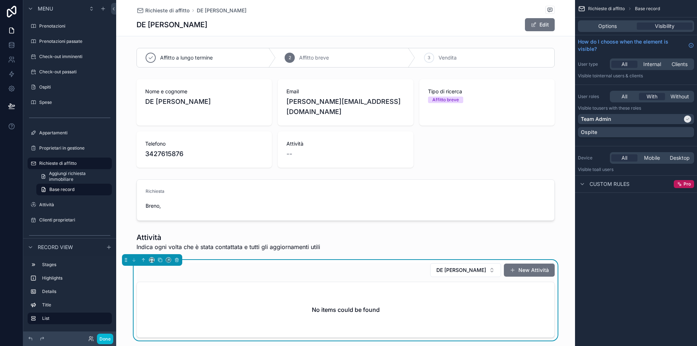
scroll to position [70, 0]
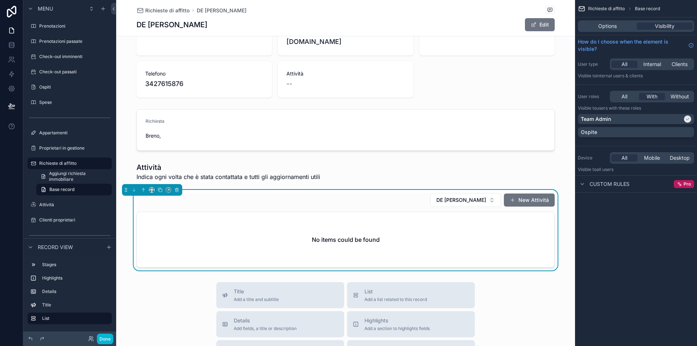
click at [623, 31] on div "Options Visibility" at bounding box center [636, 26] width 116 height 12
click at [621, 28] on div "Options" at bounding box center [607, 25] width 56 height 7
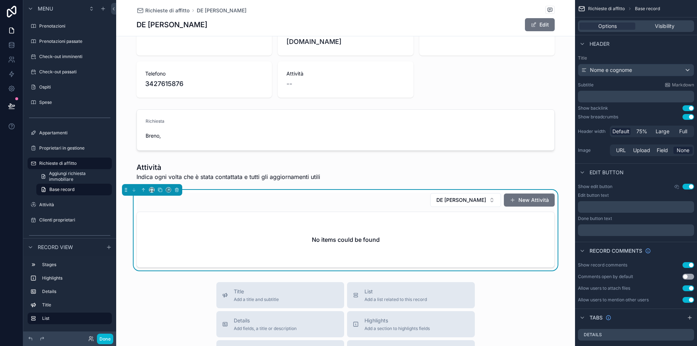
click at [407, 193] on div "DE [PERSON_NAME] New Attività" at bounding box center [345, 200] width 418 height 15
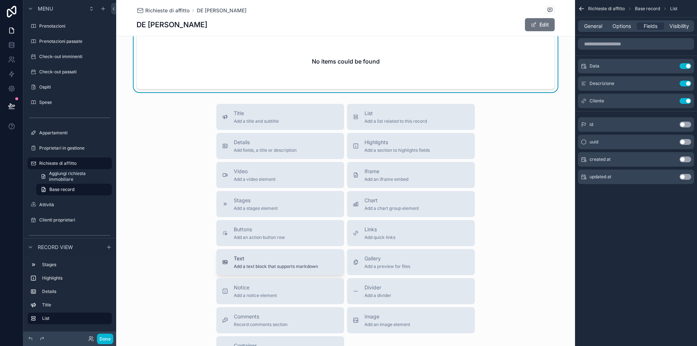
scroll to position [302, 0]
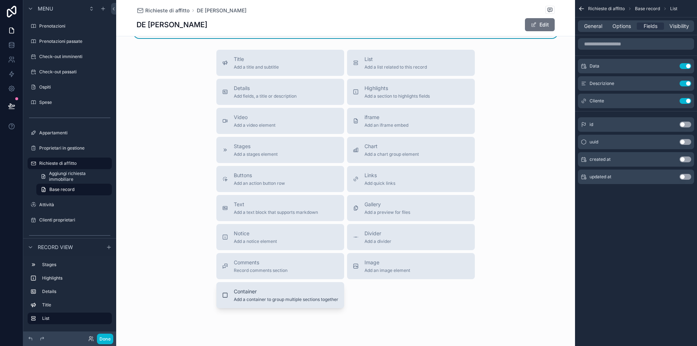
click at [281, 296] on span "Add a container to group multiple sections together" at bounding box center [286, 299] width 104 height 6
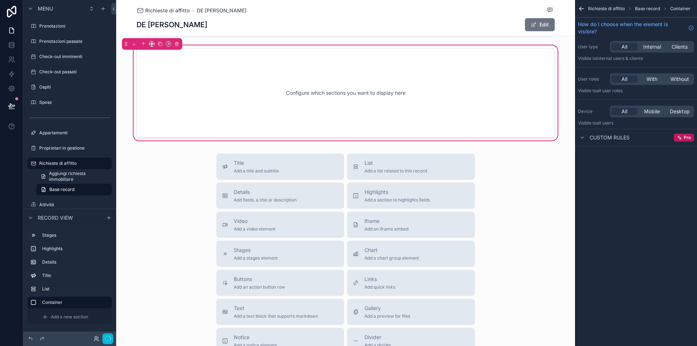
scroll to position [212, 0]
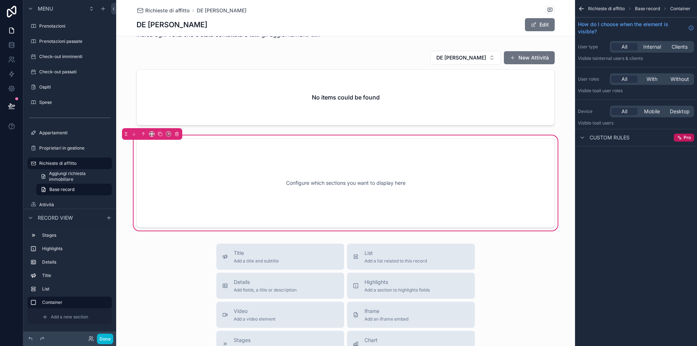
click at [377, 183] on div "Configure which sections you want to display here" at bounding box center [345, 182] width 394 height 65
click at [350, 173] on div "Configure which sections you want to display here" at bounding box center [345, 182] width 394 height 65
click at [356, 183] on div "Configure which sections you want to display here" at bounding box center [345, 182] width 394 height 65
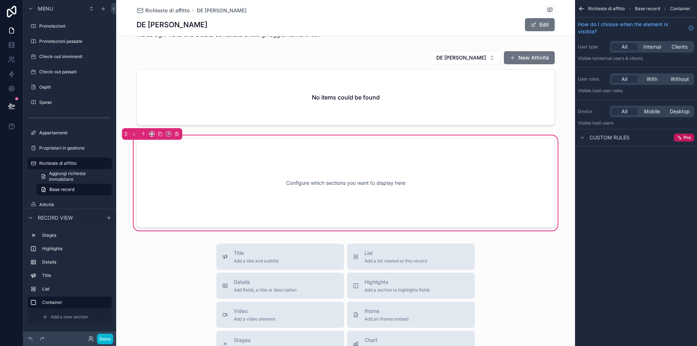
drag, startPoint x: 360, startPoint y: 186, endPoint x: 394, endPoint y: 192, distance: 35.0
click at [394, 192] on div "Configure which sections you want to display here" at bounding box center [345, 182] width 394 height 65
drag, startPoint x: 394, startPoint y: 192, endPoint x: 386, endPoint y: 193, distance: 7.6
click at [392, 192] on div "Configure which sections you want to display here" at bounding box center [345, 182] width 394 height 65
drag, startPoint x: 345, startPoint y: 192, endPoint x: 314, endPoint y: 191, distance: 31.2
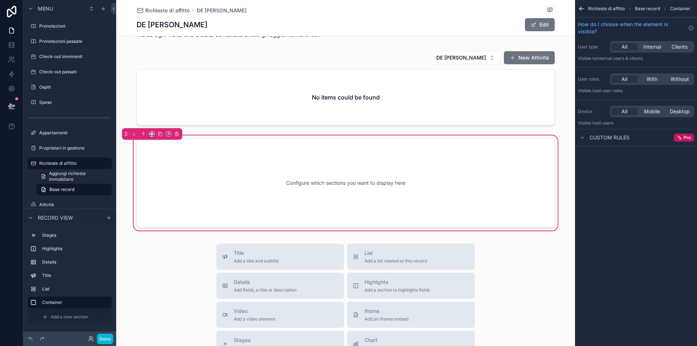
click at [314, 191] on div "Configure which sections you want to display here" at bounding box center [345, 182] width 394 height 65
click at [353, 184] on div "Configure which sections you want to display here" at bounding box center [345, 182] width 394 height 65
click at [359, 186] on div "Configure which sections you want to display here" at bounding box center [345, 182] width 394 height 65
click at [364, 174] on div "Configure which sections you want to display here" at bounding box center [345, 182] width 394 height 65
drag, startPoint x: 419, startPoint y: 172, endPoint x: 347, endPoint y: 172, distance: 71.8
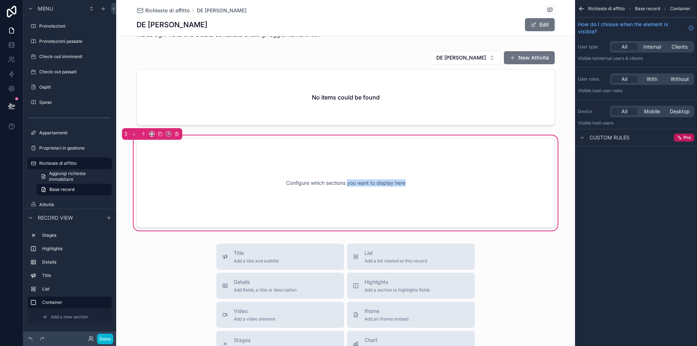
click at [347, 172] on div "Configure which sections you want to display here" at bounding box center [345, 182] width 394 height 65
click at [397, 181] on div "Configure which sections you want to display here" at bounding box center [345, 182] width 394 height 65
drag, startPoint x: 368, startPoint y: 242, endPoint x: 331, endPoint y: 170, distance: 81.5
click at [331, 170] on div "Richieste di affitto DE [PERSON_NAME] DE [PERSON_NAME] a lungo termine 2 Affitt…" at bounding box center [345, 174] width 459 height 772
drag, startPoint x: 320, startPoint y: 90, endPoint x: 335, endPoint y: 171, distance: 81.6
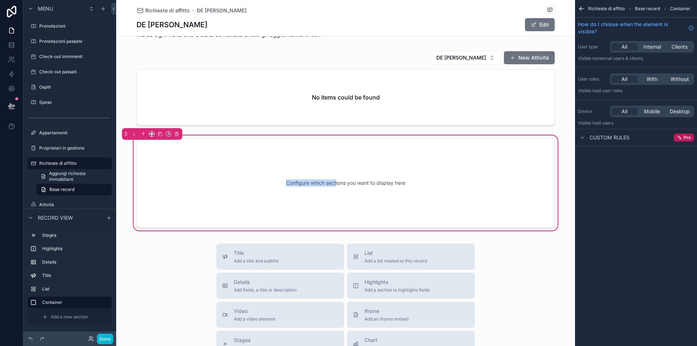
click at [335, 171] on div "Affitto a lungo termine 2 Affitto breve 3 Vendita Nome e cognome DE [PERSON_NAM…" at bounding box center [345, 32] width 459 height 399
click at [337, 162] on div "Configure which sections you want to display here" at bounding box center [345, 182] width 394 height 65
drag, startPoint x: 286, startPoint y: 173, endPoint x: 447, endPoint y: 172, distance: 161.1
click at [437, 172] on div "Configure which sections you want to display here" at bounding box center [345, 182] width 394 height 65
click at [448, 172] on div "Configure which sections you want to display here" at bounding box center [345, 182] width 394 height 65
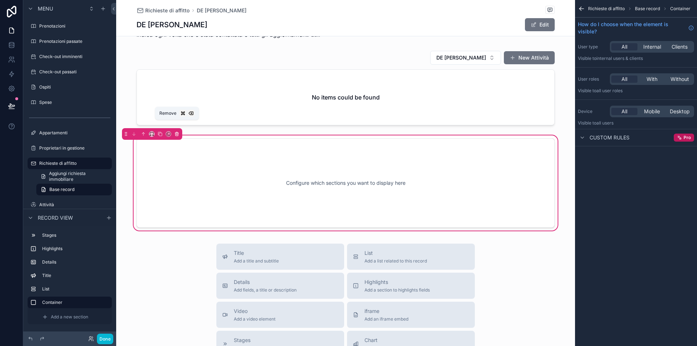
click at [176, 131] on icon "scrollable content" at bounding box center [176, 133] width 5 height 5
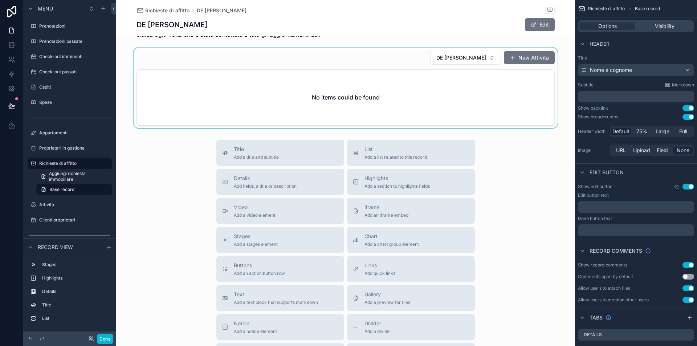
click at [440, 82] on div "scrollable content" at bounding box center [345, 88] width 459 height 81
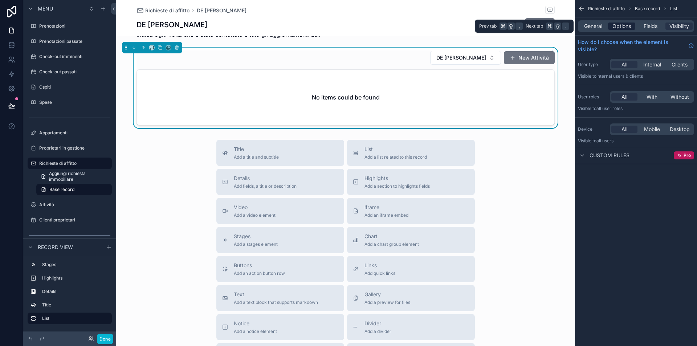
click at [629, 26] on span "Options" at bounding box center [621, 25] width 19 height 7
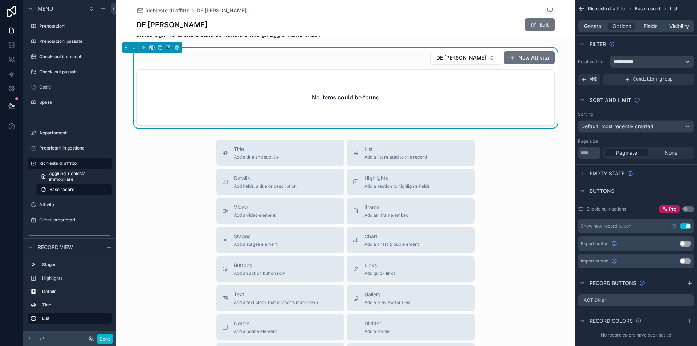
click at [650, 64] on div "**********" at bounding box center [651, 62] width 83 height 12
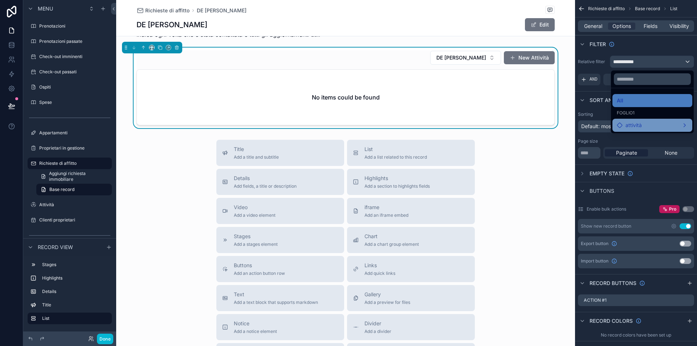
click at [640, 122] on div "attività" at bounding box center [651, 125] width 71 height 9
click at [569, 131] on div "Cliente" at bounding box center [579, 125] width 43 height 13
click at [621, 127] on span "attività" at bounding box center [624, 126] width 16 height 9
click at [642, 124] on div "attività" at bounding box center [625, 126] width 34 height 9
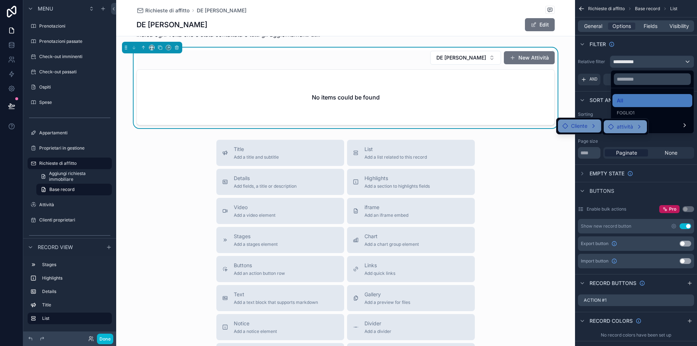
click at [639, 125] on div "attività" at bounding box center [625, 126] width 34 height 9
click at [664, 125] on div "attività" at bounding box center [651, 125] width 71 height 9
click at [638, 58] on div "scrollable content" at bounding box center [348, 173] width 697 height 346
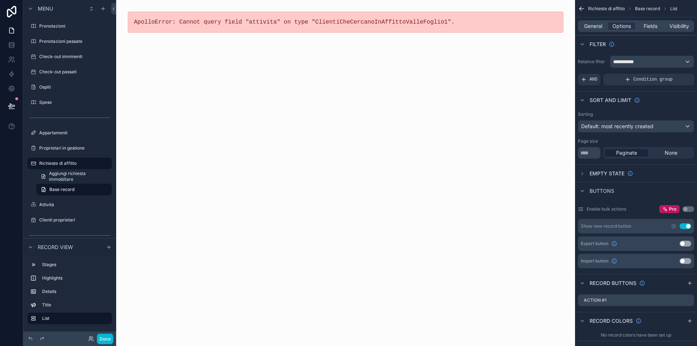
scroll to position [0, 0]
